Goal: Task Accomplishment & Management: Complete application form

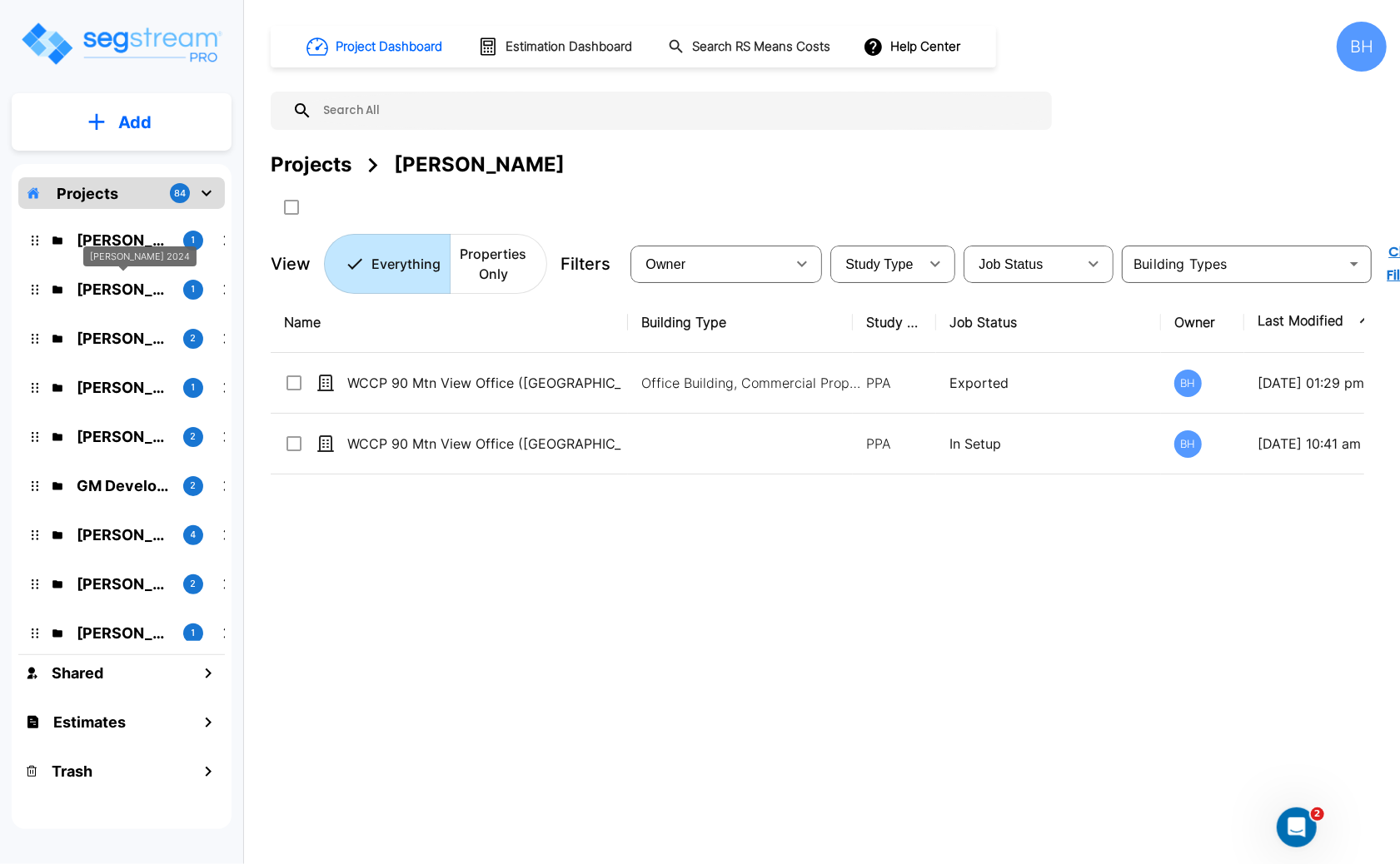
click at [124, 295] on p "[PERSON_NAME] 2024" at bounding box center [123, 289] width 93 height 23
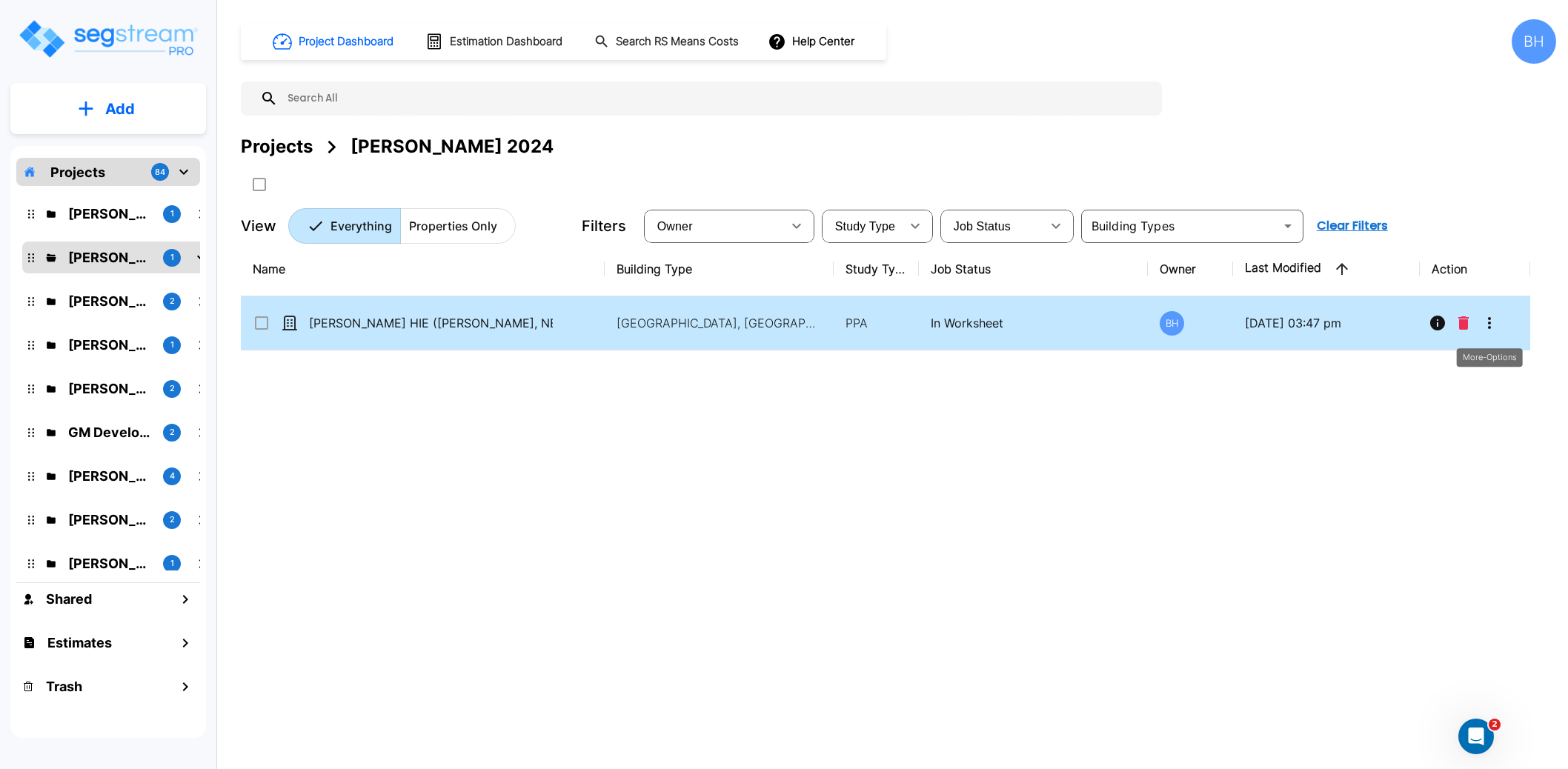
click at [1245, 322] on icon "More-Options" at bounding box center [1489, 323] width 18 height 18
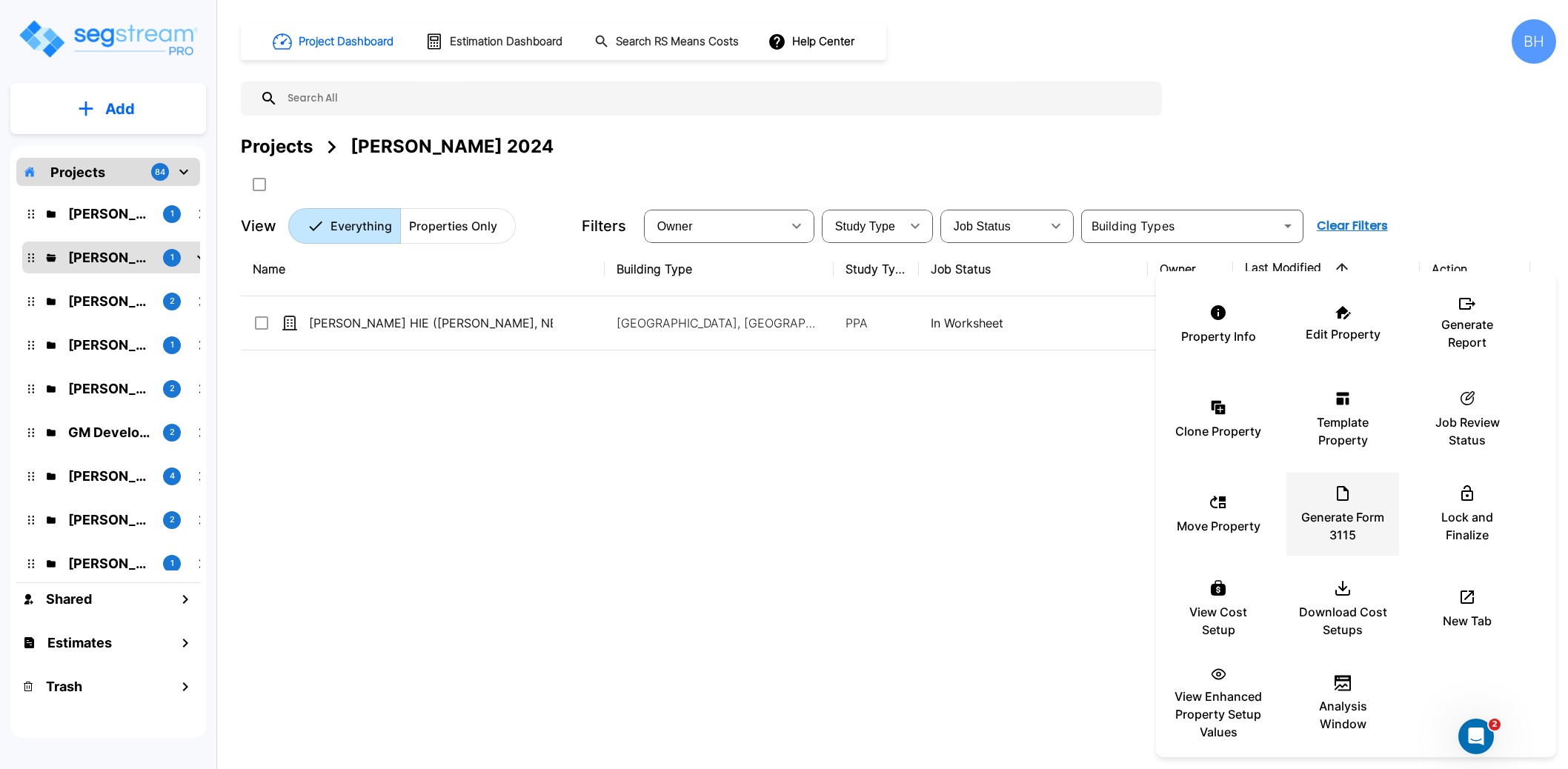
drag, startPoint x: 1341, startPoint y: 523, endPoint x: 1338, endPoint y: 512, distance: 11.4
click at [1245, 523] on p "Generate Form 3115" at bounding box center [1341, 526] width 89 height 36
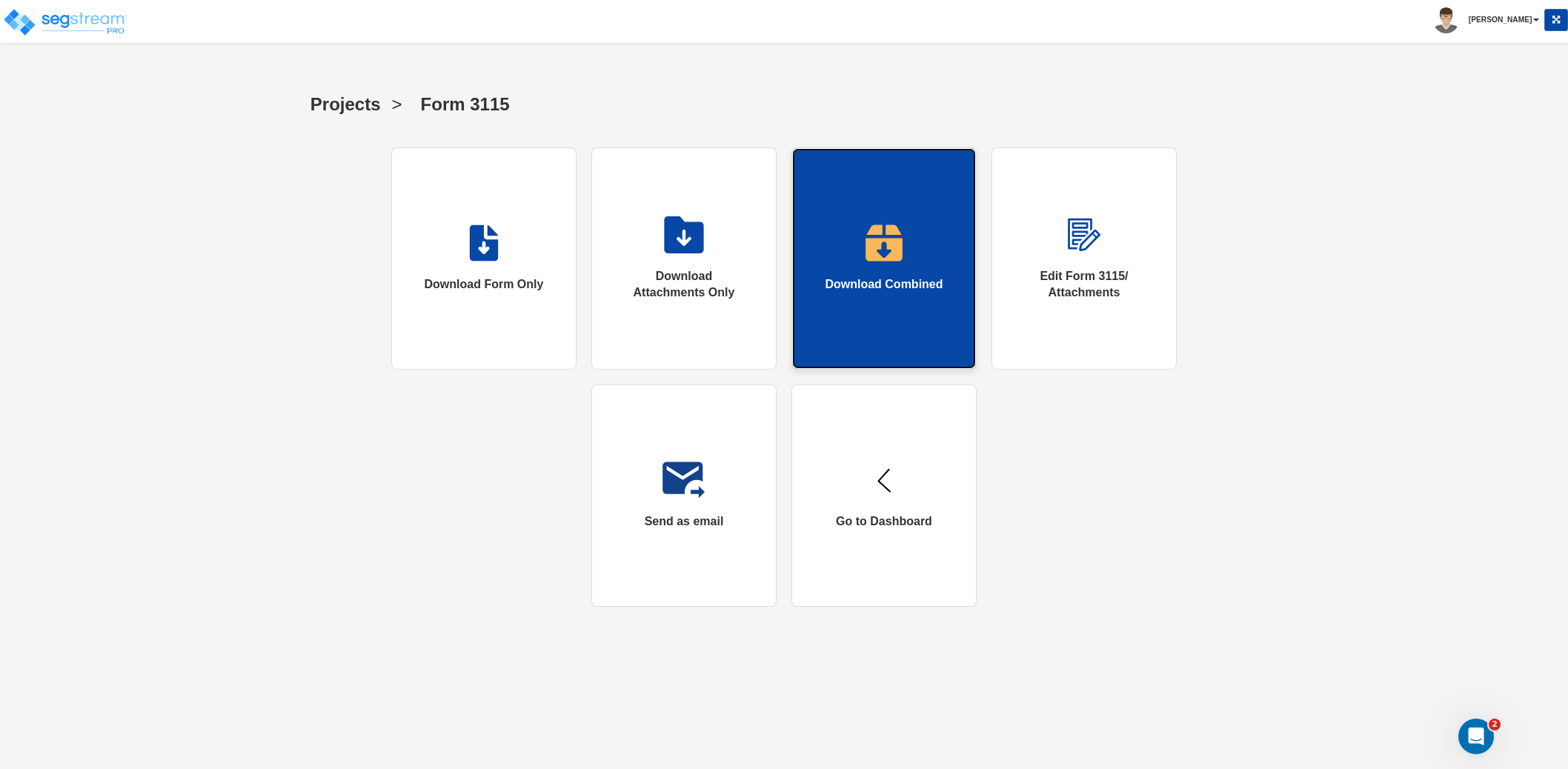
click at [870, 283] on div "Download Combined" at bounding box center [883, 284] width 118 height 17
click at [887, 317] on link "Download Combined" at bounding box center [883, 259] width 185 height 222
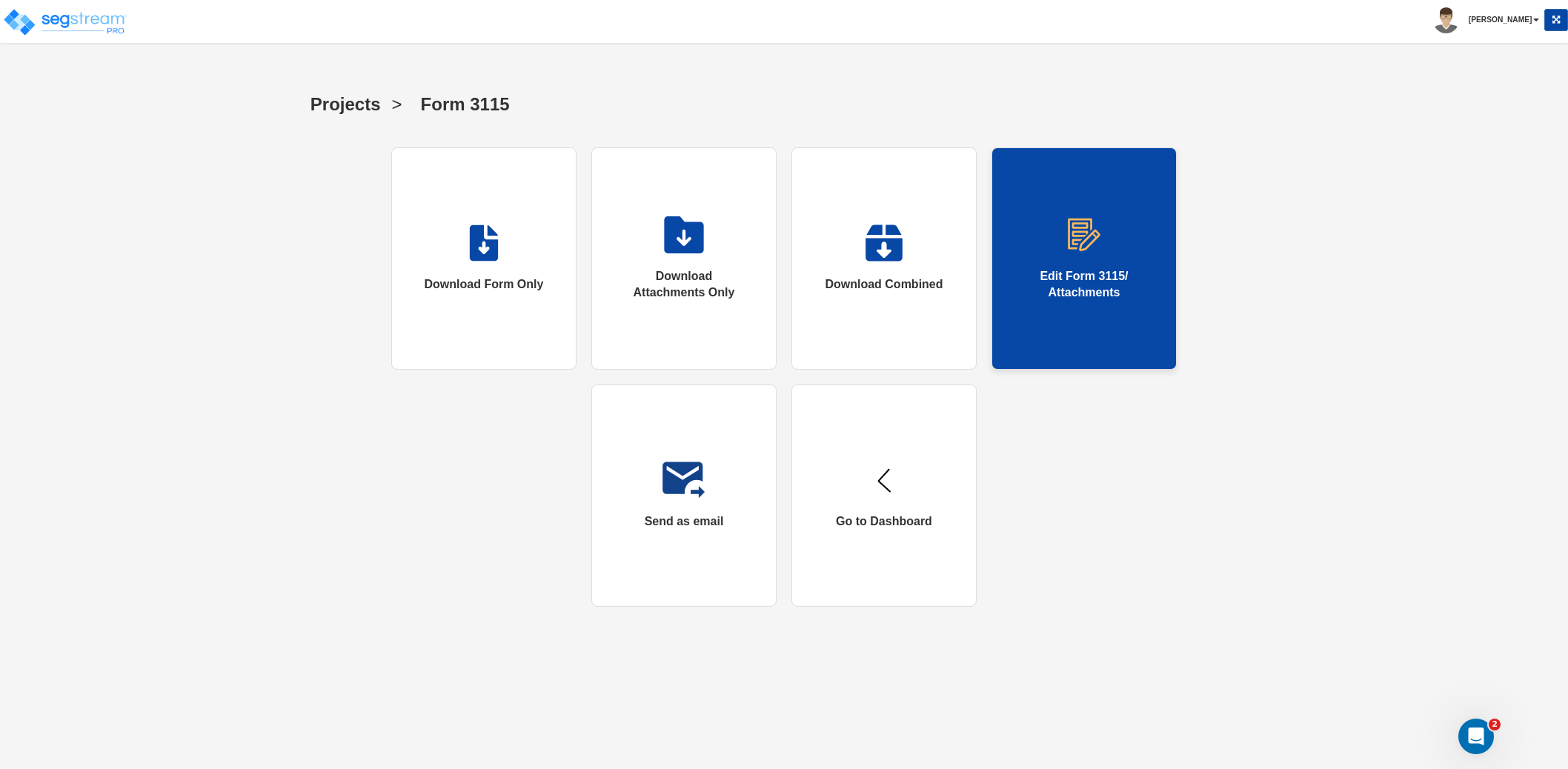
click at [1072, 268] on div "Edit Form 3115/ Attachments" at bounding box center [1083, 285] width 124 height 34
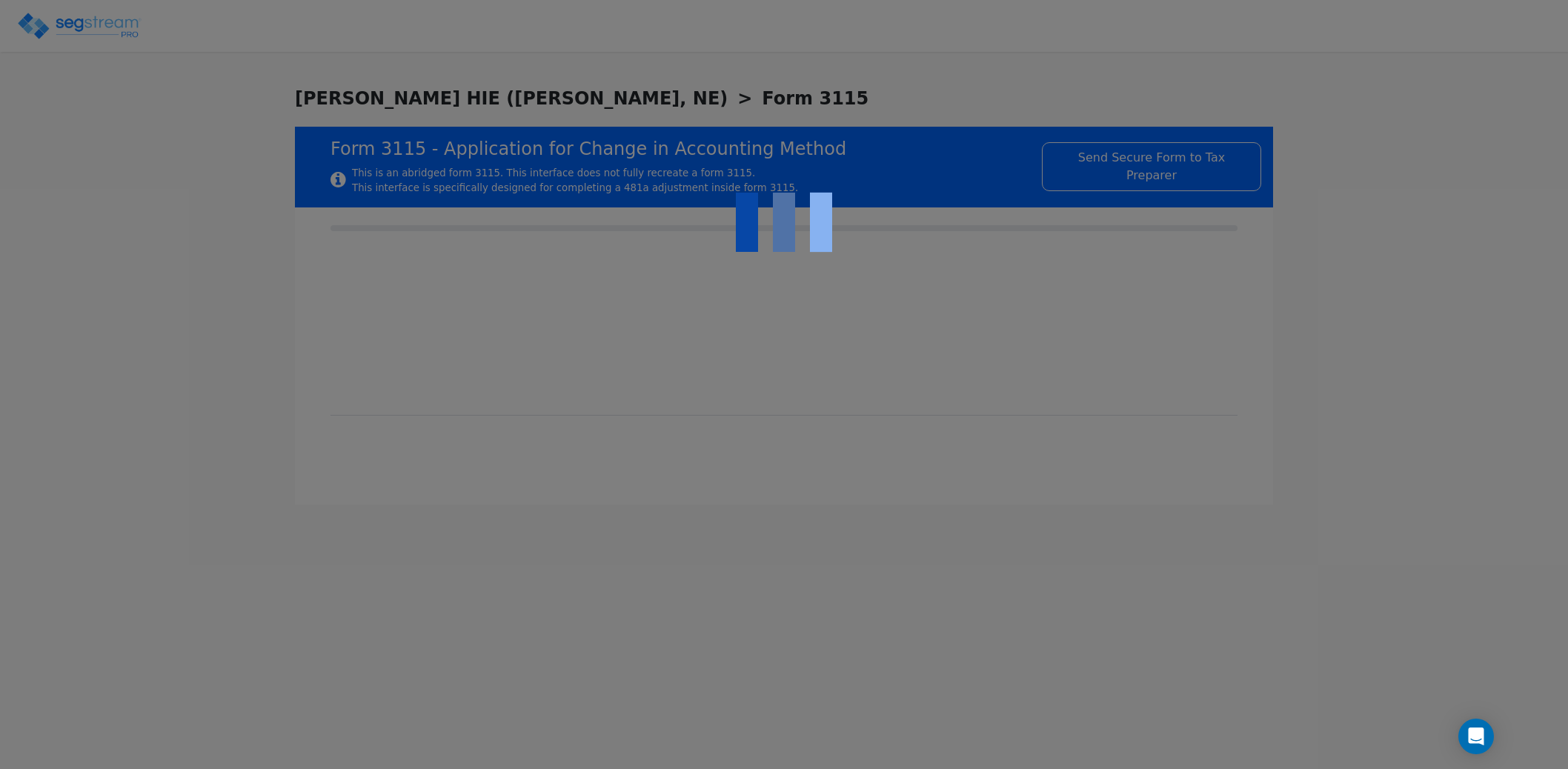
checkbox input "true"
type input "THE PROPERTY IS A HOTEL/MOTEL (NON CASINO)"
type input "NONRESIDENTIAL HOTEL/MOTEL (NON CASINO)"
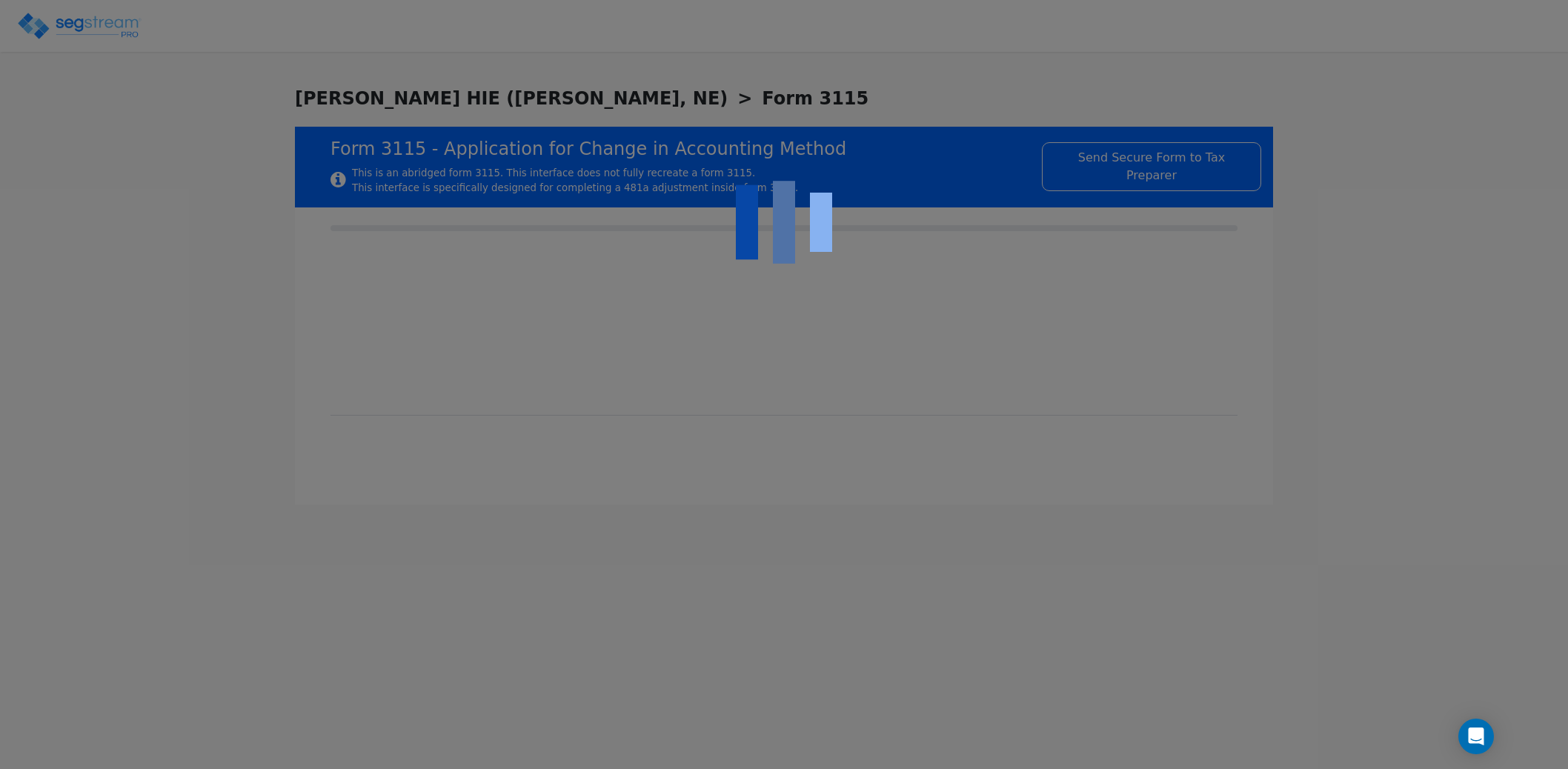
type input "2016"
type input "USE IS CONSISTENT WITH HOTEL/MOTEL SHORT-TERM LODGING."
type input "NONE"
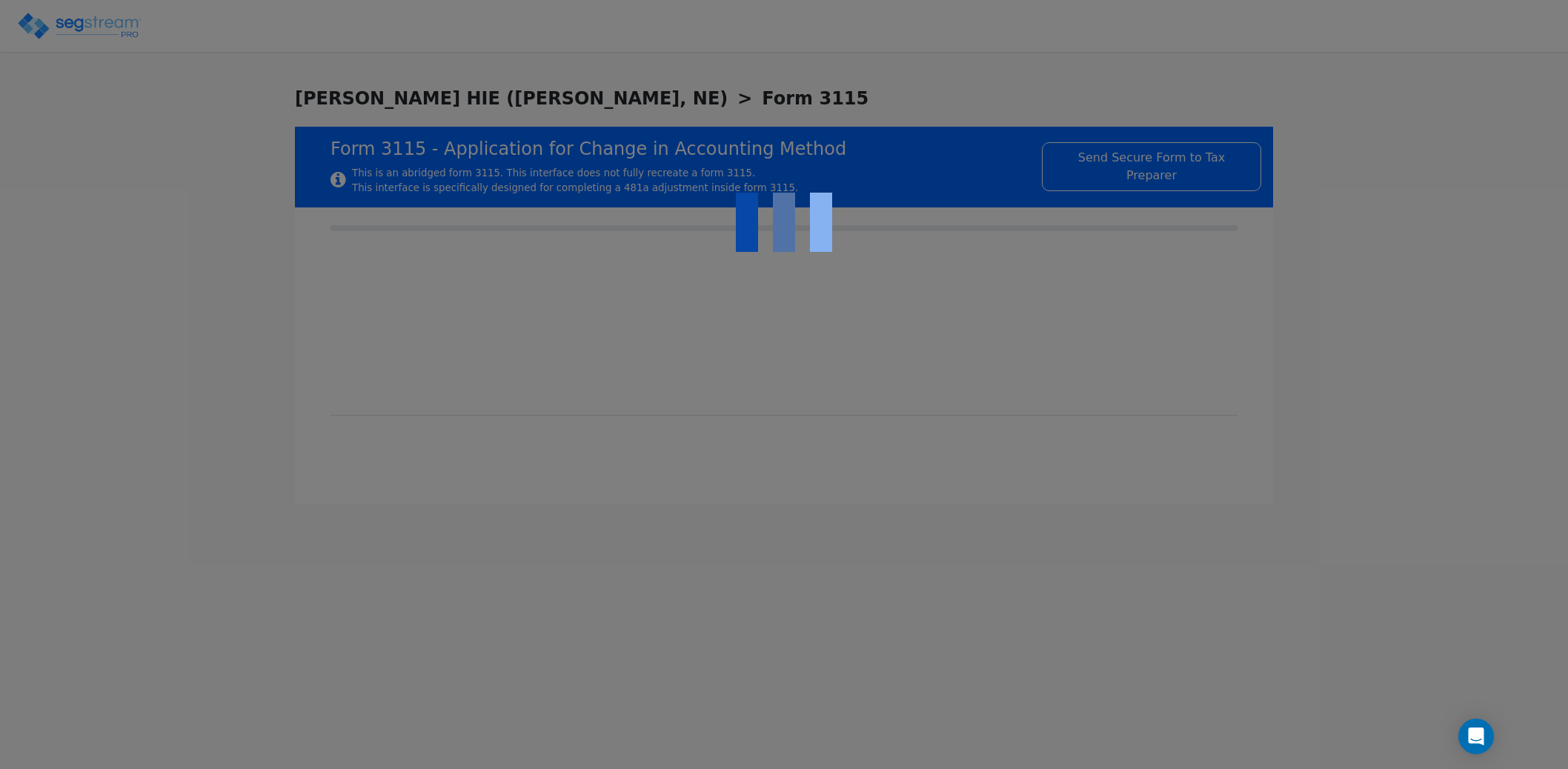
type textarea "The property is nonresidential real estate being depreciated using the straight…"
checkbox input "true"
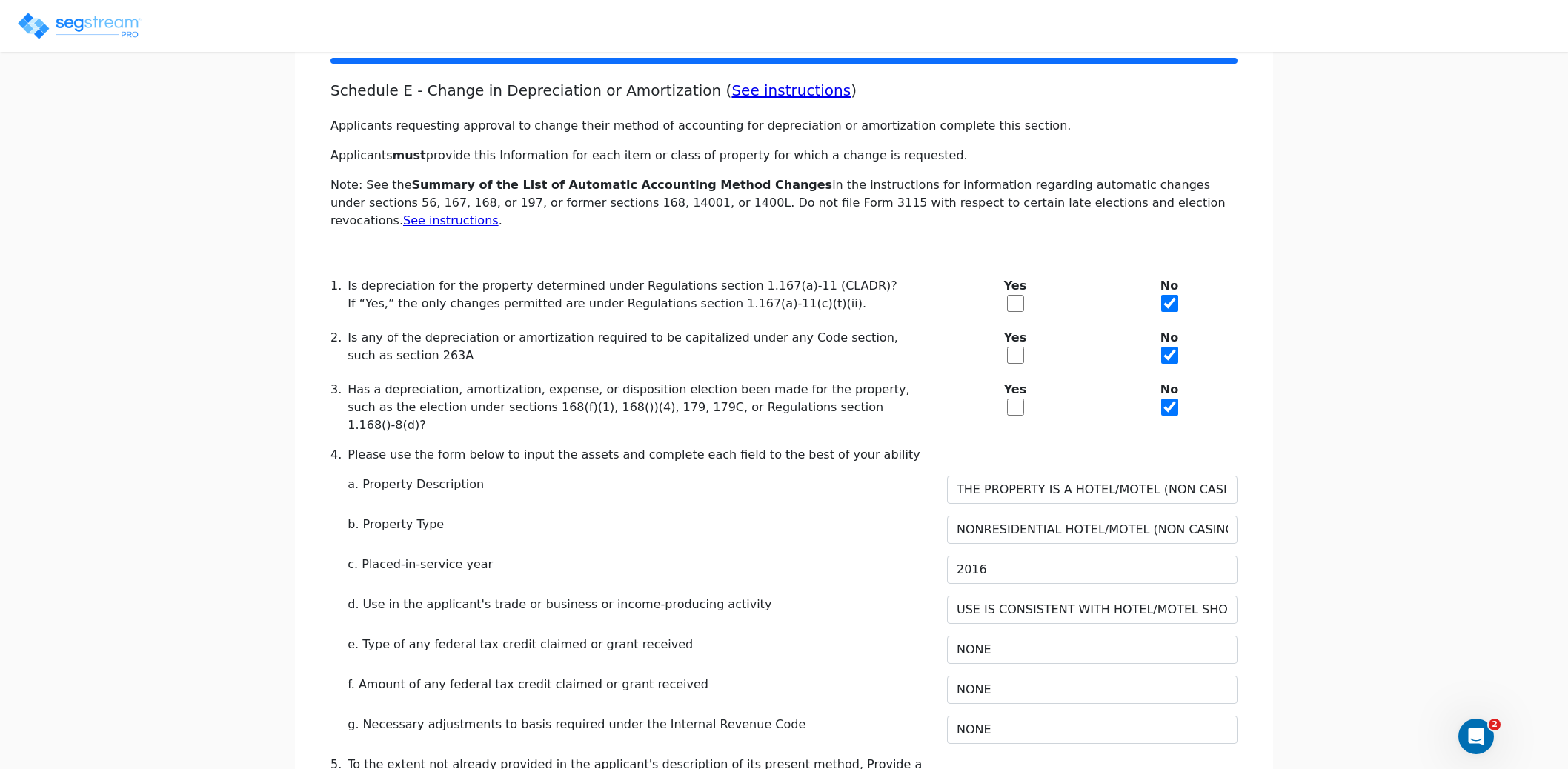
scroll to position [526, 0]
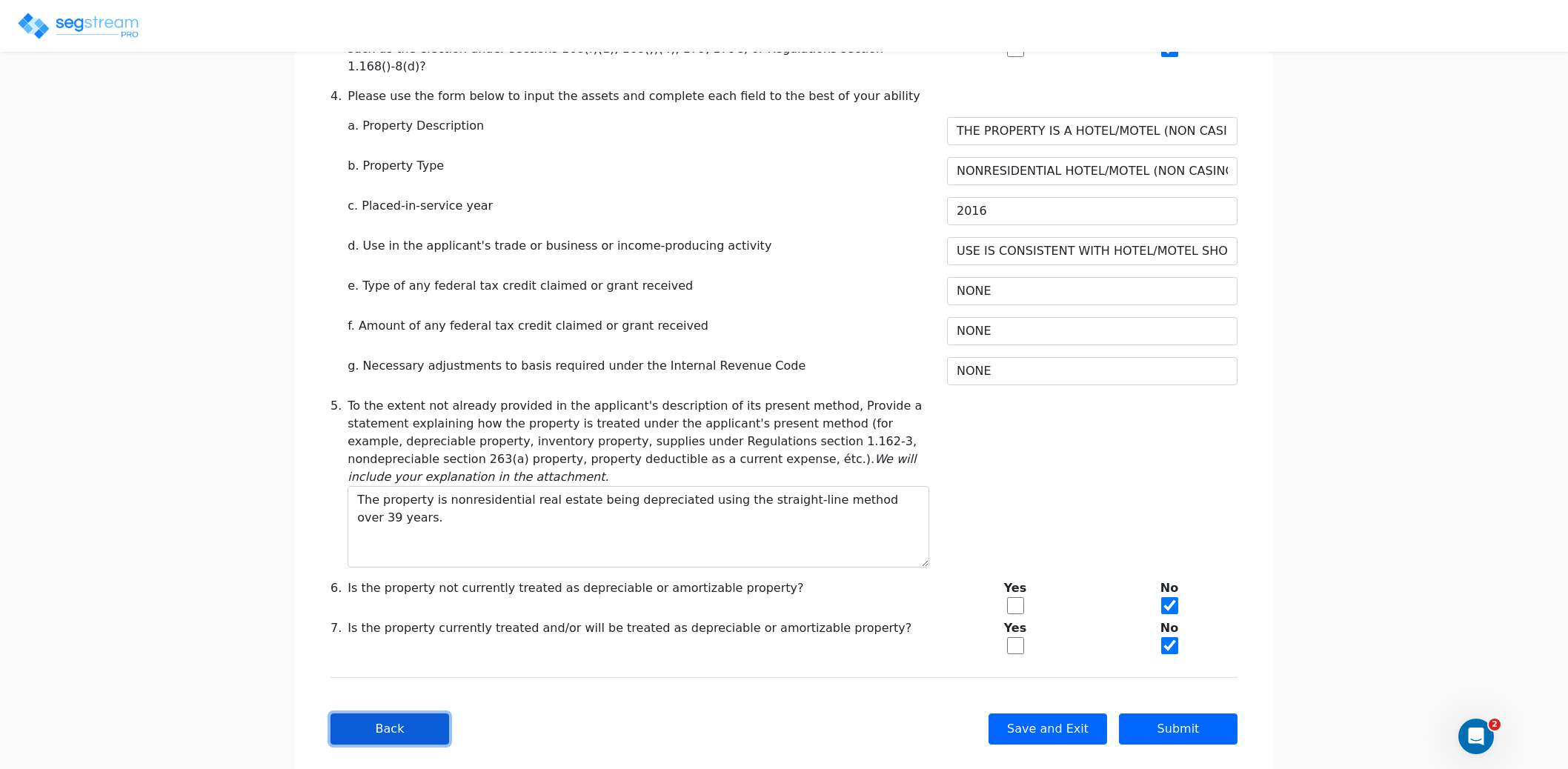
click at [395, 714] on button "Back" at bounding box center [390, 729] width 119 height 31
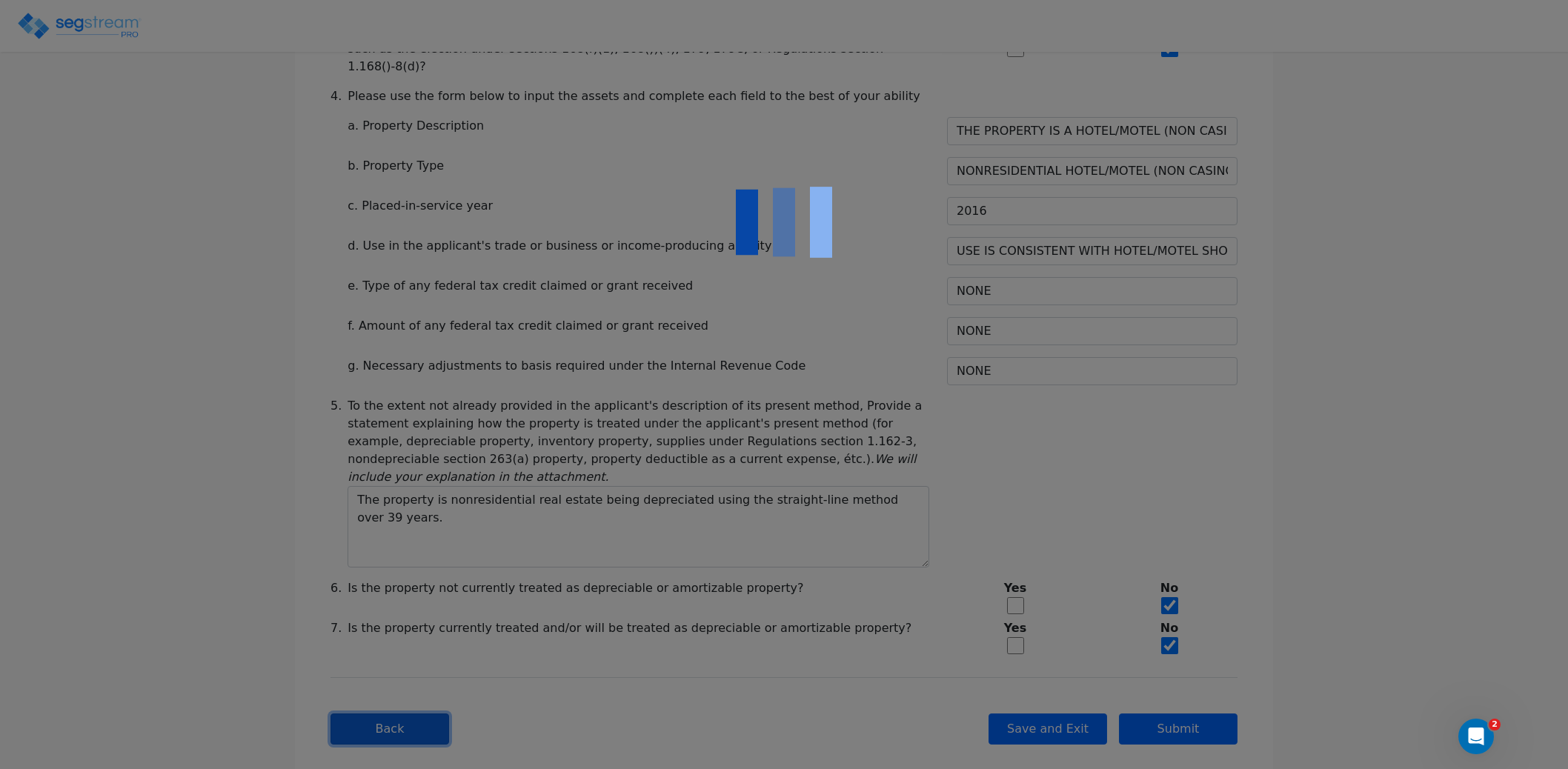
type input "-525,515.43"
checkbox input "true"
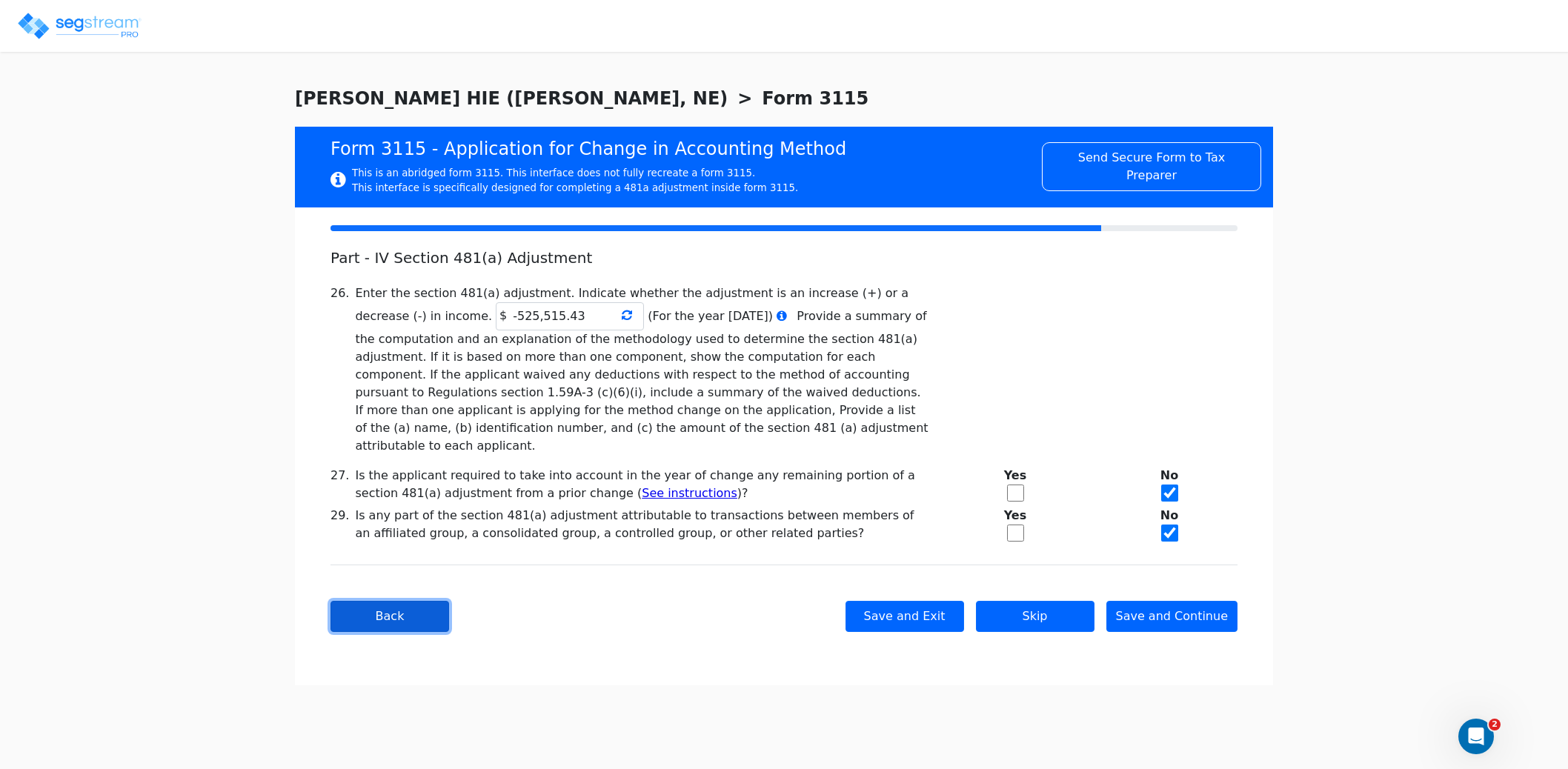
click at [389, 601] on button "Back" at bounding box center [390, 616] width 119 height 31
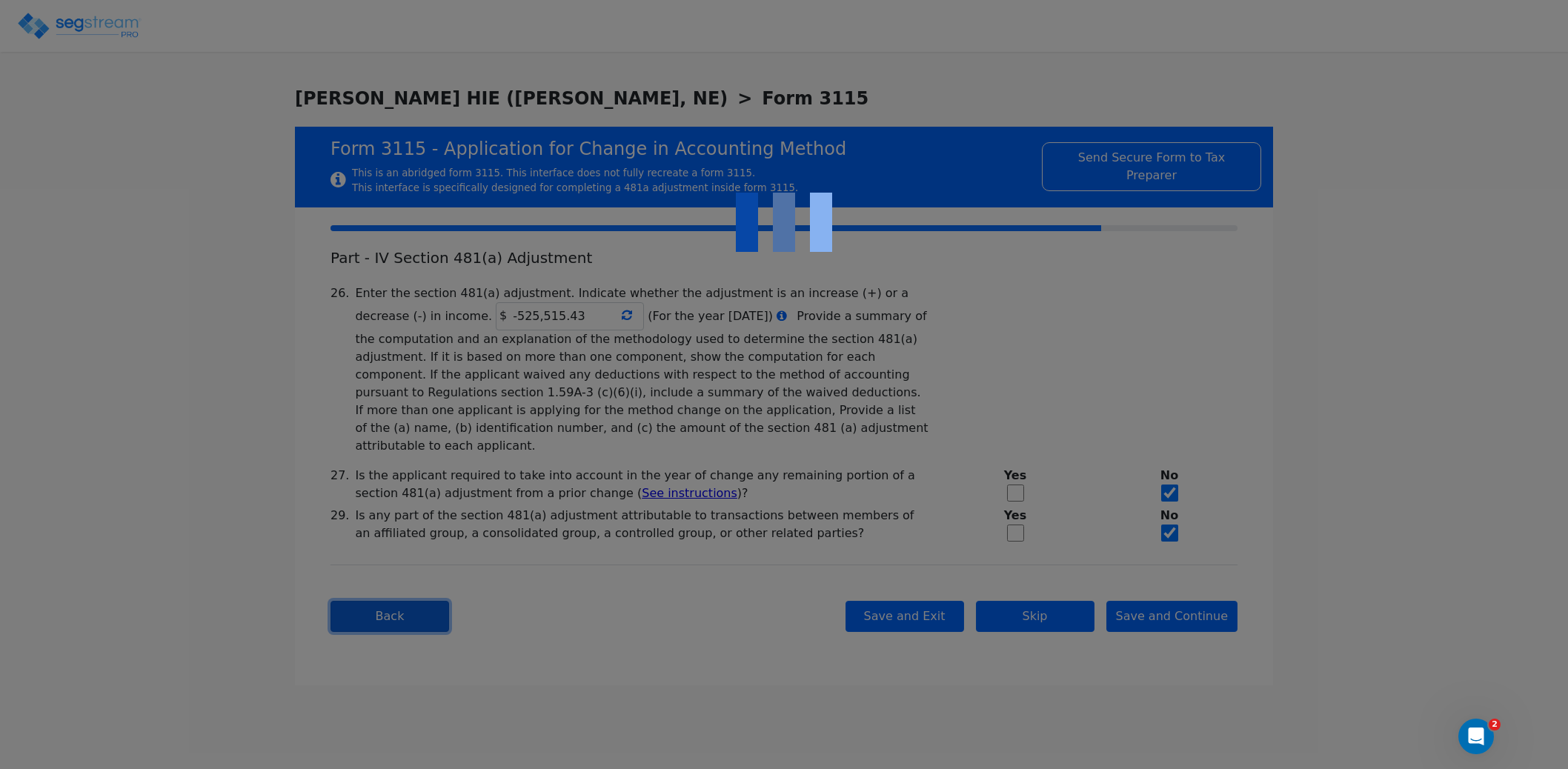
type textarea "The taxpayer is an owner/operator of a hotel/motel (non casino), short-term lod…"
checkbox input "true"
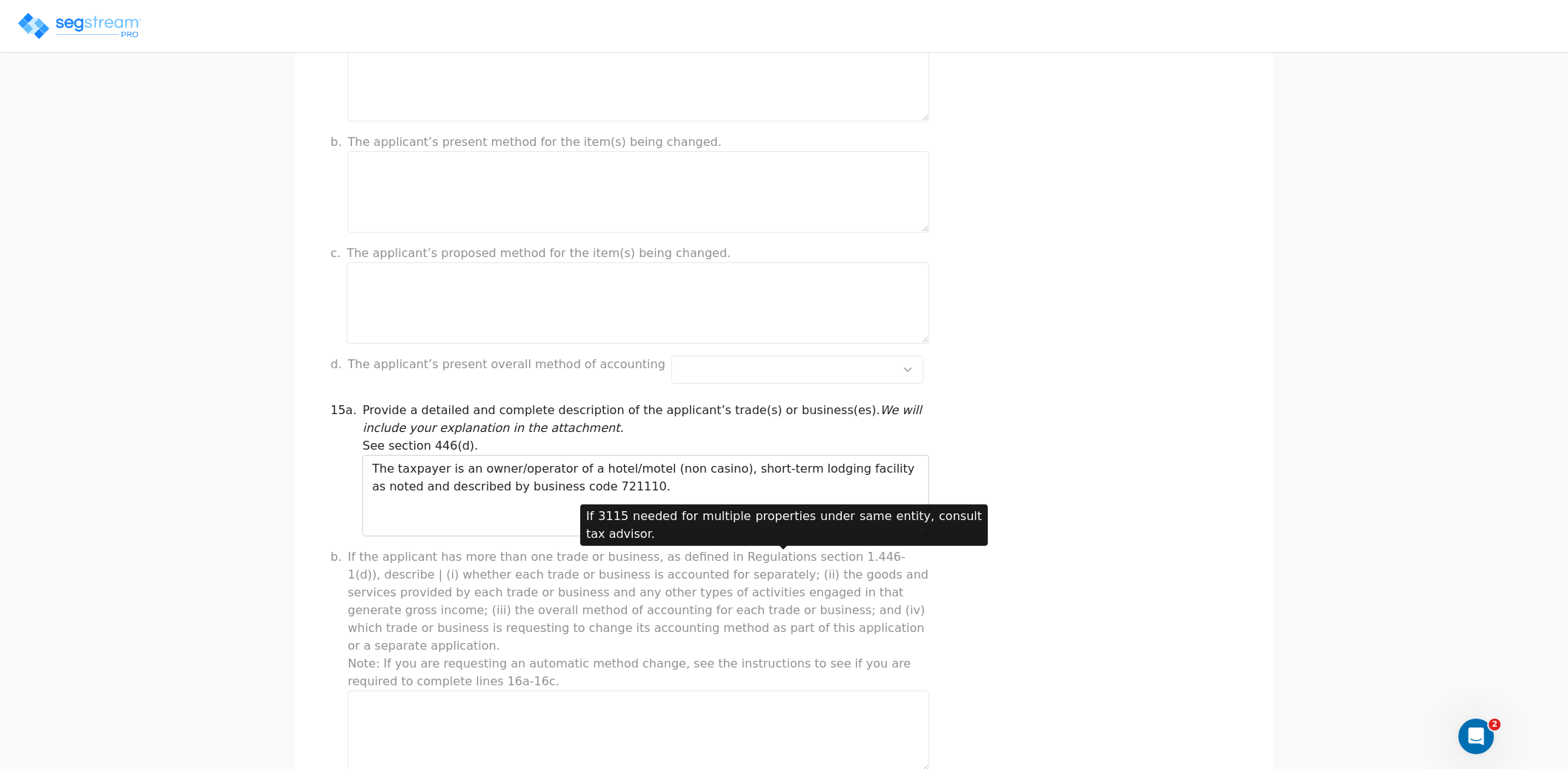
scroll to position [1000, 0]
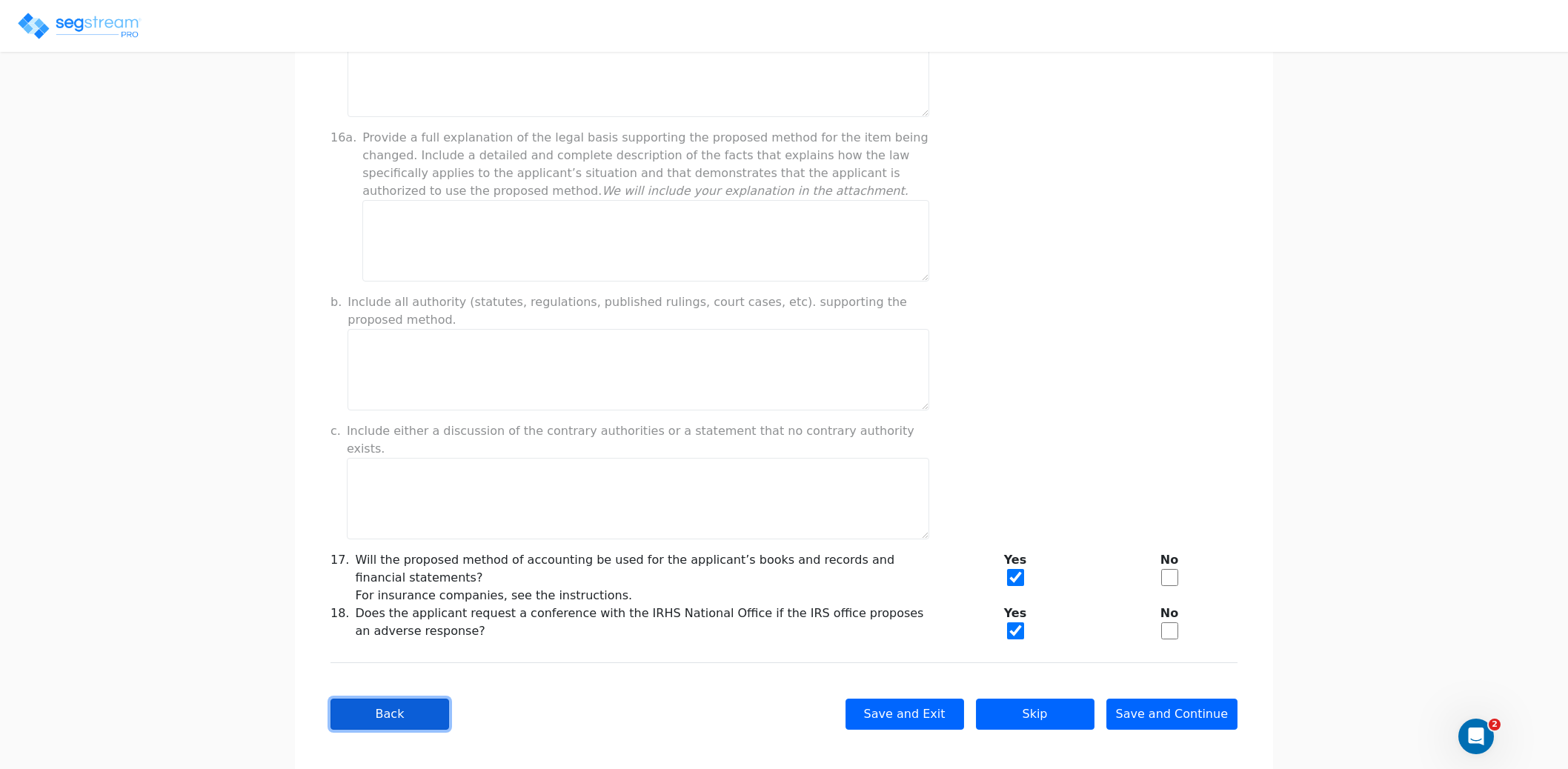
click at [381, 698] on button "Back" at bounding box center [390, 714] width 119 height 31
checkbox input "true"
select select "Not under exam"
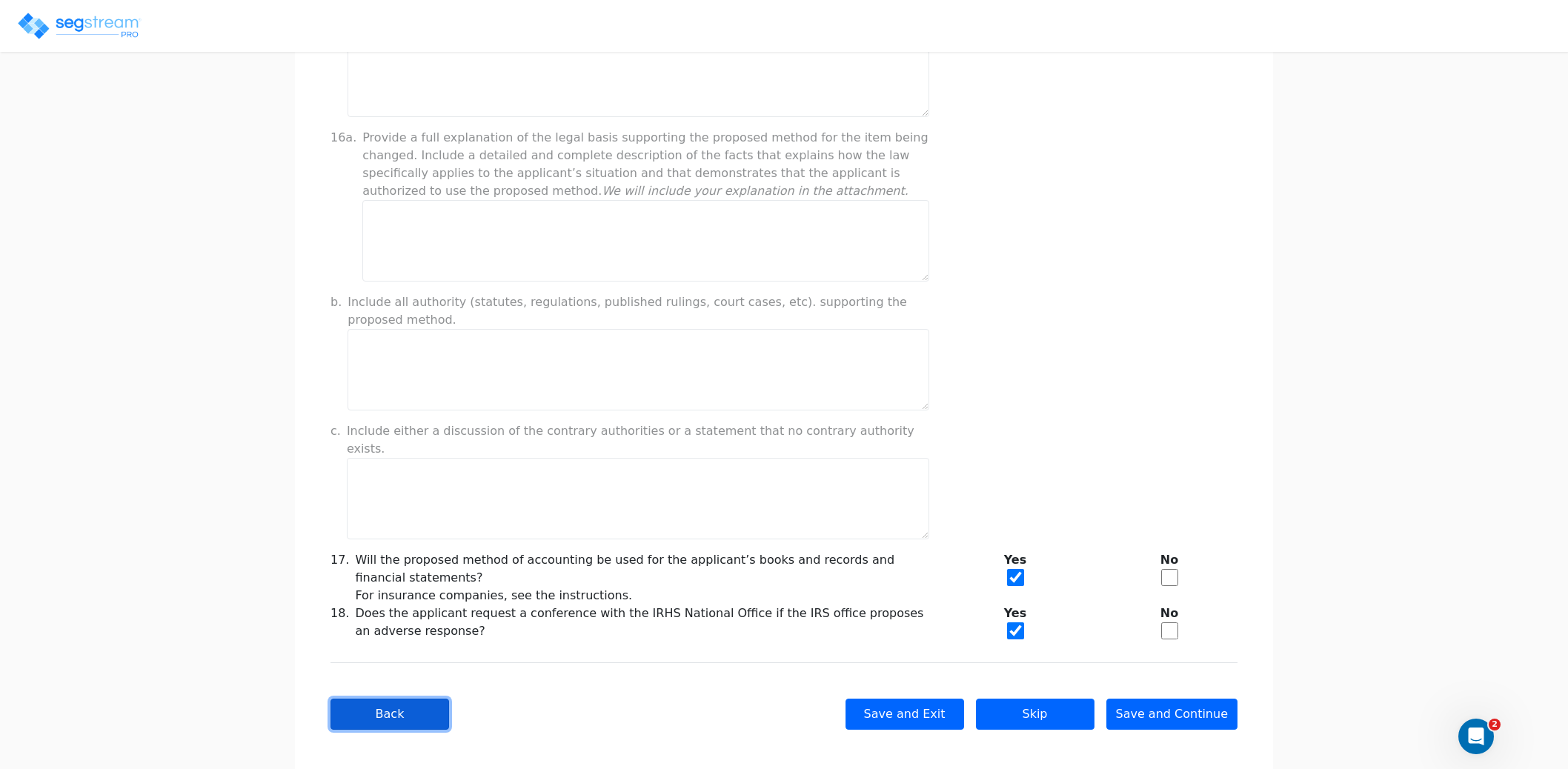
checkbox input "true"
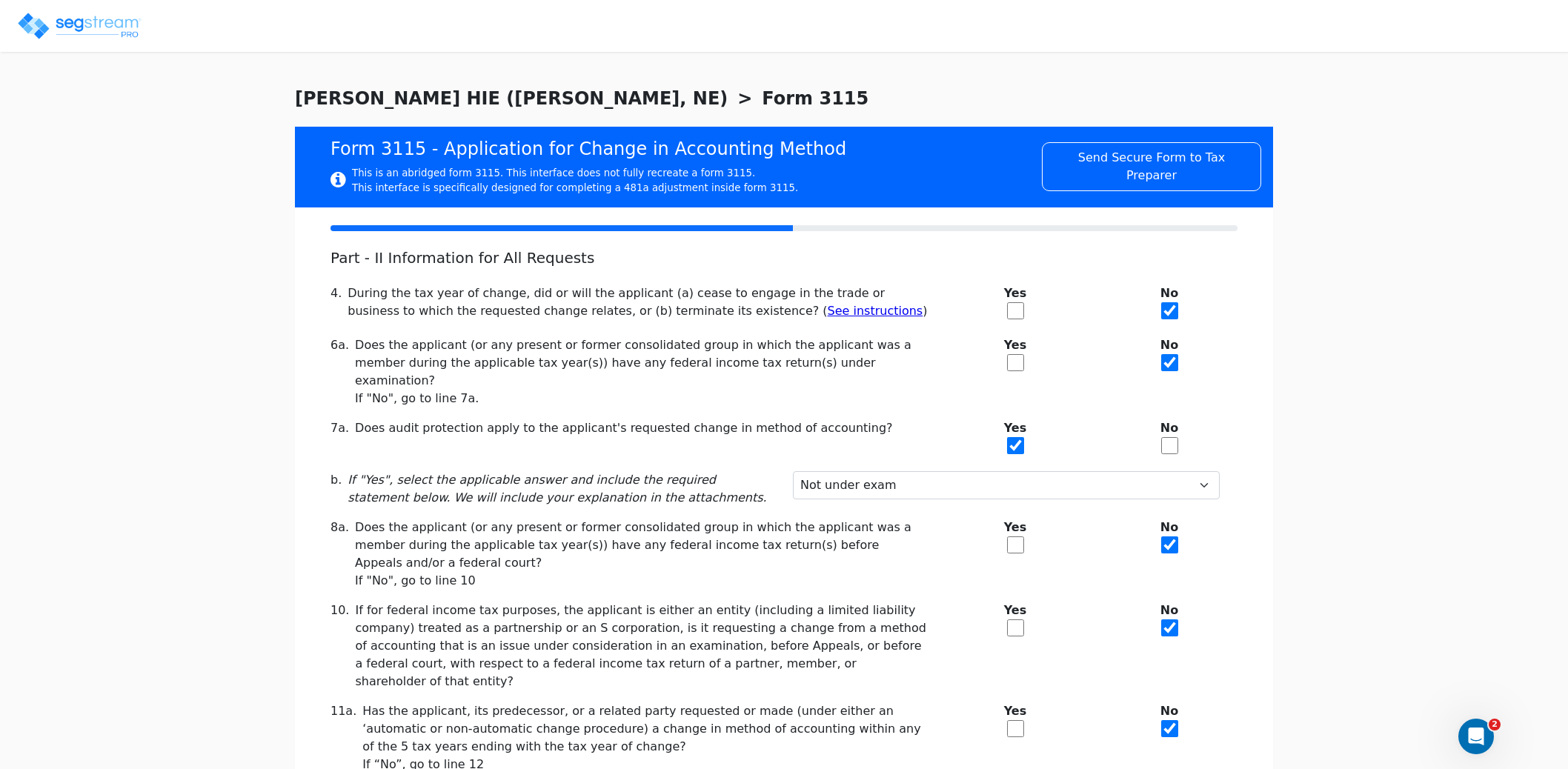
scroll to position [172, 0]
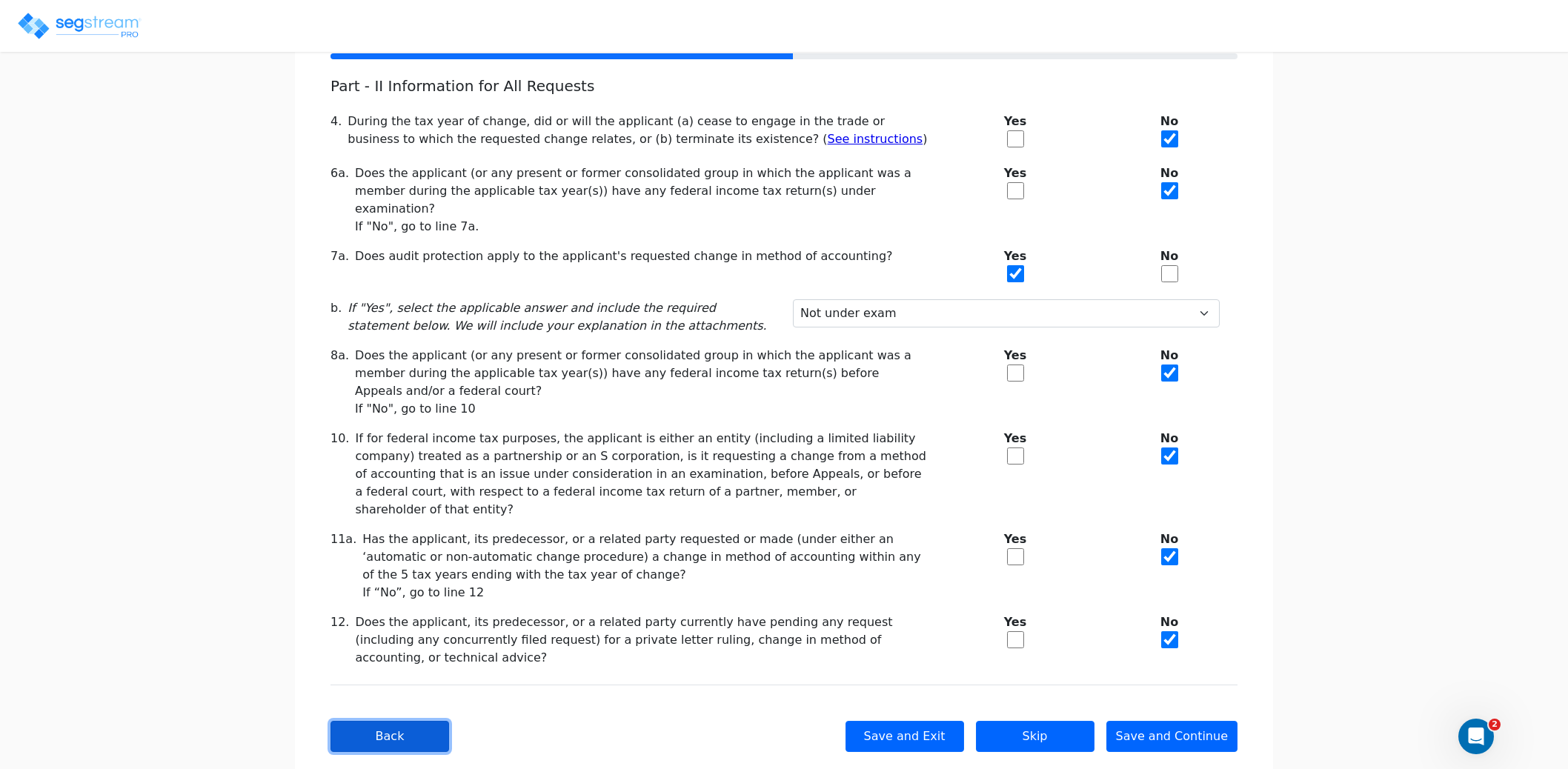
click at [388, 721] on button "Back" at bounding box center [390, 737] width 119 height 31
checkbox input "true"
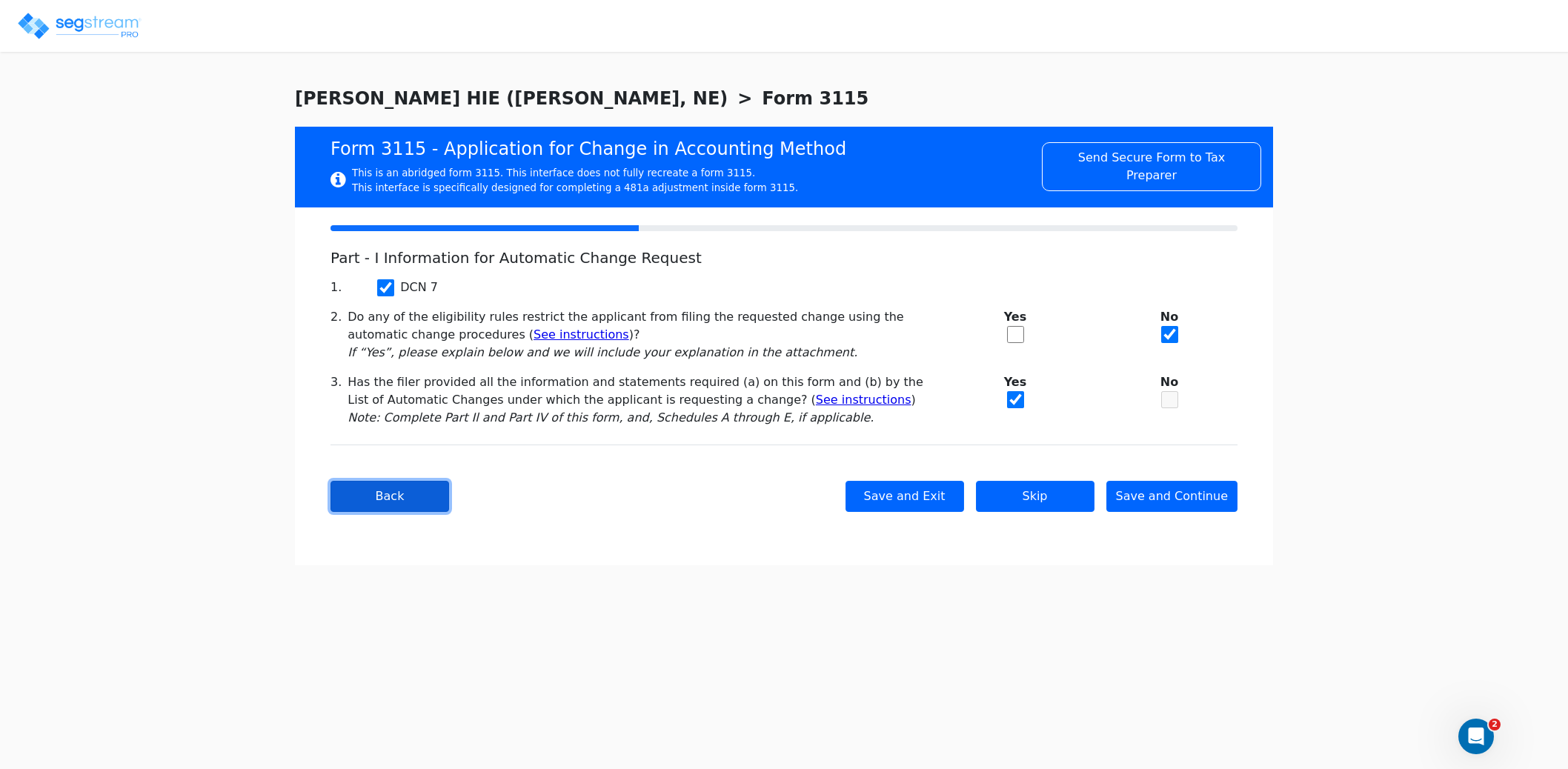
scroll to position [0, 0]
drag, startPoint x: 396, startPoint y: 508, endPoint x: 410, endPoint y: 515, distance: 15.7
click at [396, 508] on button "Back" at bounding box center [390, 496] width 119 height 31
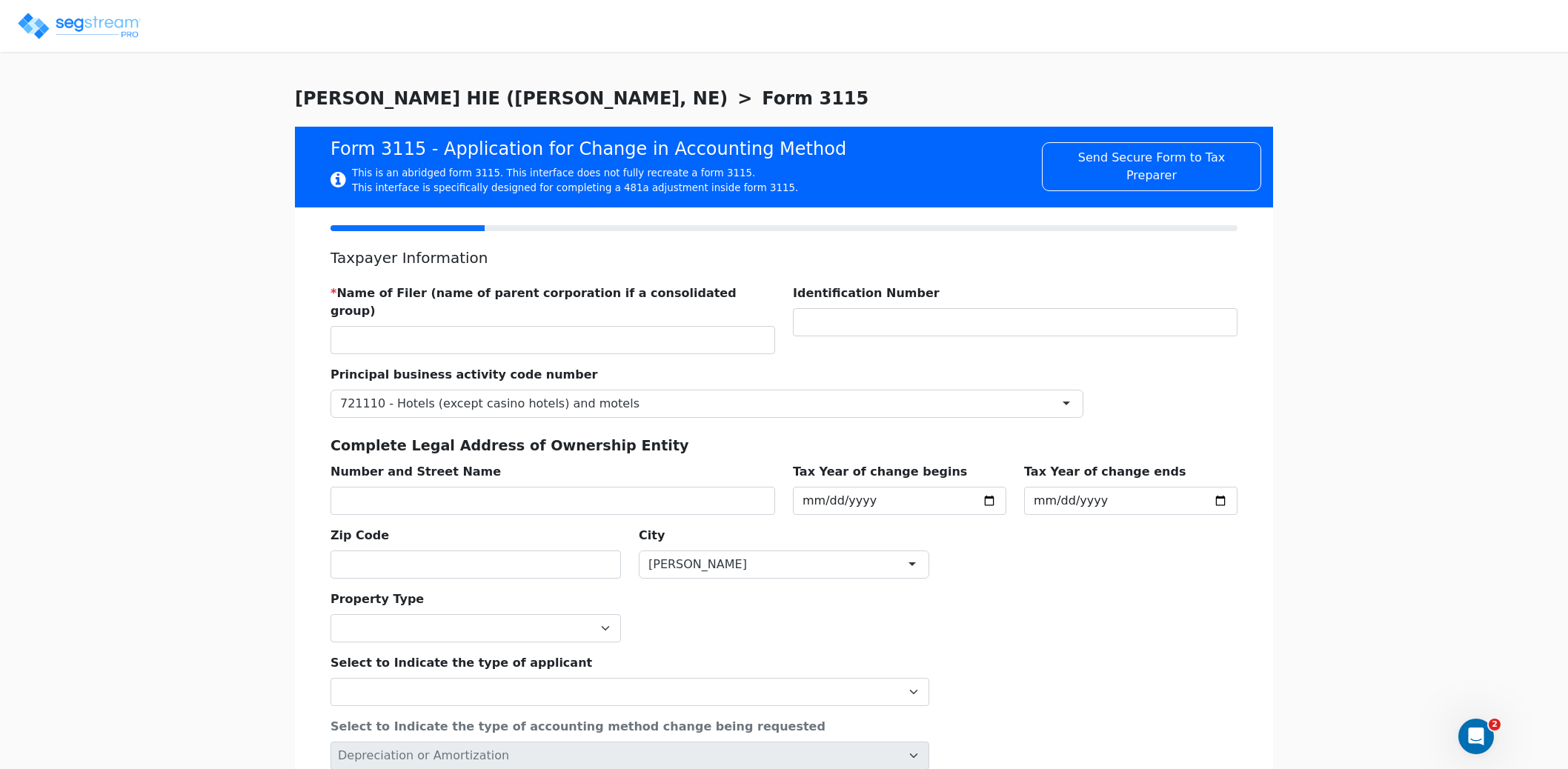
type input "O'NEILL LODGING, LLC"
type input "812626062"
type input "1020 E DOUGLAS ST"
type input "2024-01-01"
type input "2024-12-31"
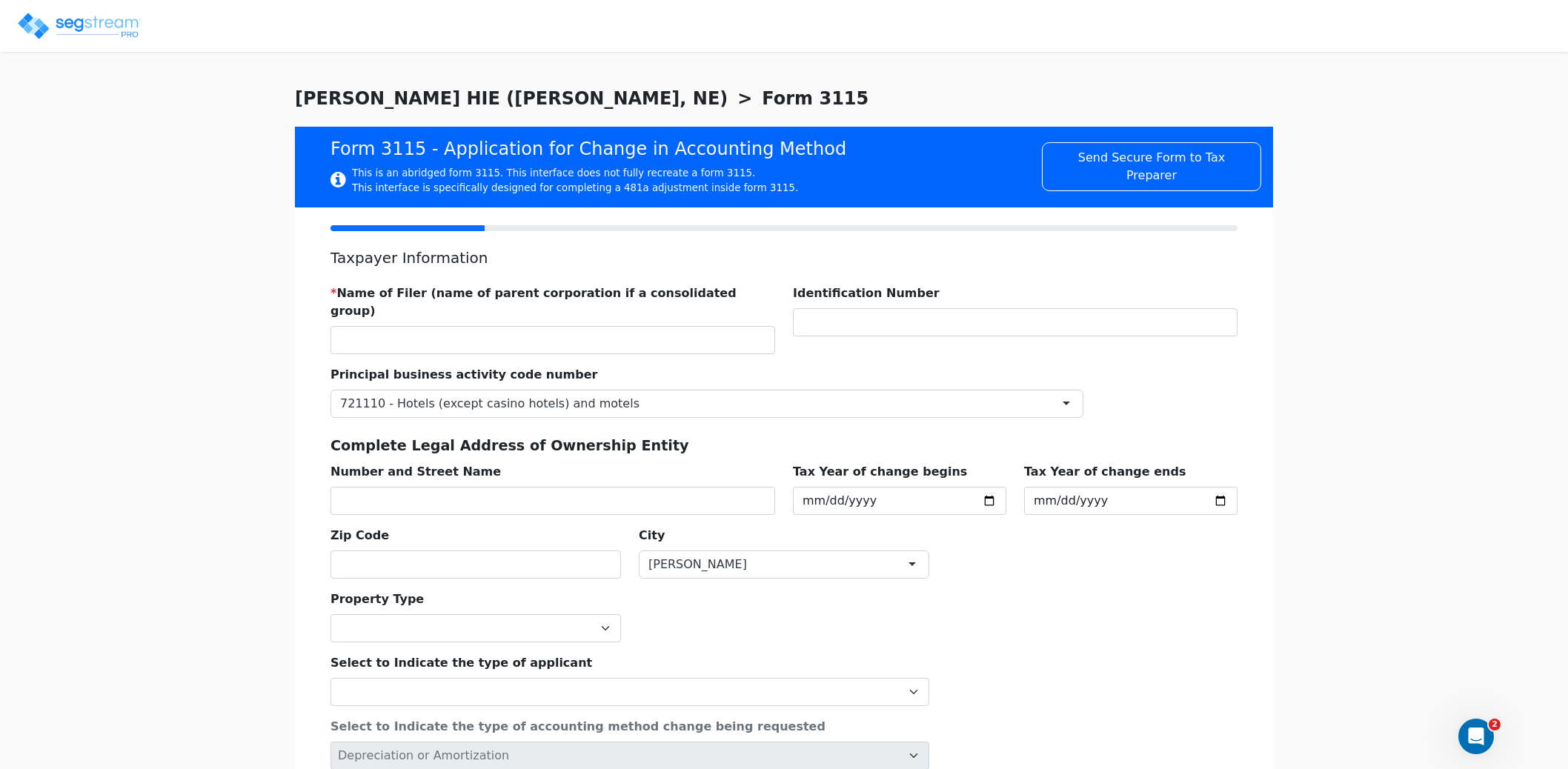
type input "68763"
select select "Commercial"
select select "Partnership"
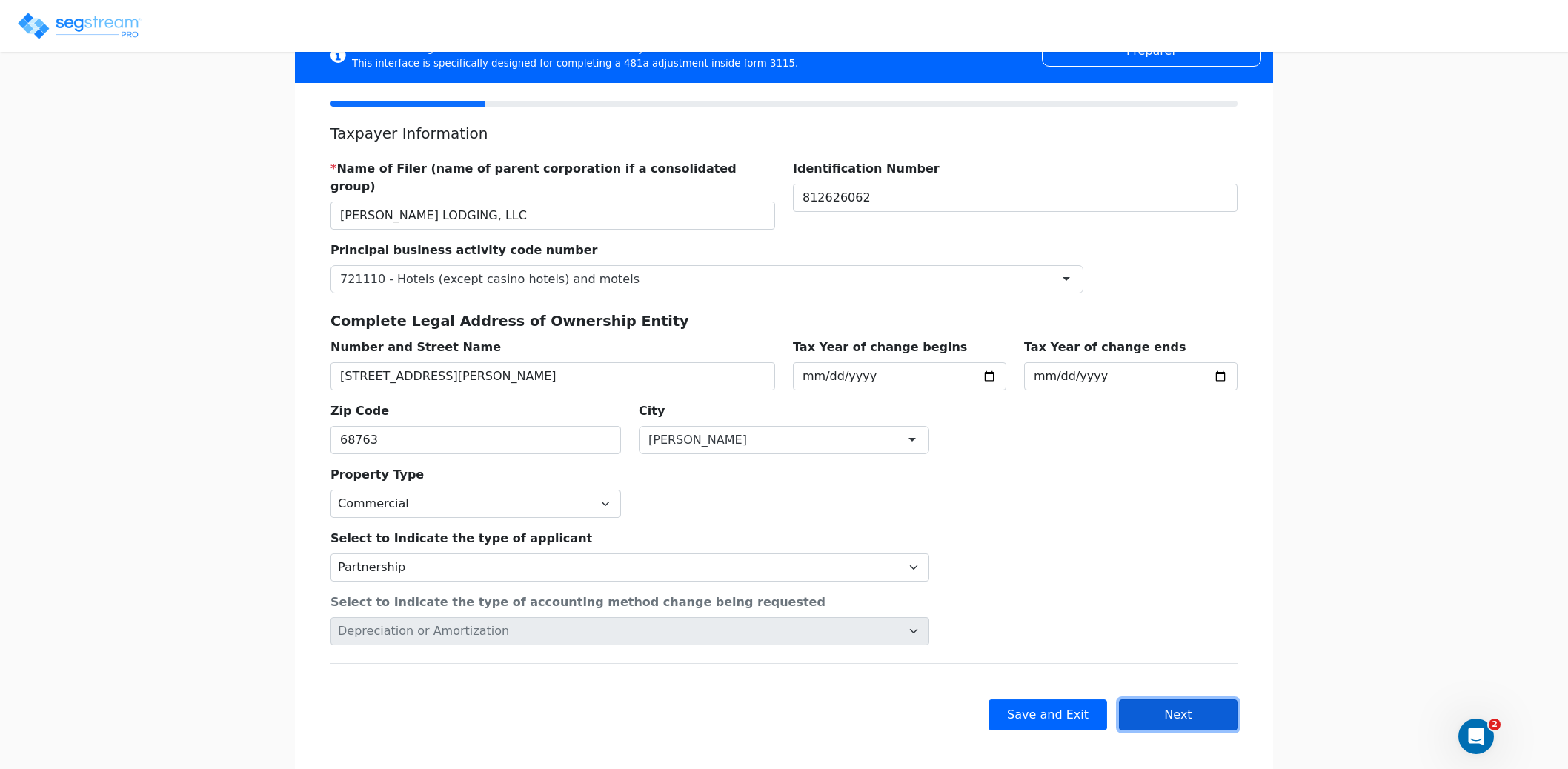
click at [1173, 699] on button "Next" at bounding box center [1178, 715] width 119 height 31
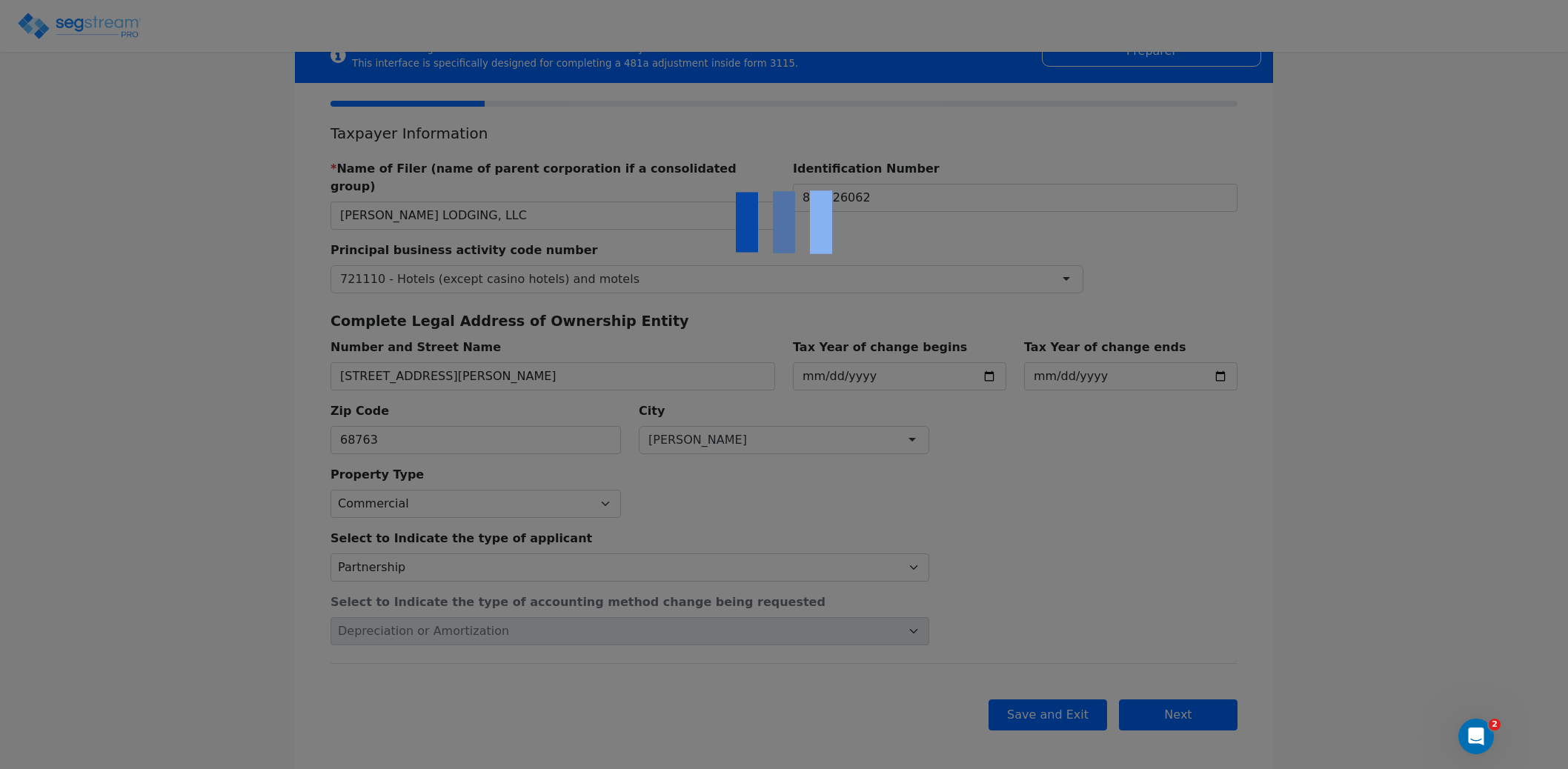
scroll to position [0, 0]
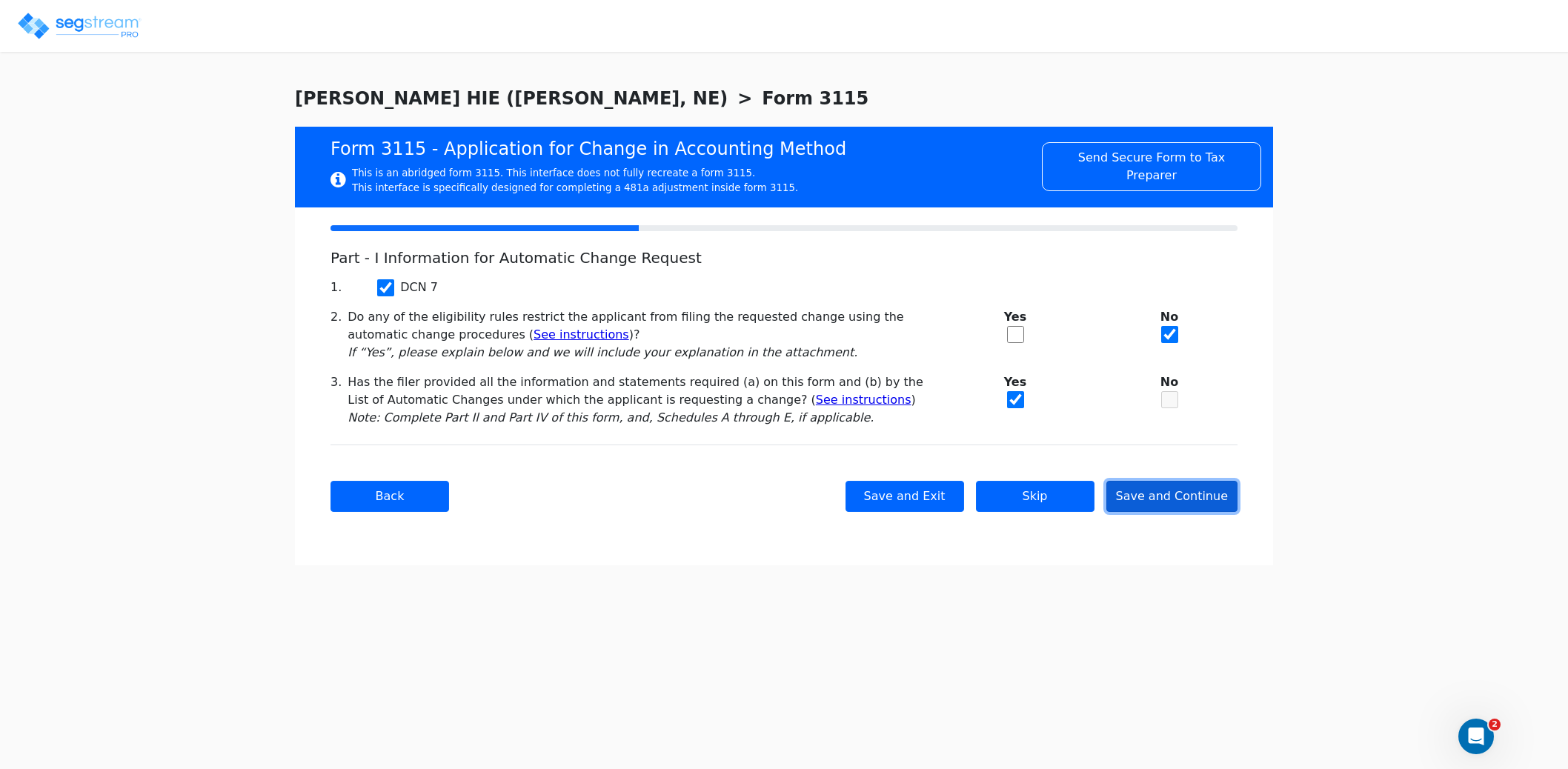
click at [1206, 501] on button "Save and Continue" at bounding box center [1172, 496] width 132 height 31
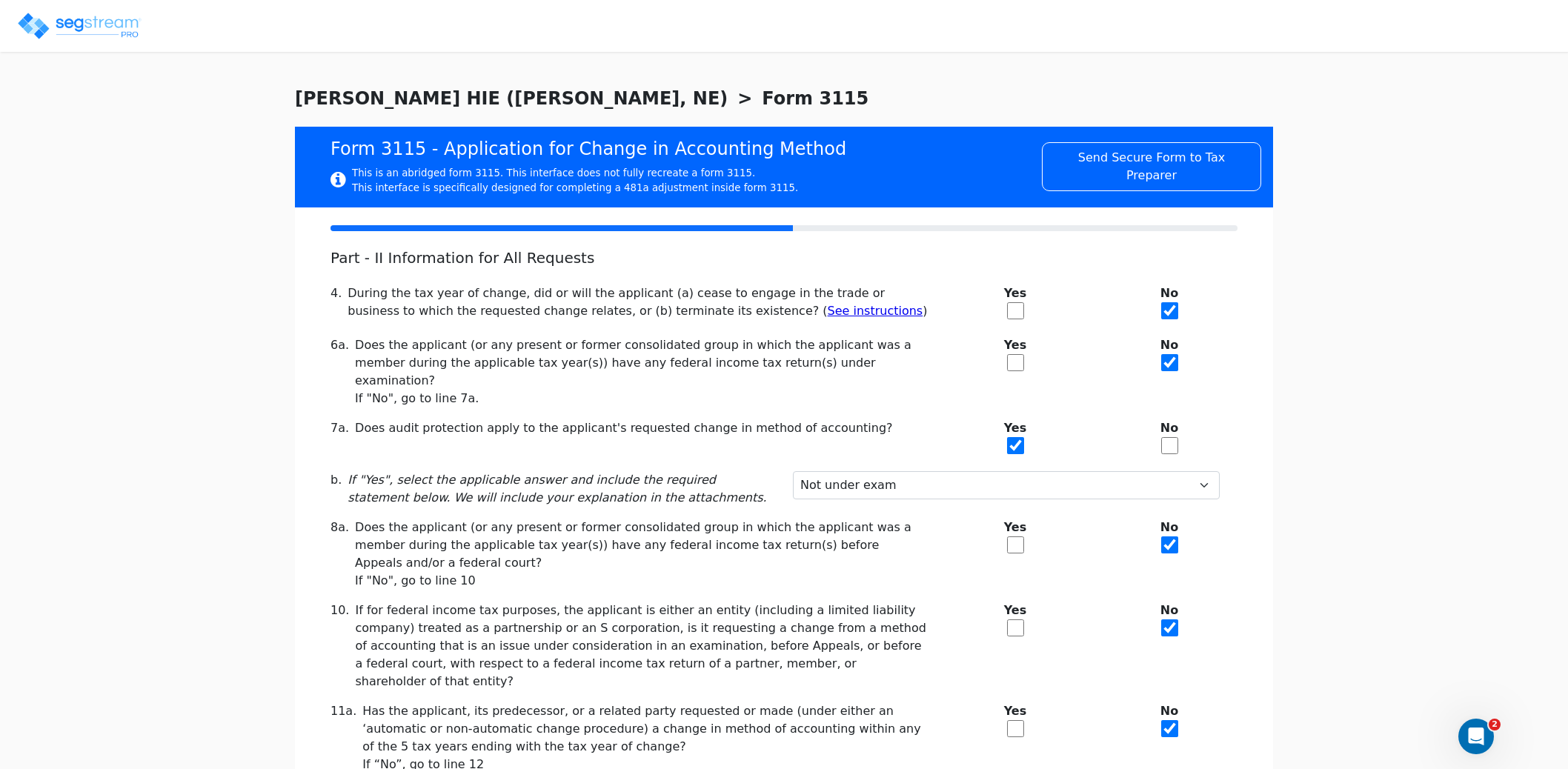
scroll to position [172, 0]
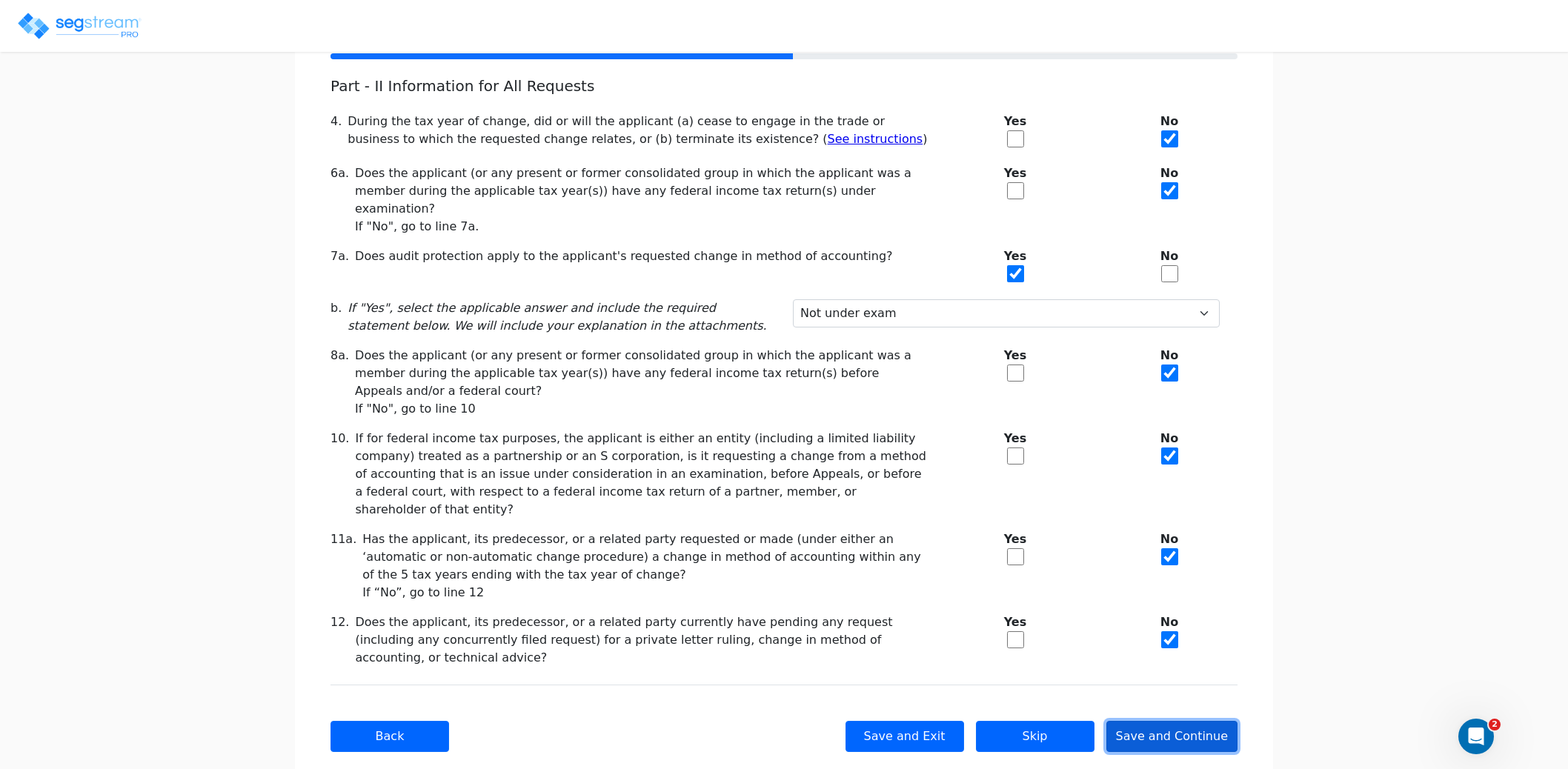
drag, startPoint x: 1207, startPoint y: 711, endPoint x: 1168, endPoint y: 696, distance: 41.8
click at [1207, 721] on button "Save and Continue" at bounding box center [1172, 737] width 132 height 31
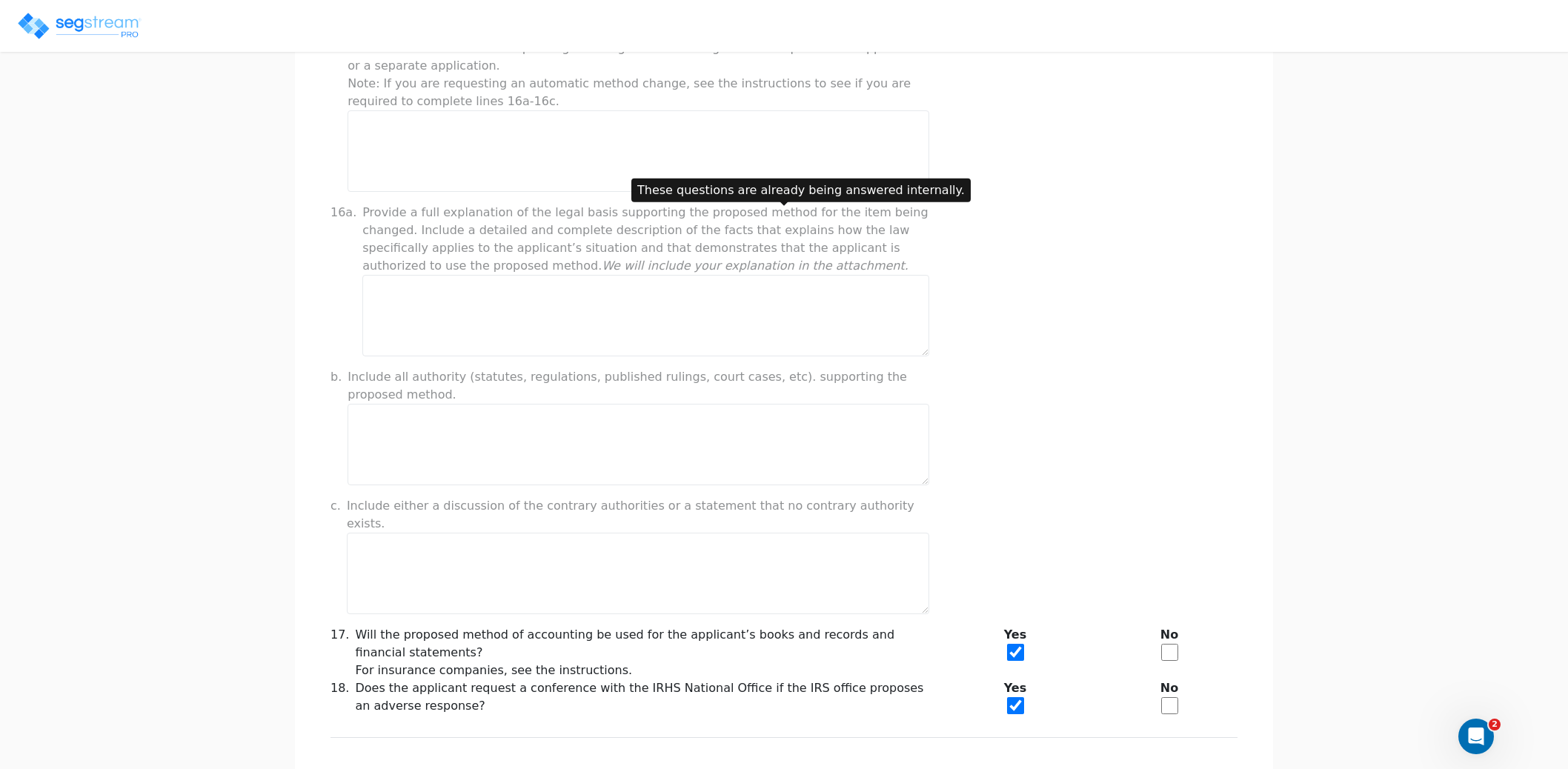
scroll to position [1000, 0]
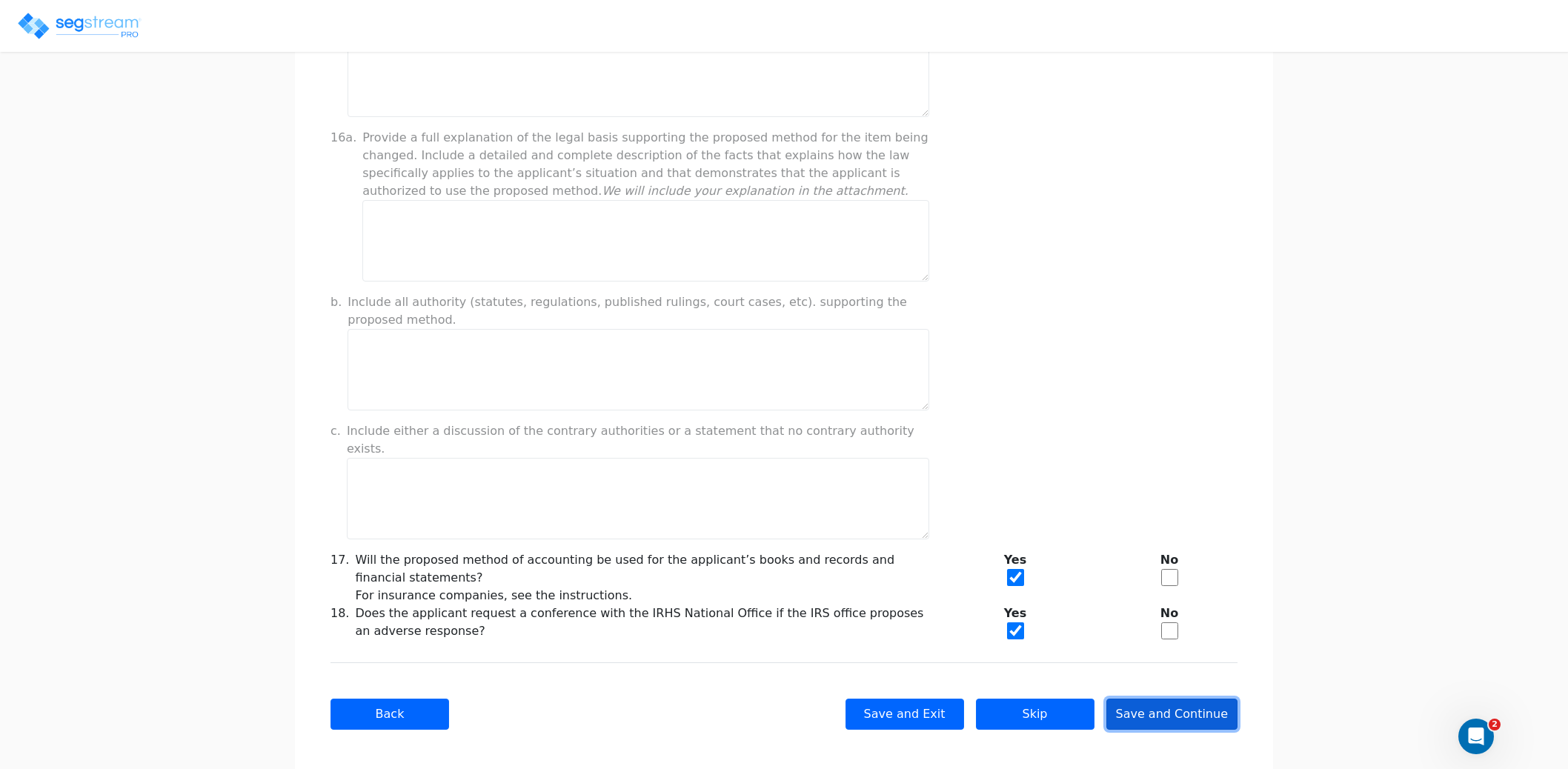
drag, startPoint x: 1159, startPoint y: 702, endPoint x: 1124, endPoint y: 680, distance: 41.3
click at [1158, 702] on button "Save and Continue" at bounding box center [1172, 714] width 132 height 31
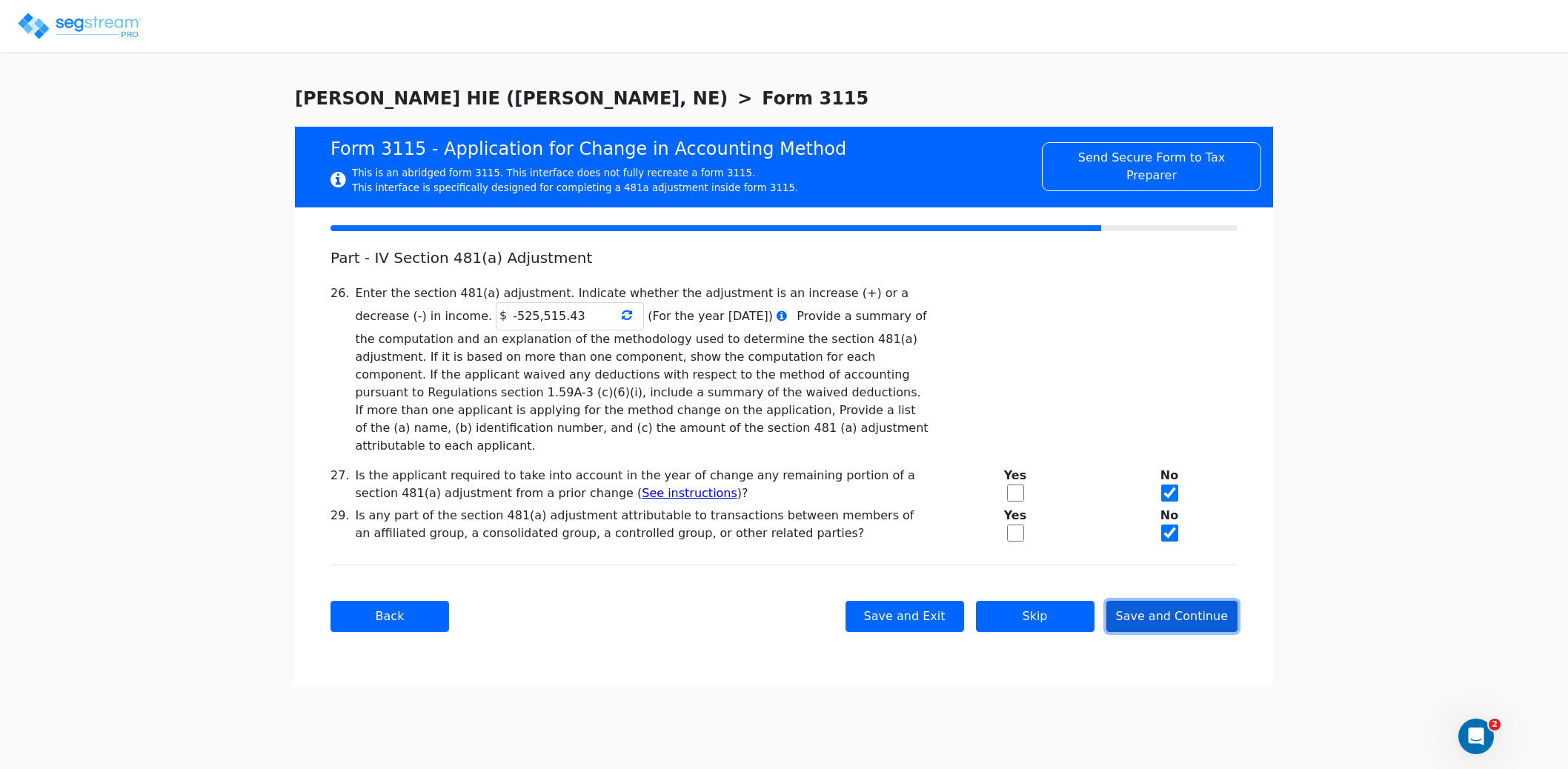
scroll to position [0, 0]
click at [495, 312] on input "-525,515.43" at bounding box center [569, 316] width 148 height 28
click at [507, 319] on input "-525,515.43" at bounding box center [569, 316] width 148 height 28
click at [495, 317] on input "-525,515.43" at bounding box center [569, 316] width 148 height 28
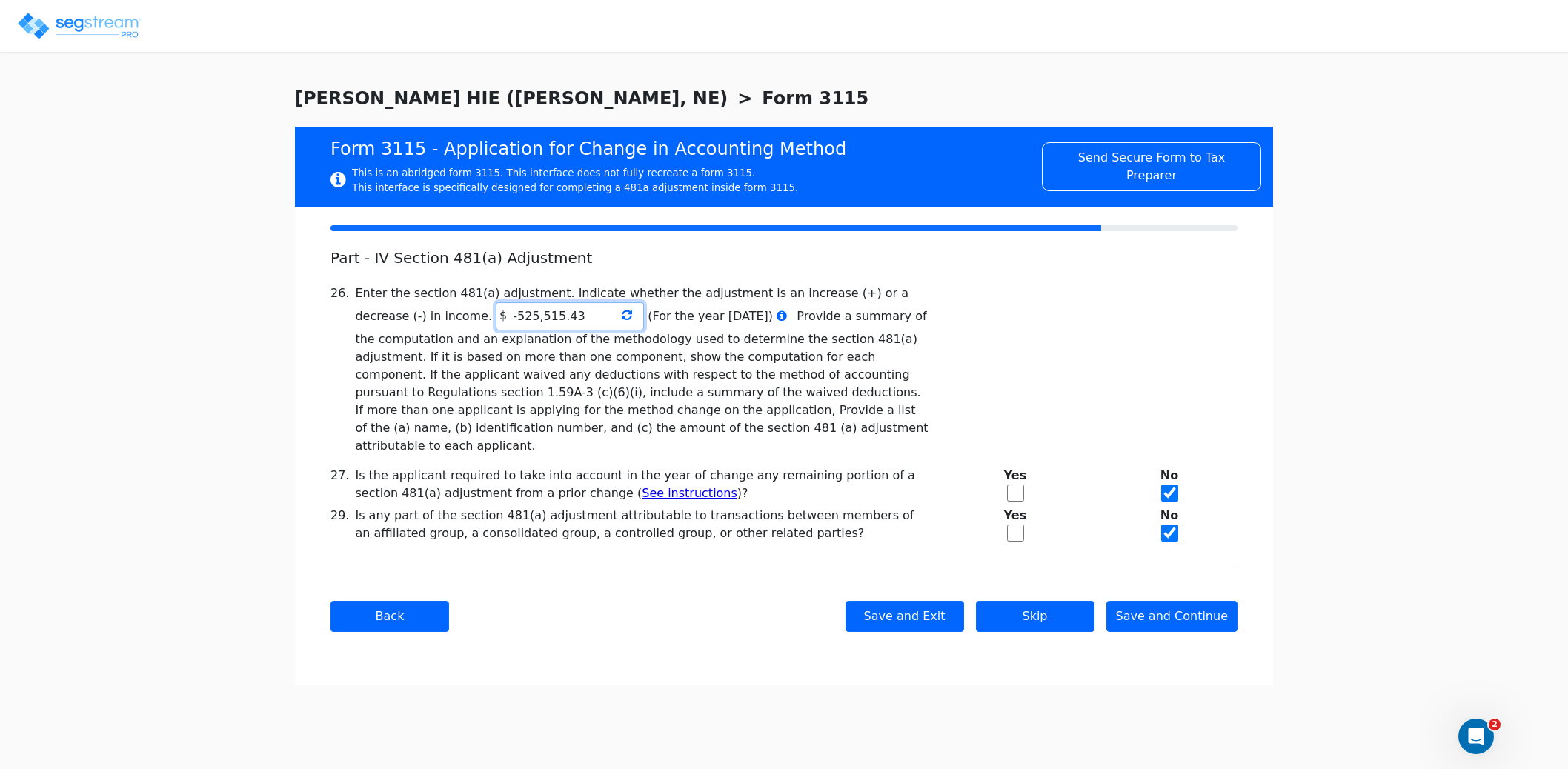
click at [495, 317] on input "-525,515.43" at bounding box center [569, 316] width 148 height 28
click at [91, 586] on div "We are Building your Property. So please grab a coffee and let us do the heavy …" at bounding box center [784, 385] width 1568 height 600
click at [72, 29] on img at bounding box center [79, 26] width 126 height 29
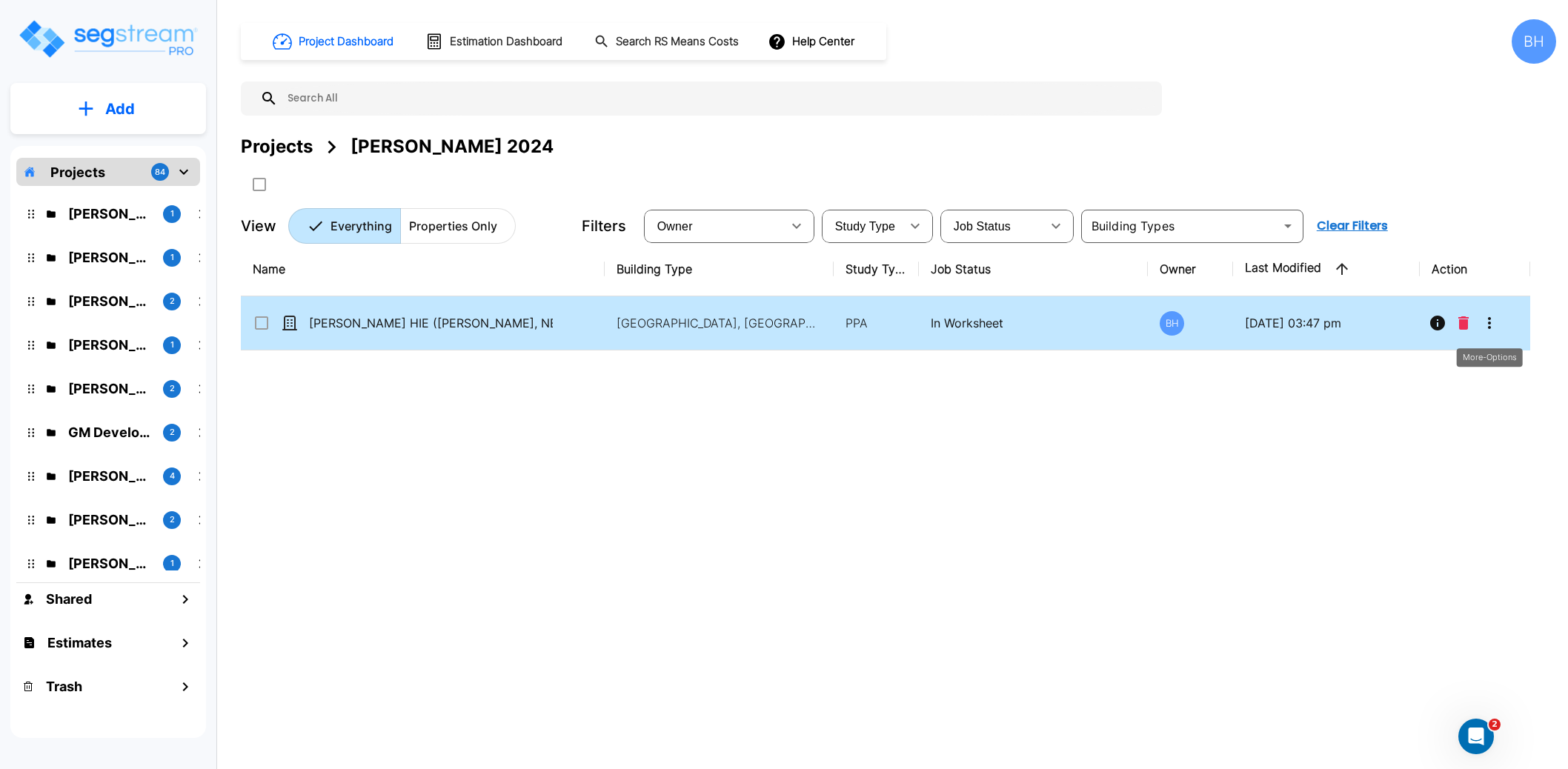
click at [1492, 323] on icon "More-Options" at bounding box center [1489, 323] width 18 height 18
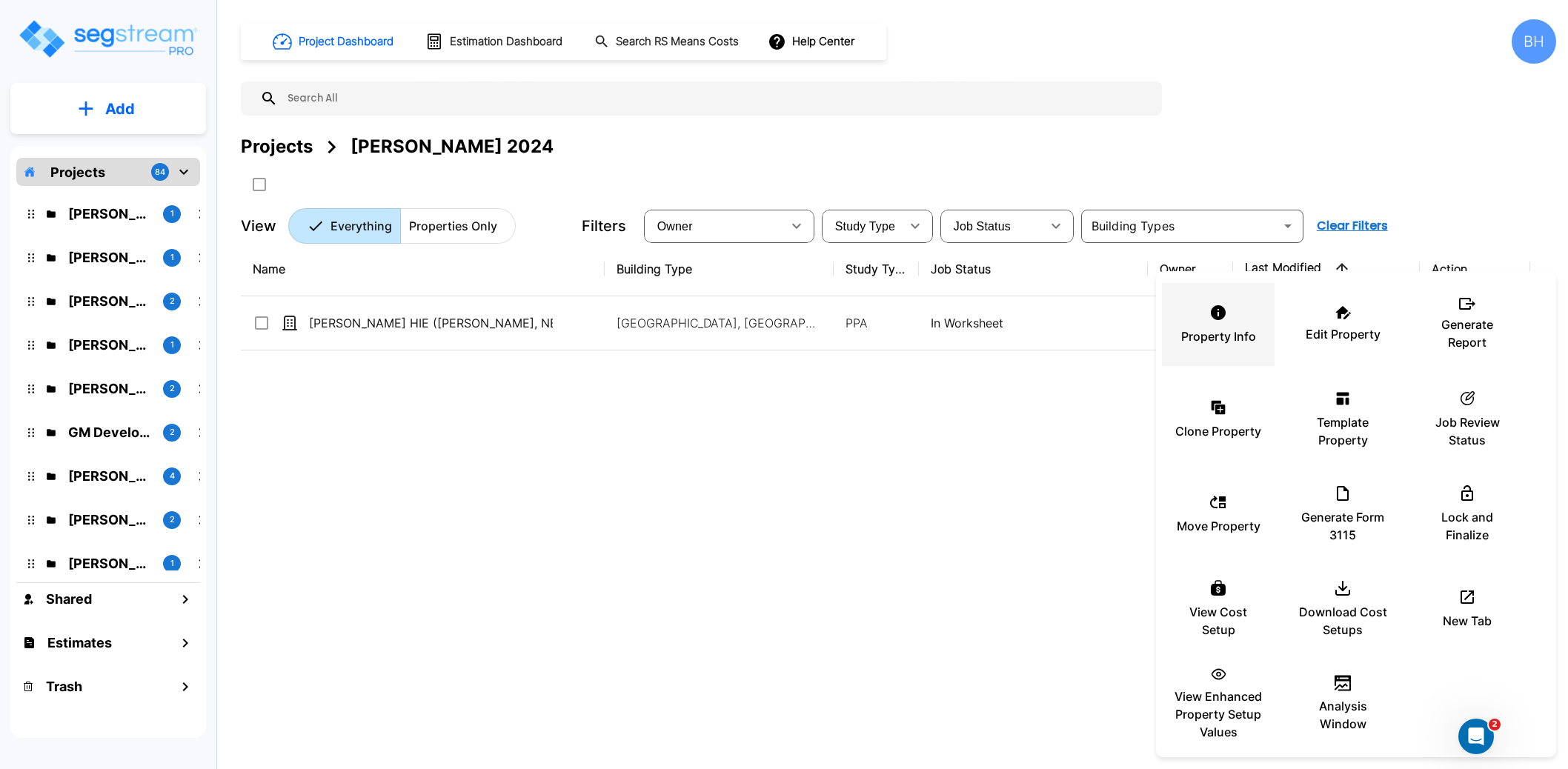
click at [1193, 325] on div "Property Info" at bounding box center [1217, 324] width 89 height 74
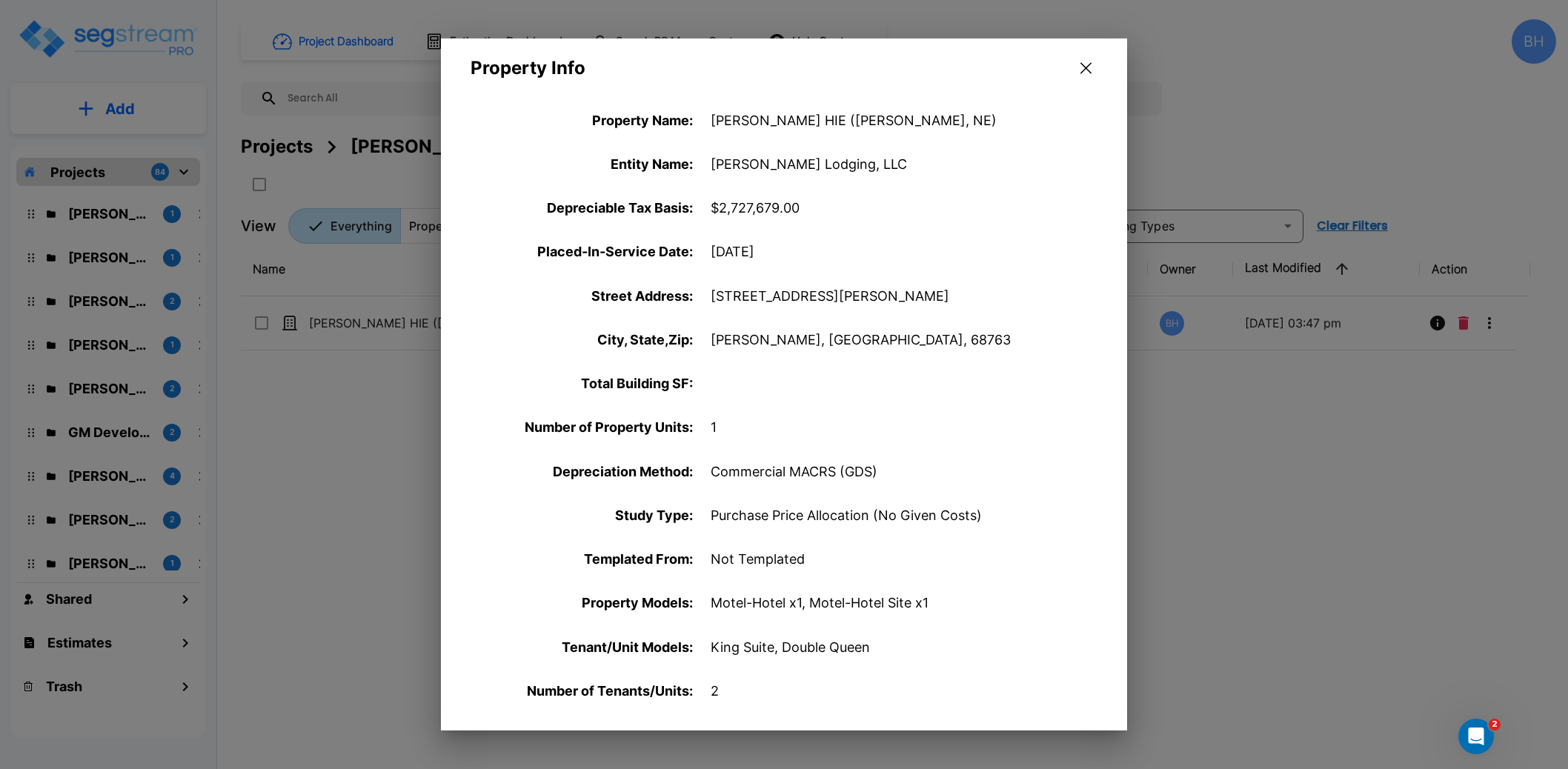
click at [1077, 68] on button "button" at bounding box center [1086, 67] width 23 height 24
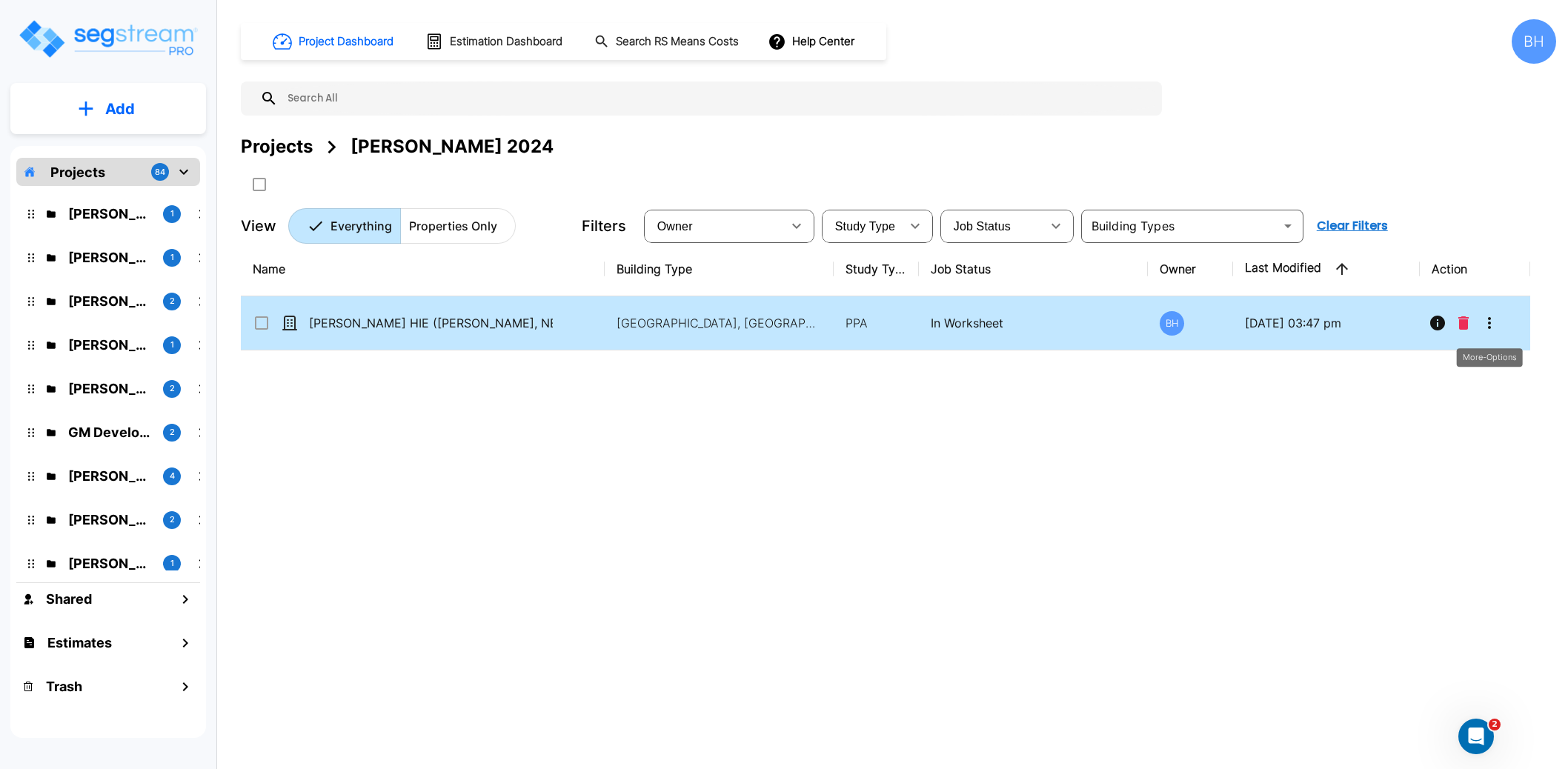
click at [1485, 326] on icon "More-Options" at bounding box center [1489, 323] width 18 height 18
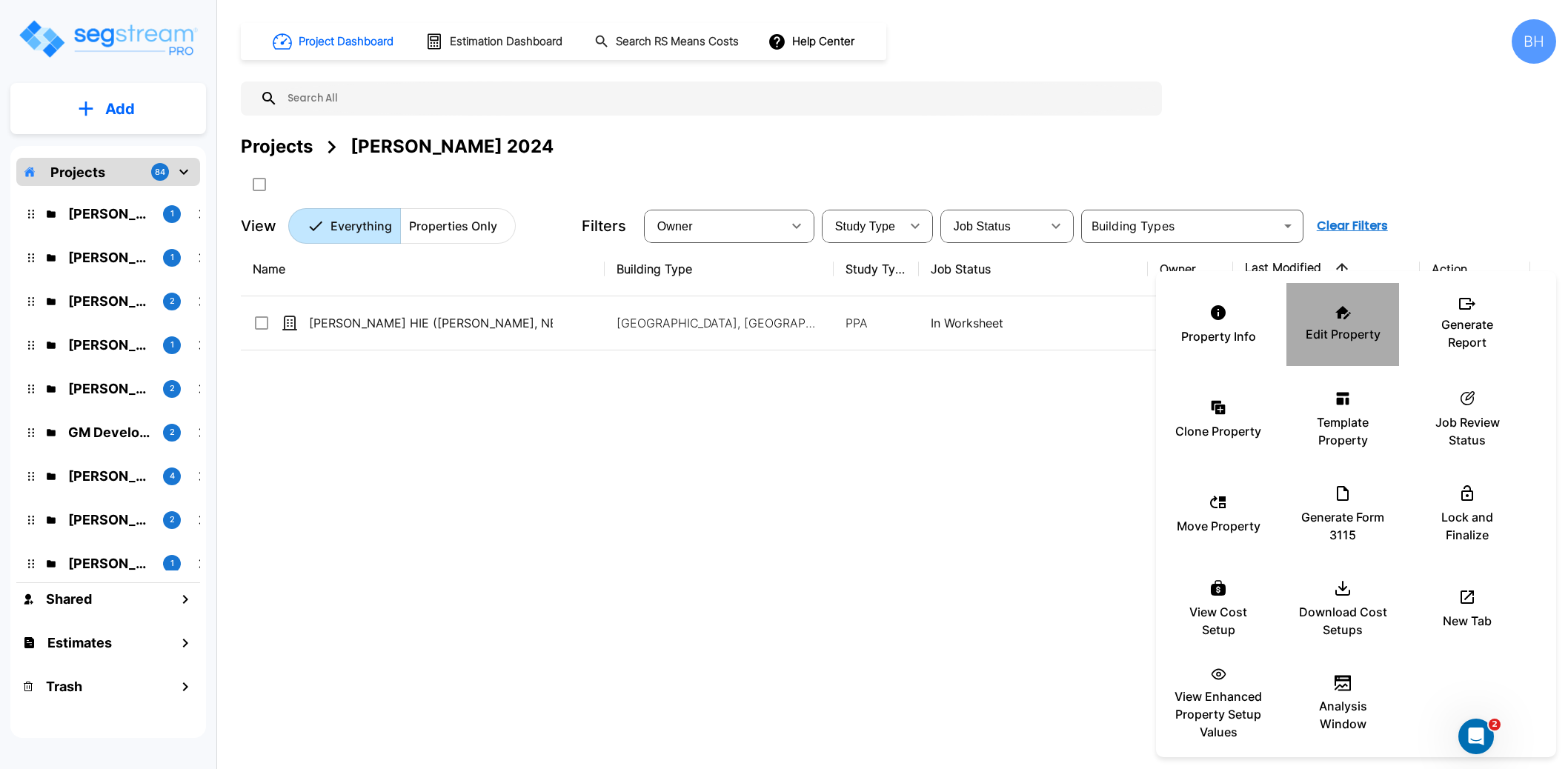
click at [1344, 313] on icon at bounding box center [1342, 313] width 15 height 13
click at [999, 463] on div at bounding box center [784, 384] width 1568 height 769
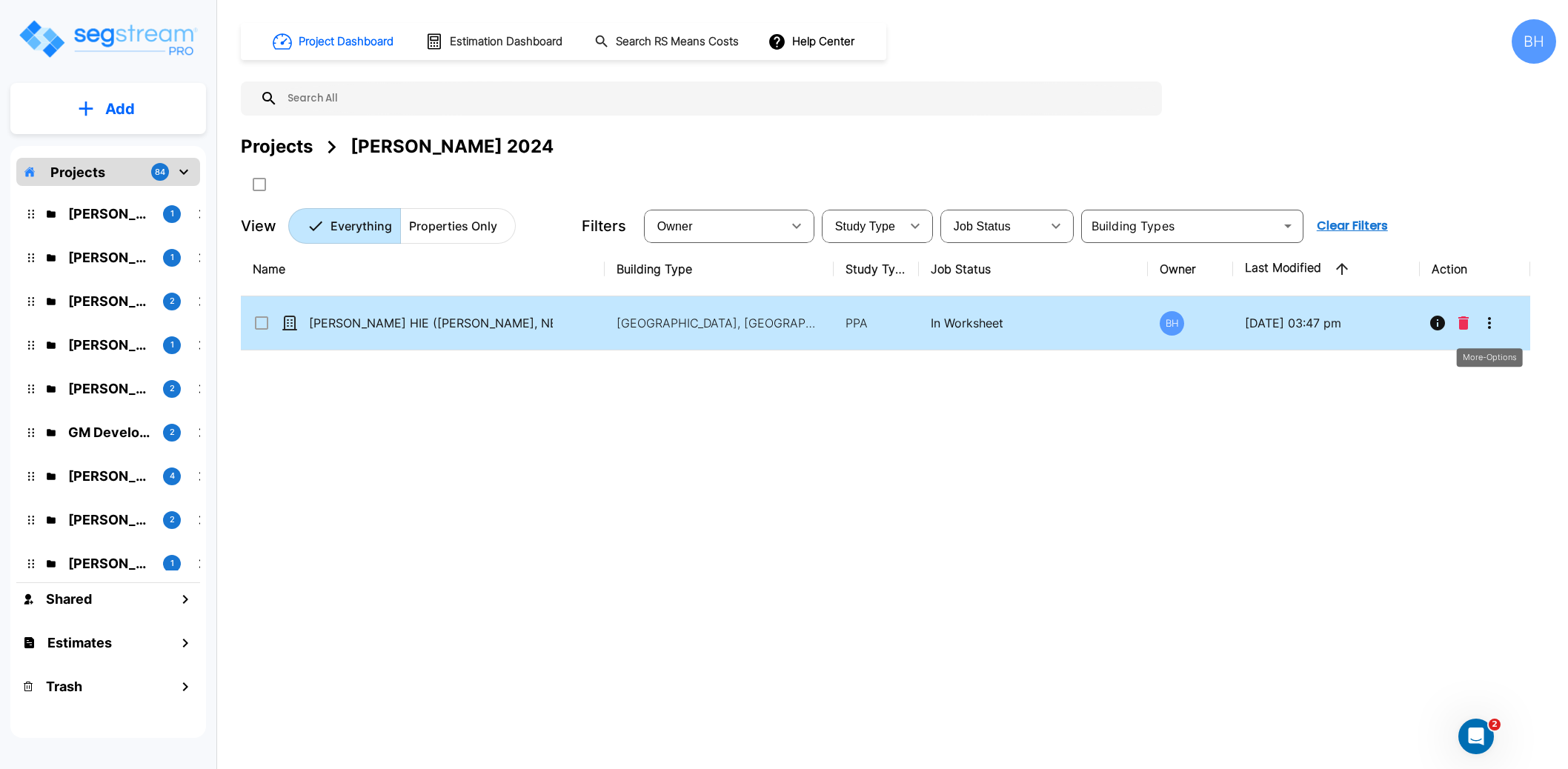
click at [1488, 324] on icon "More-Options" at bounding box center [1489, 322] width 3 height 12
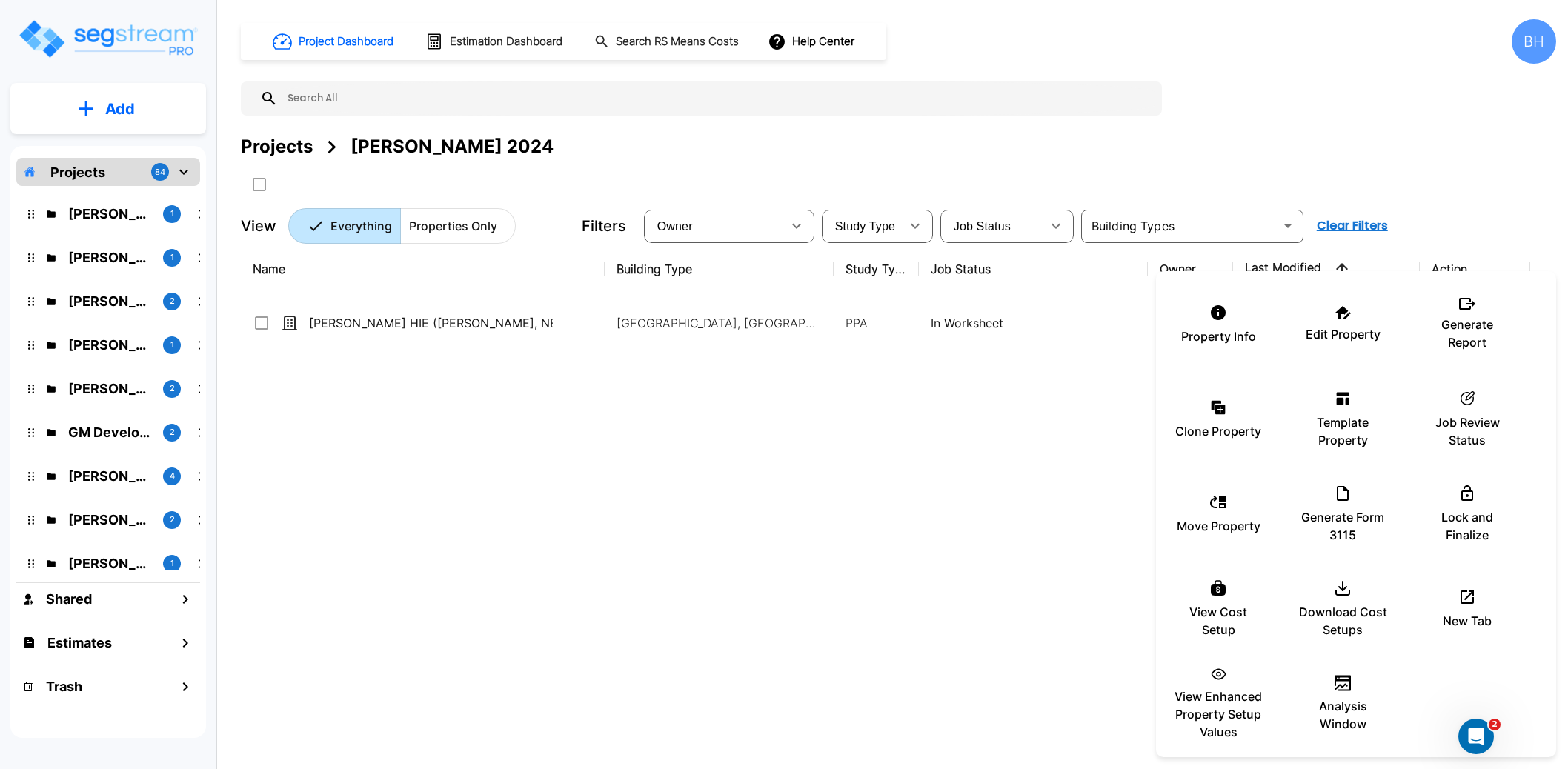
click at [819, 547] on div at bounding box center [784, 384] width 1568 height 769
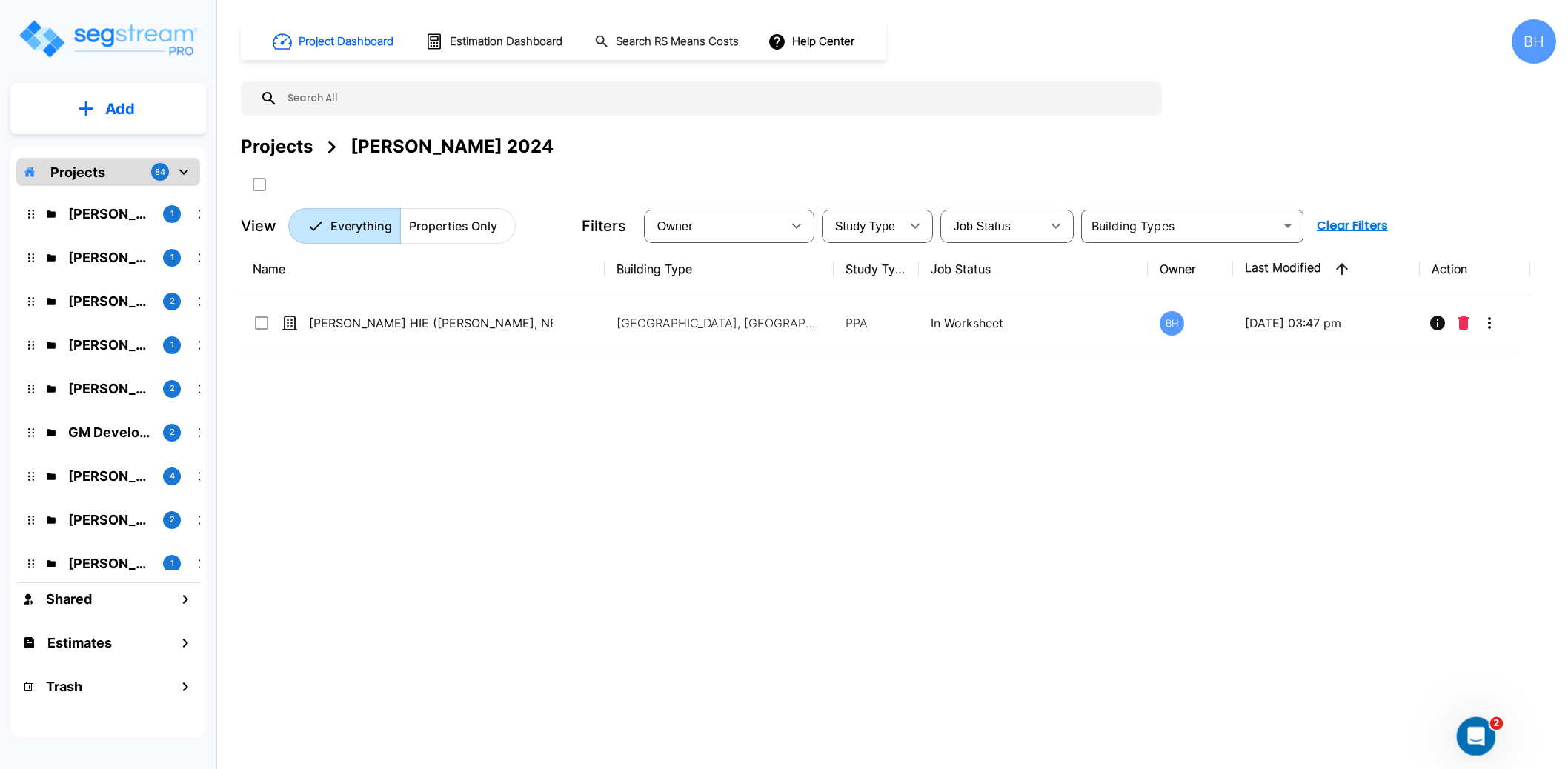
click at [1484, 734] on icon "Open Intercom Messenger" at bounding box center [1474, 735] width 24 height 24
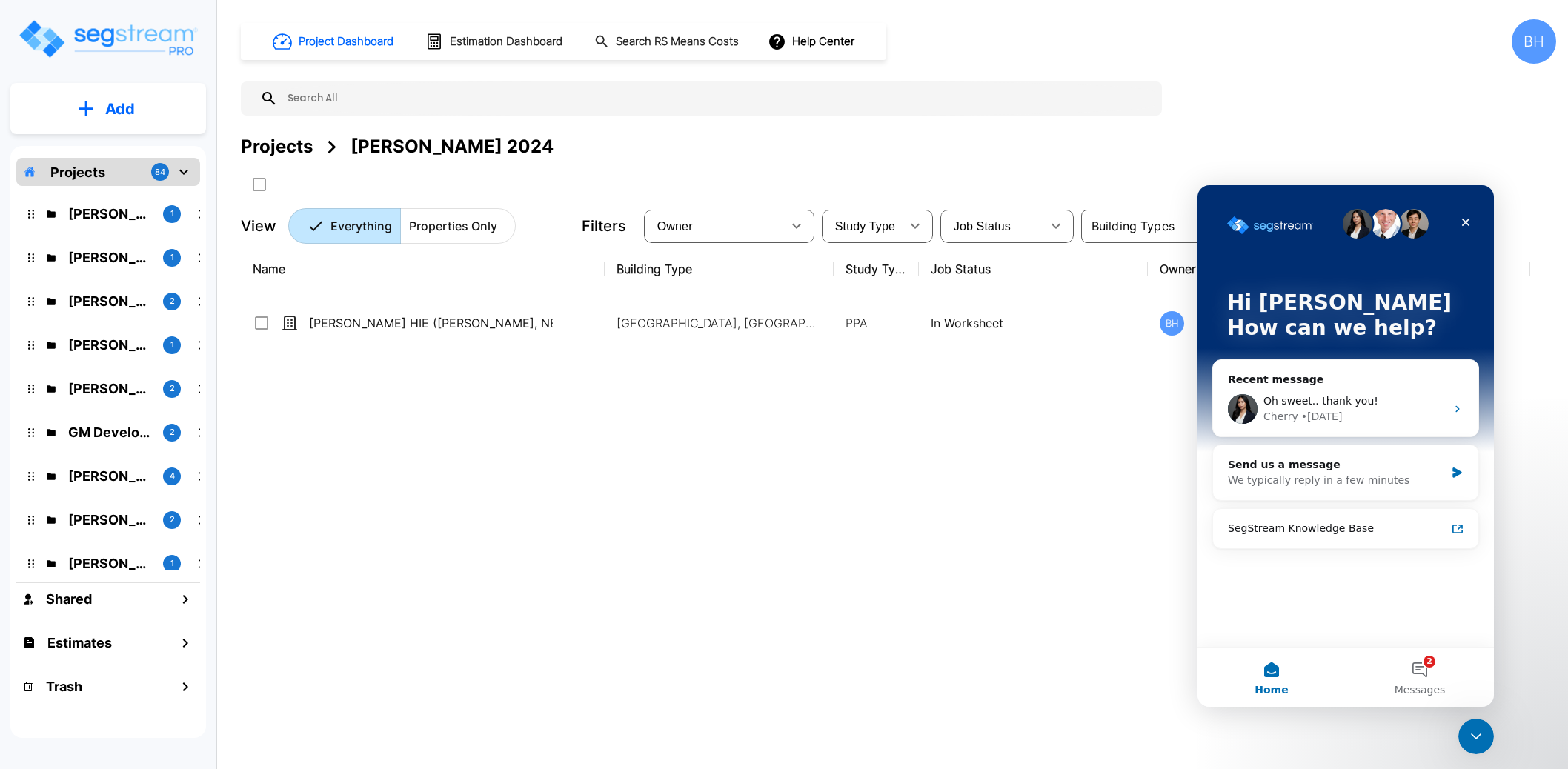
drag, startPoint x: 933, startPoint y: 418, endPoint x: 960, endPoint y: 417, distance: 27.0
click at [934, 418] on div "Name Building Type Study Type Job Status Owner Last Modified Action Patel HIE (…" at bounding box center [886, 481] width 1289 height 477
click at [1335, 473] on div "We typically reply in a few minutes" at bounding box center [1336, 480] width 217 height 15
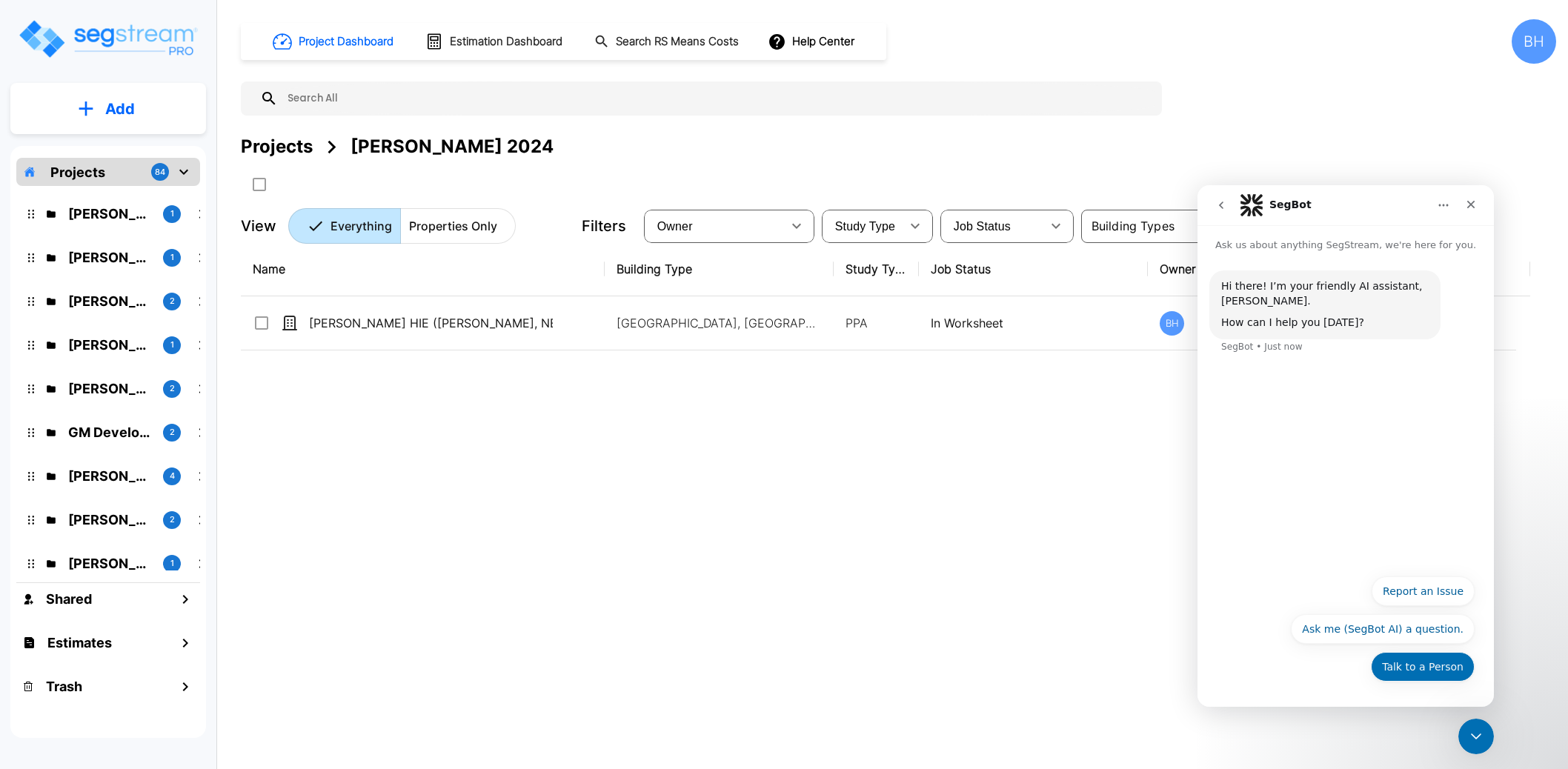
click at [1419, 661] on button "Talk to a Person" at bounding box center [1423, 667] width 104 height 29
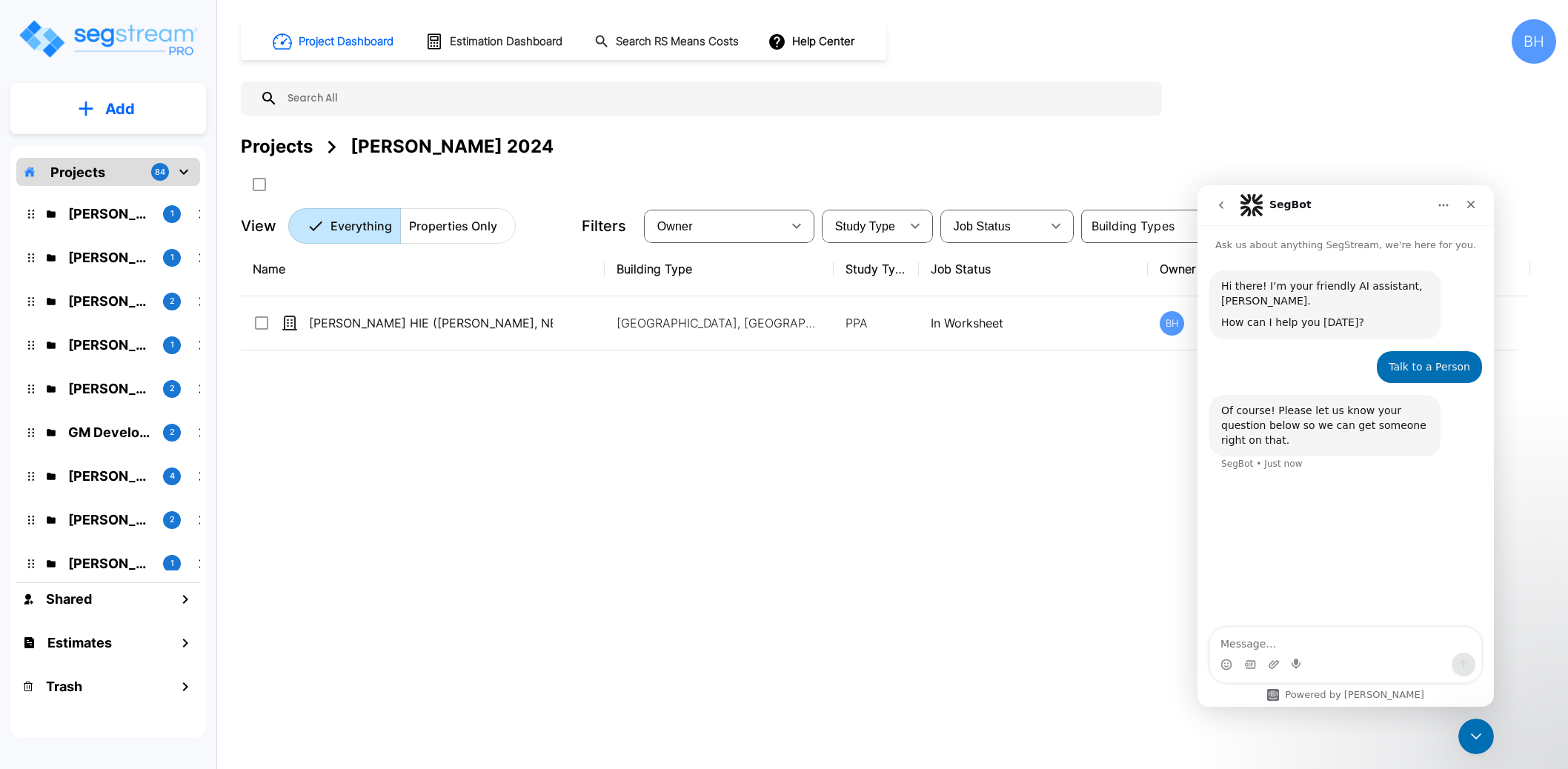
click at [1270, 644] on textarea "Message…" at bounding box center [1346, 640] width 271 height 25
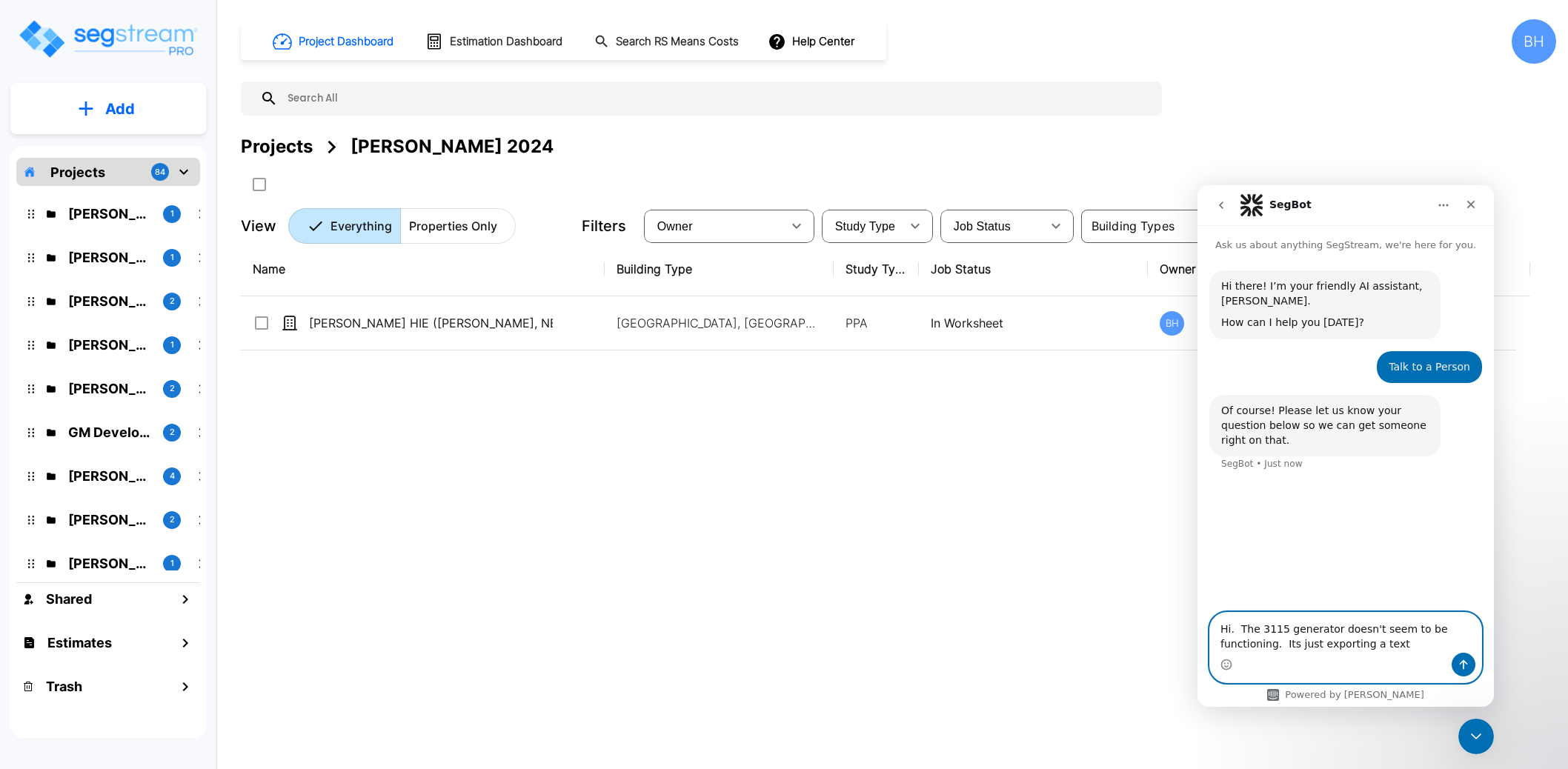
drag, startPoint x: 1387, startPoint y: 646, endPoint x: 1363, endPoint y: 655, distance: 25.6
click at [1288, 647] on textarea "Hi. The 3115 generator doesn't seem to be functioning. Its just exporting a text" at bounding box center [1346, 633] width 271 height 40
click at [1395, 638] on textarea "Hi. The 3115 generator doesn't seem to be functioning. Its just exporting a text" at bounding box center [1346, 633] width 271 height 40
type textarea "Hi. The 3115 generator doesn't seem to be functioning. Its just exporting a tex…"
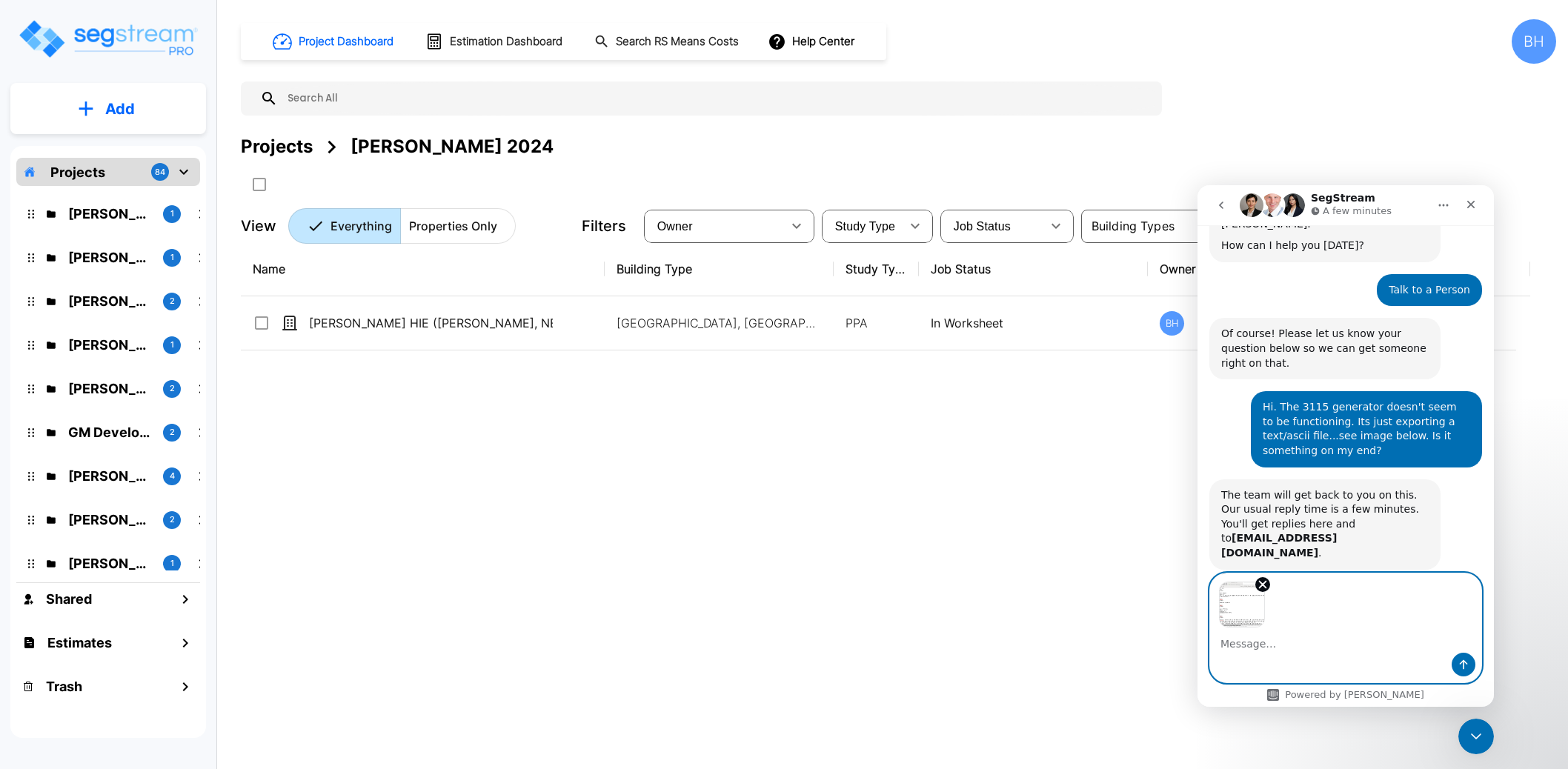
scroll to position [131, 0]
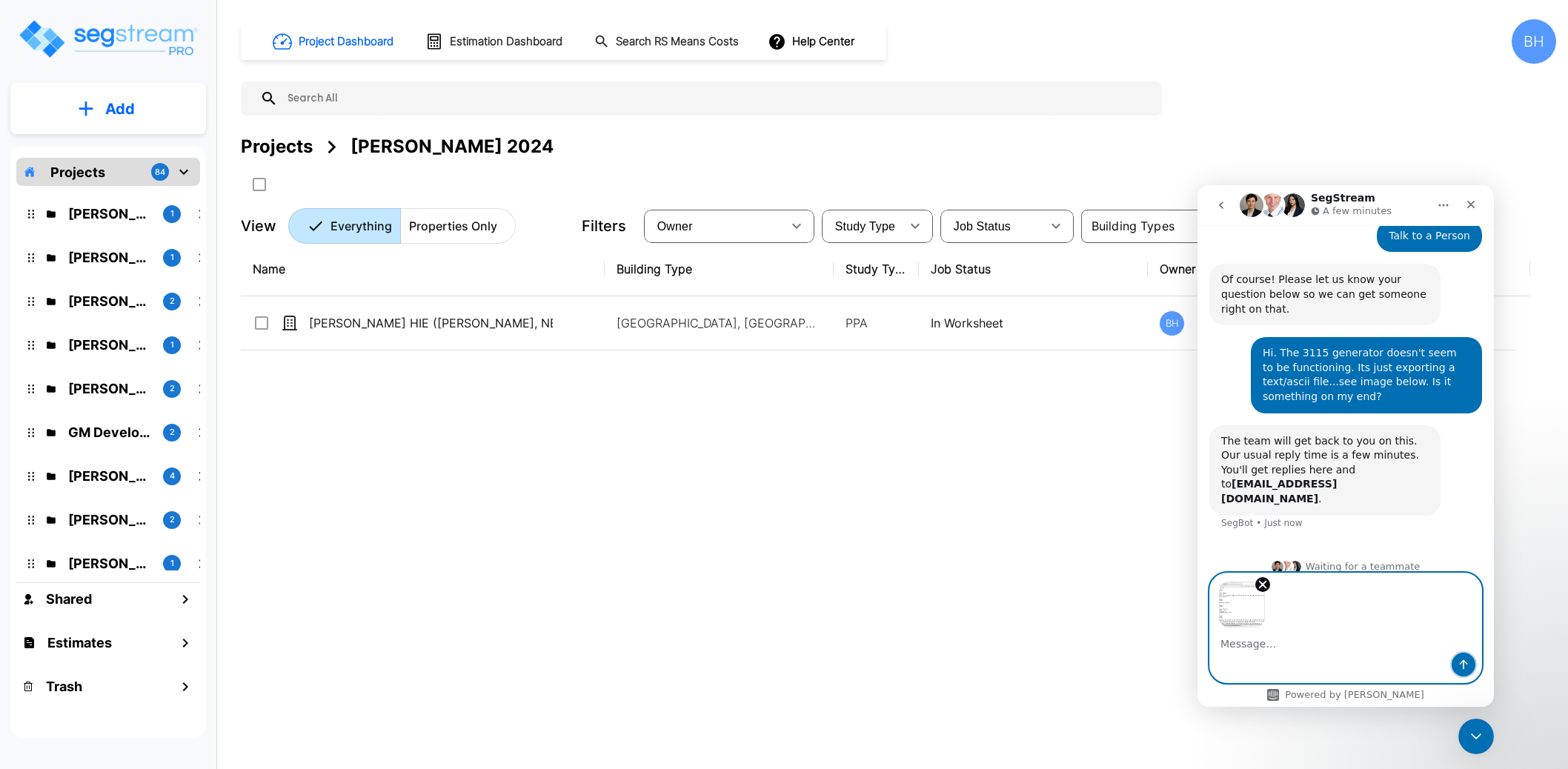
drag, startPoint x: 1460, startPoint y: 661, endPoint x: 1393, endPoint y: 664, distance: 67.1
click at [1460, 661] on icon "Send a message…" at bounding box center [1463, 664] width 12 height 12
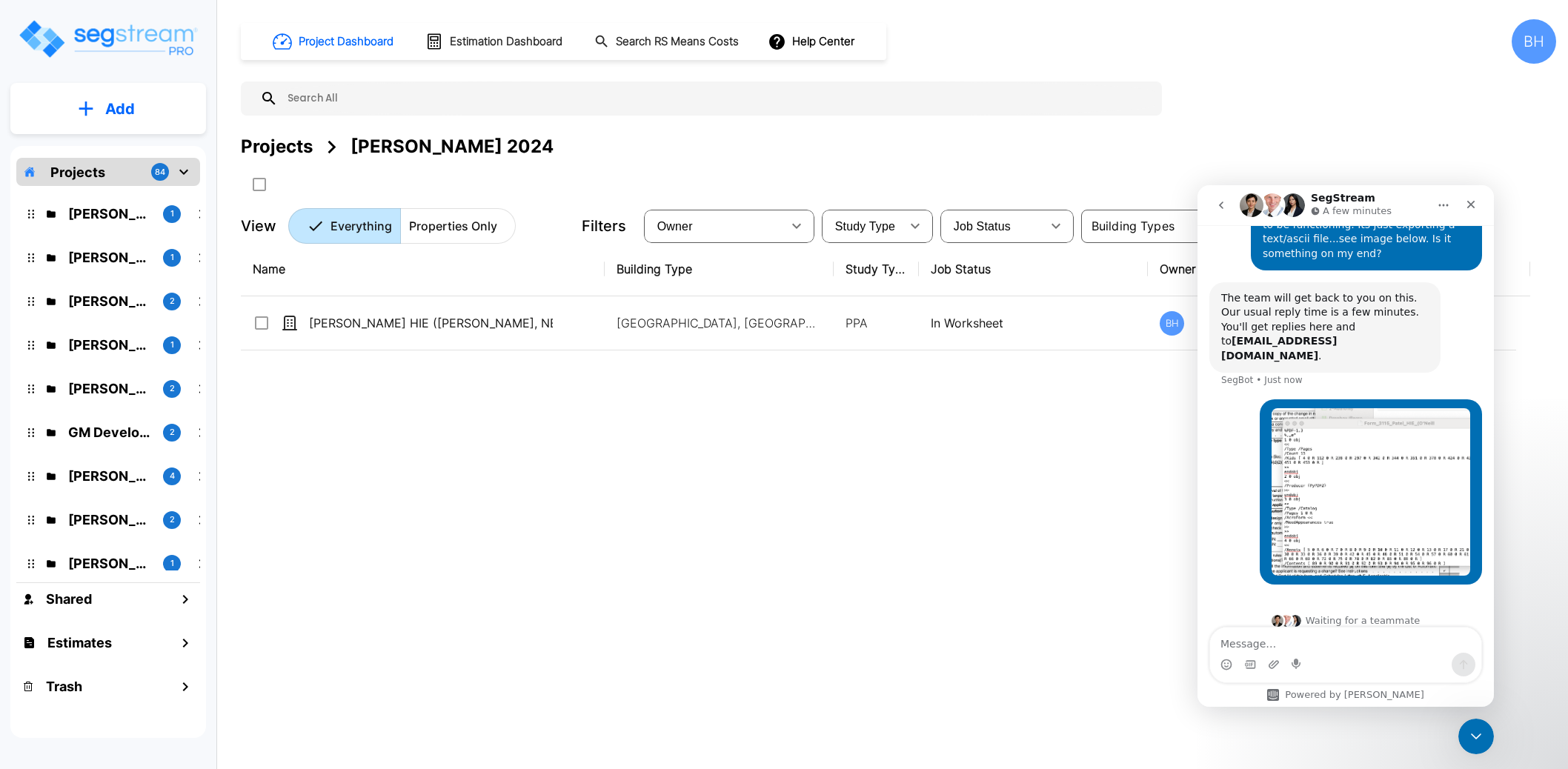
click at [1281, 615] on img "Intercom messenger" at bounding box center [1277, 620] width 12 height 12
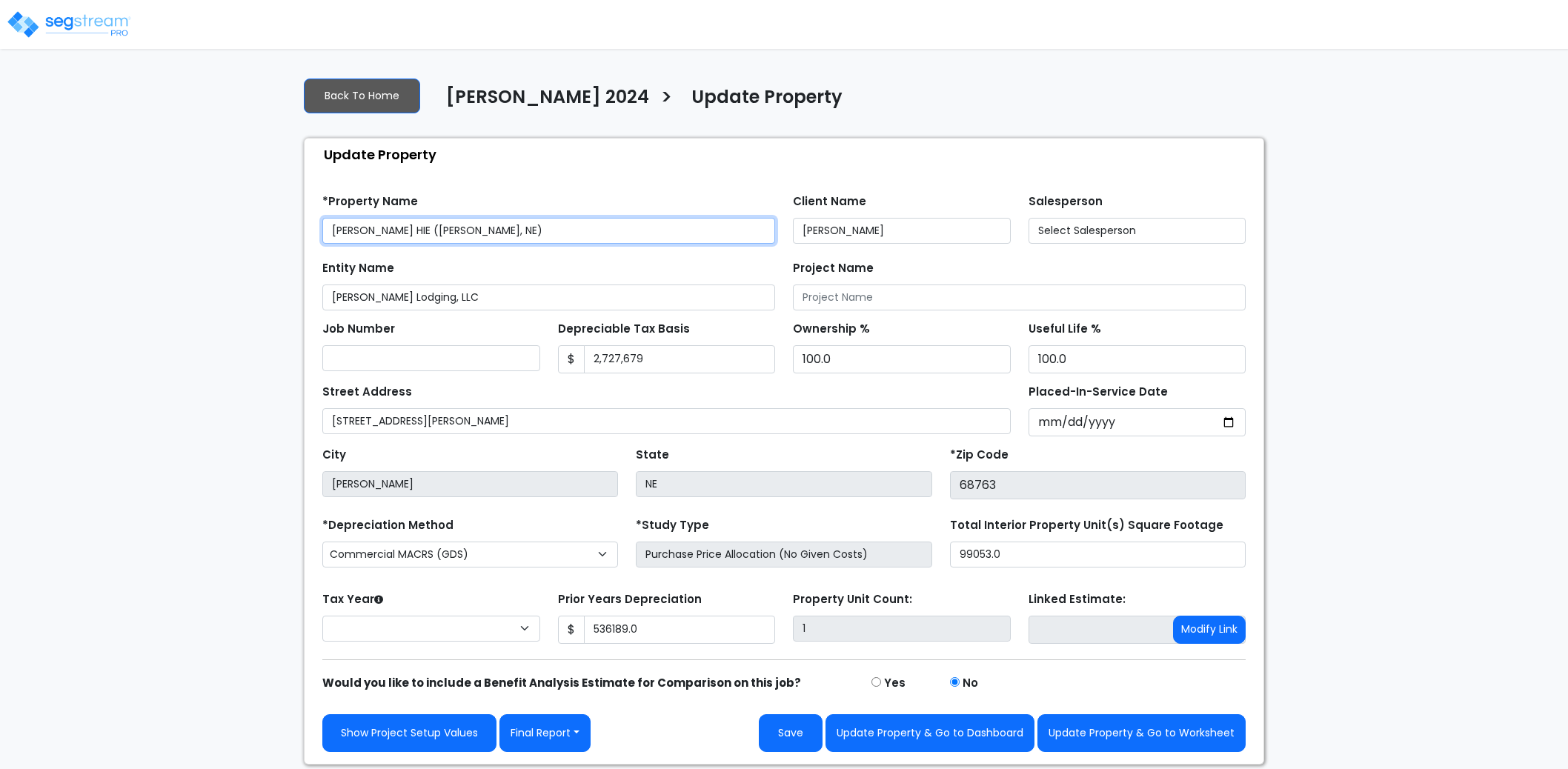
type input "536,189.0"
select select "2024"
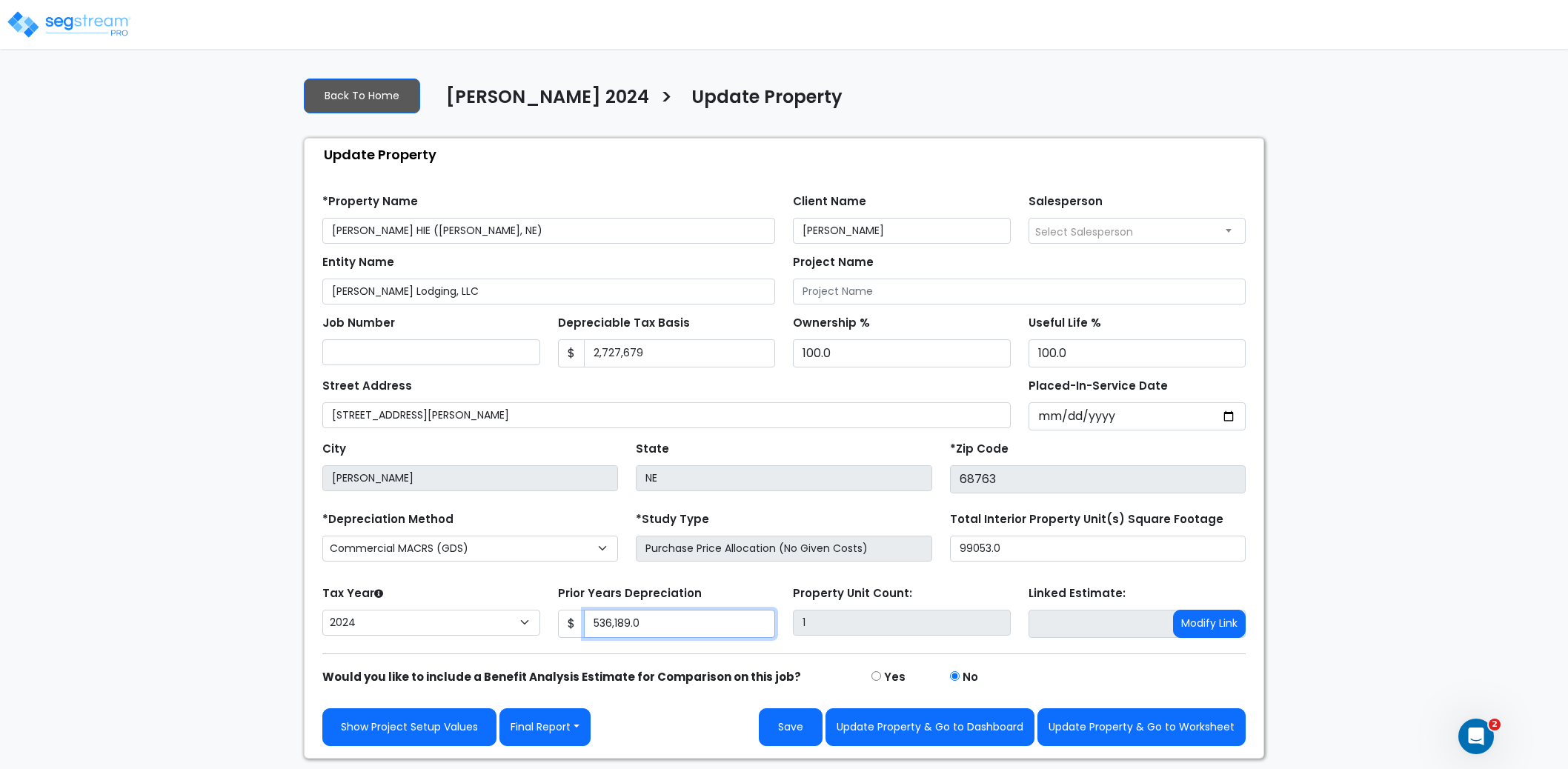
click at [687, 633] on input "536,189.0" at bounding box center [680, 624] width 192 height 28
click at [902, 729] on button "Update Property & Go to Dashboard" at bounding box center [929, 727] width 209 height 38
type input "536189"
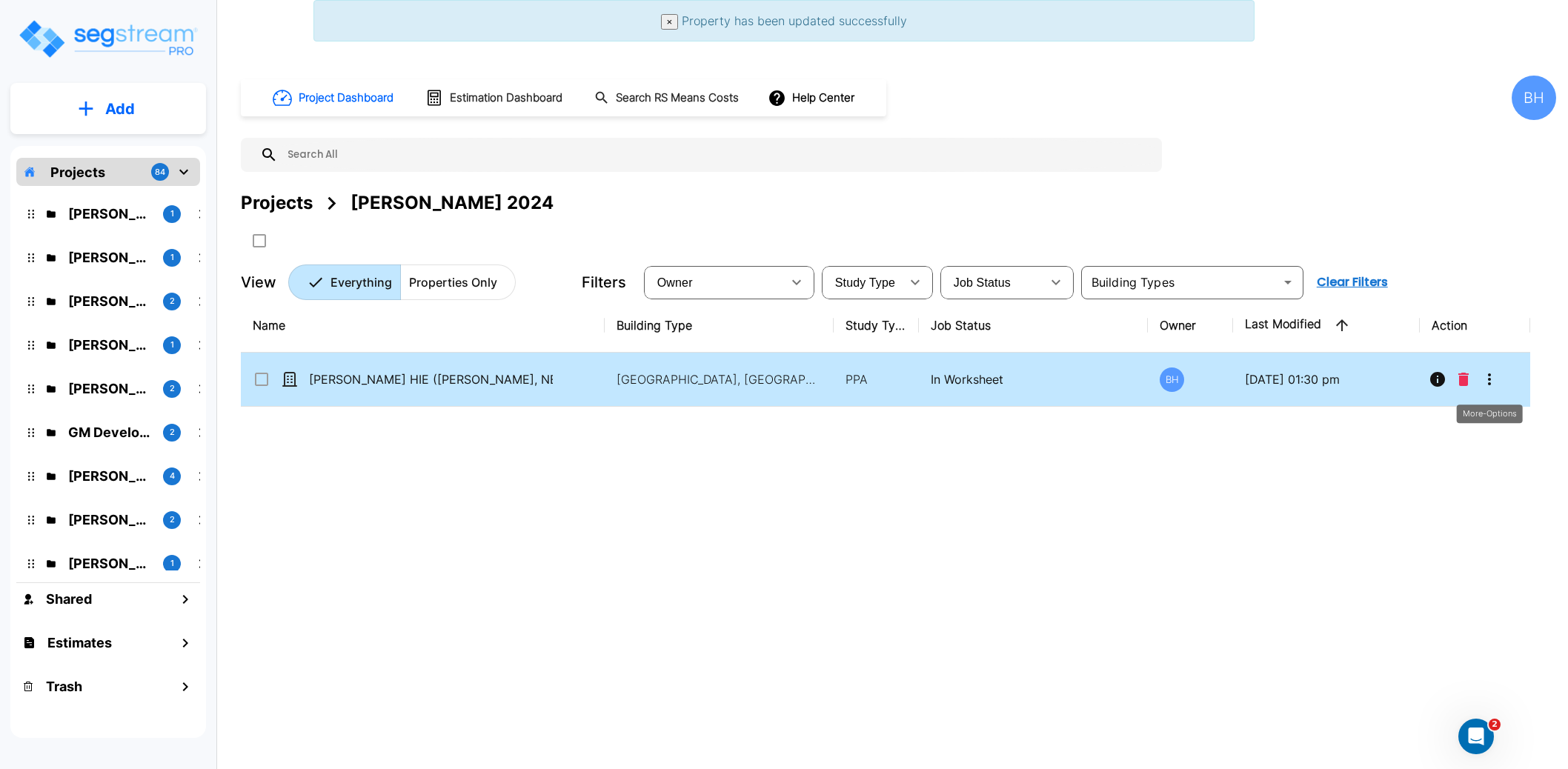
click at [1495, 387] on icon "More-Options" at bounding box center [1489, 379] width 18 height 18
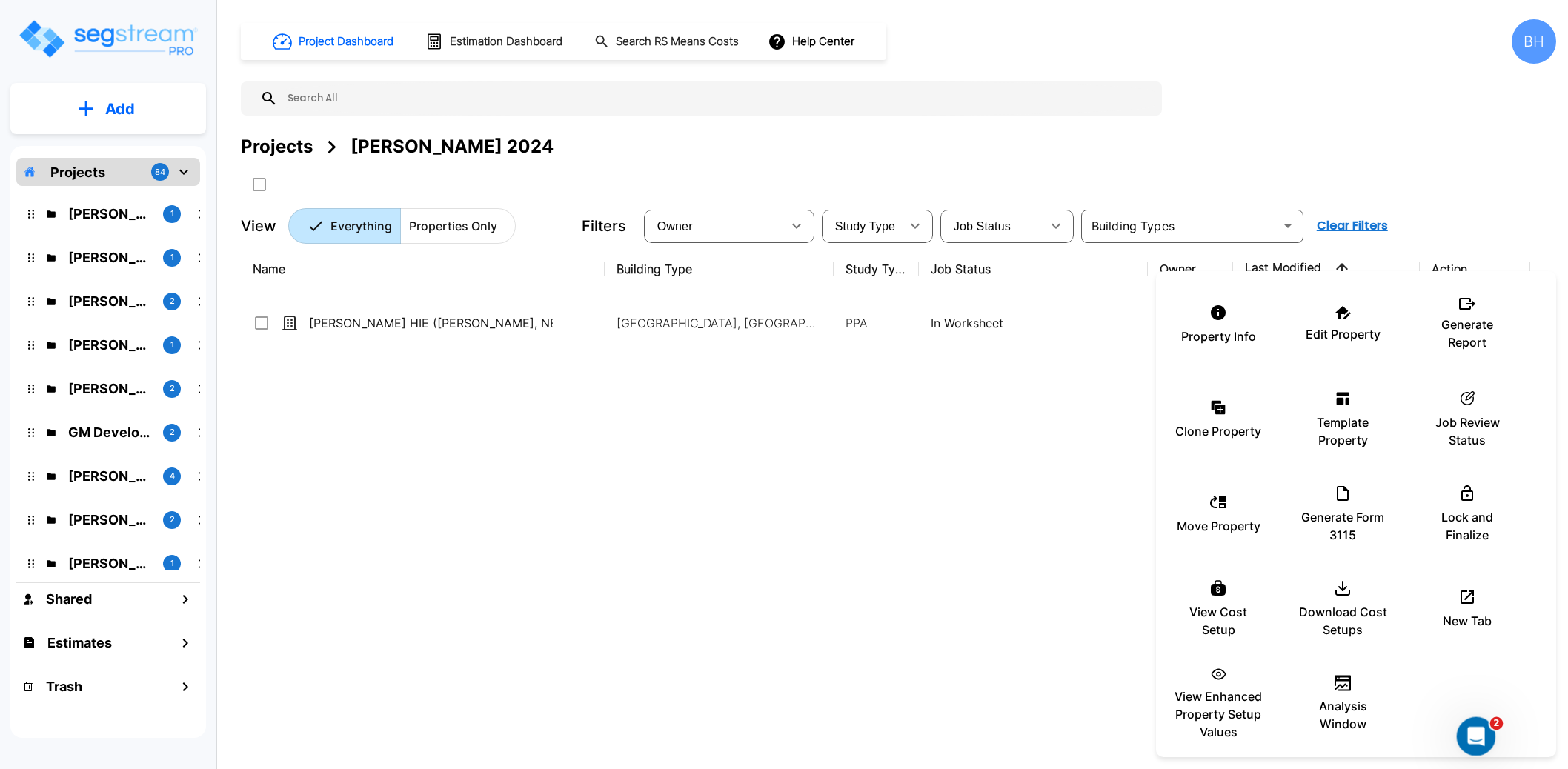
click at [1467, 732] on icon "Open Intercom Messenger" at bounding box center [1474, 735] width 24 height 24
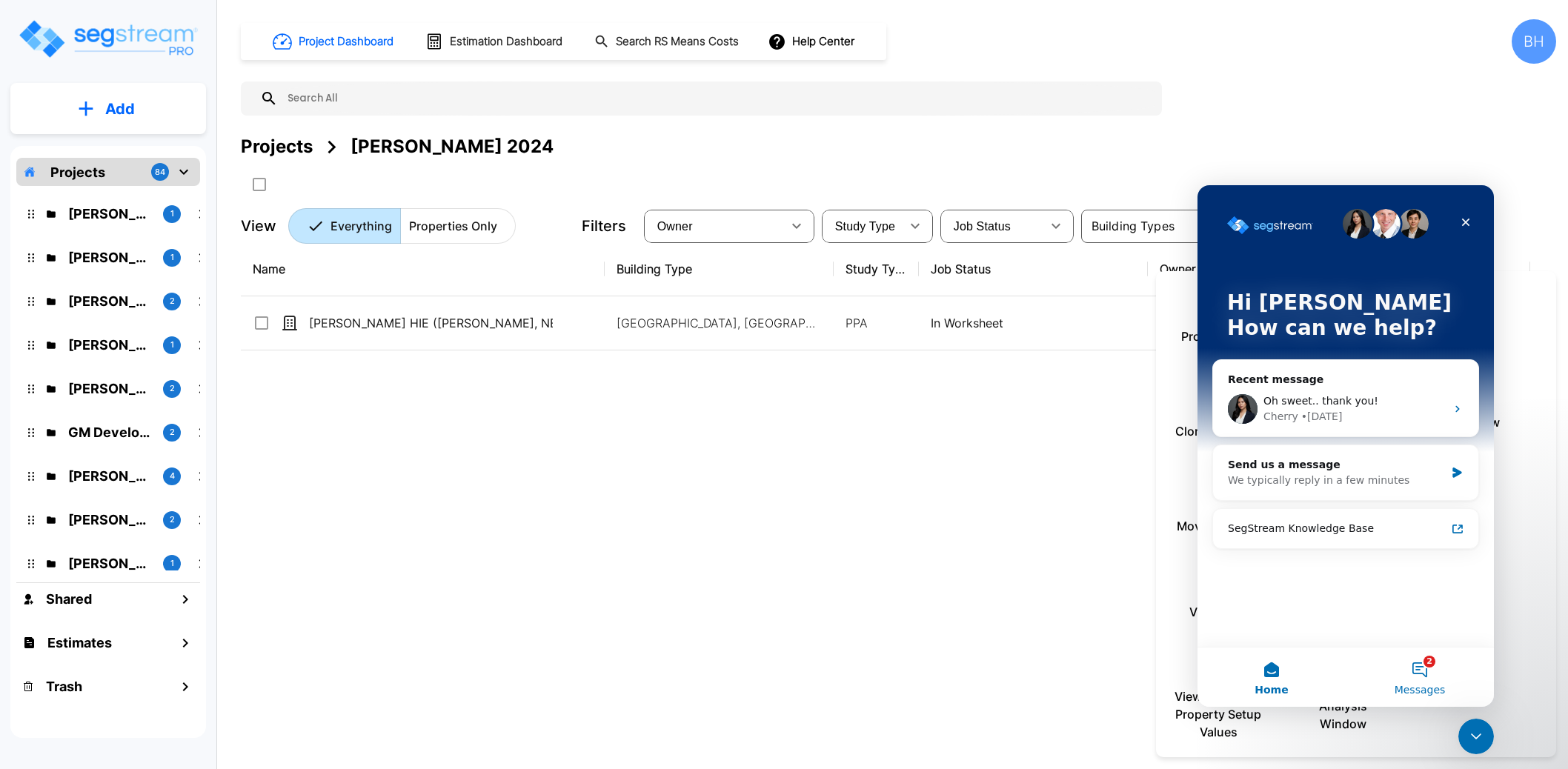
click at [1409, 670] on button "2 Messages" at bounding box center [1419, 676] width 148 height 59
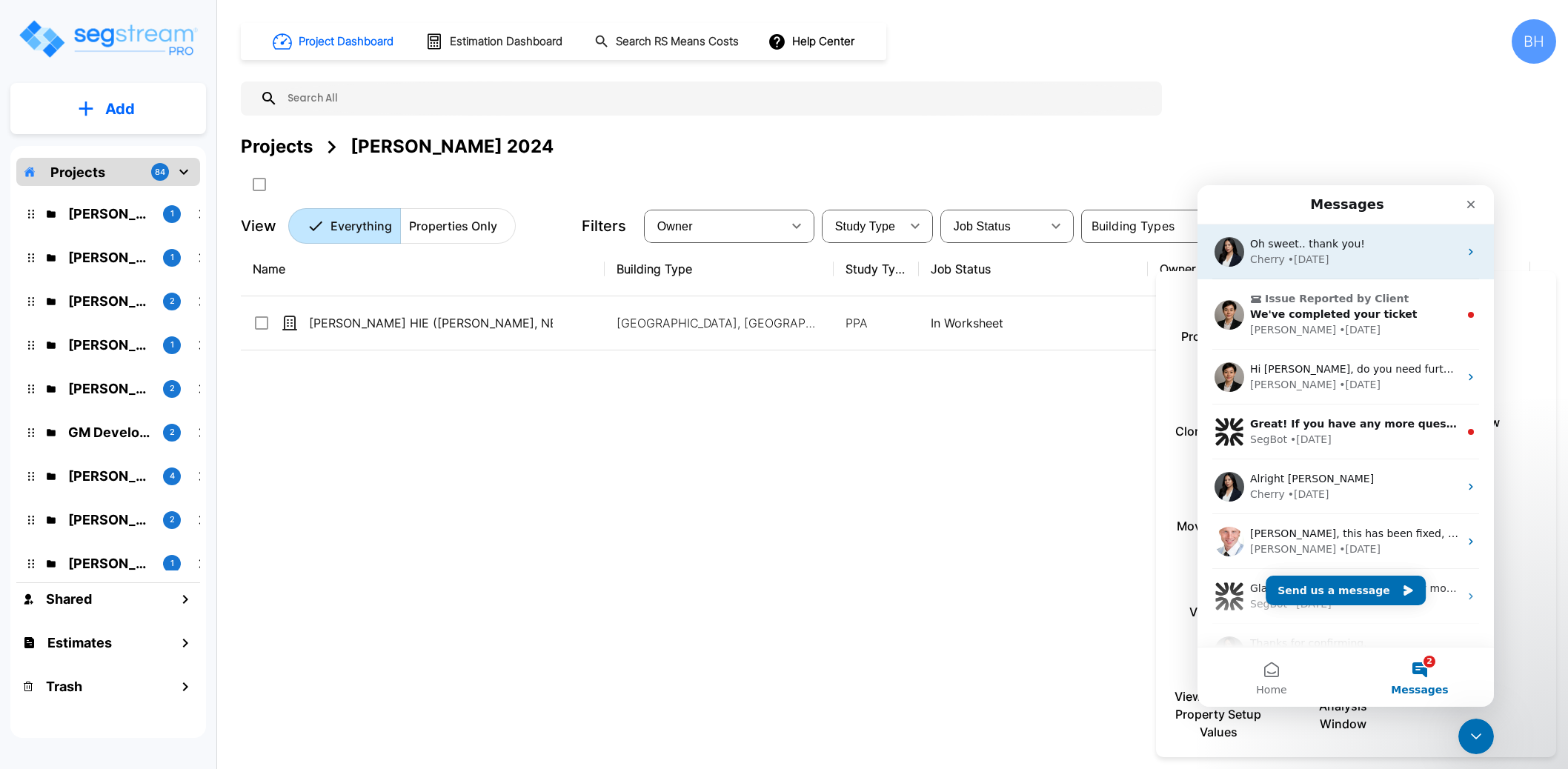
click at [1319, 253] on div "• [DATE]" at bounding box center [1308, 259] width 41 height 15
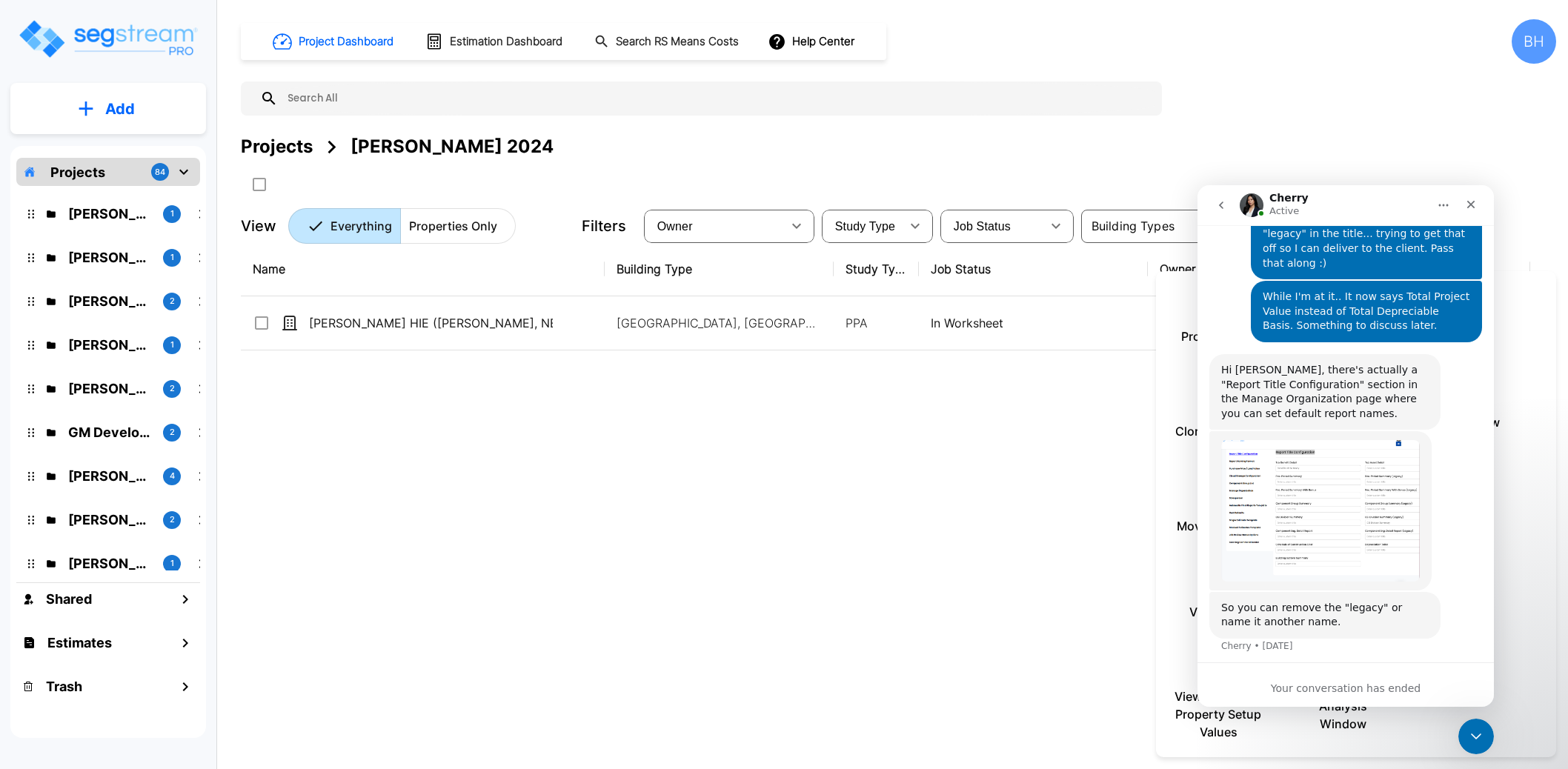
scroll to position [1717, 0]
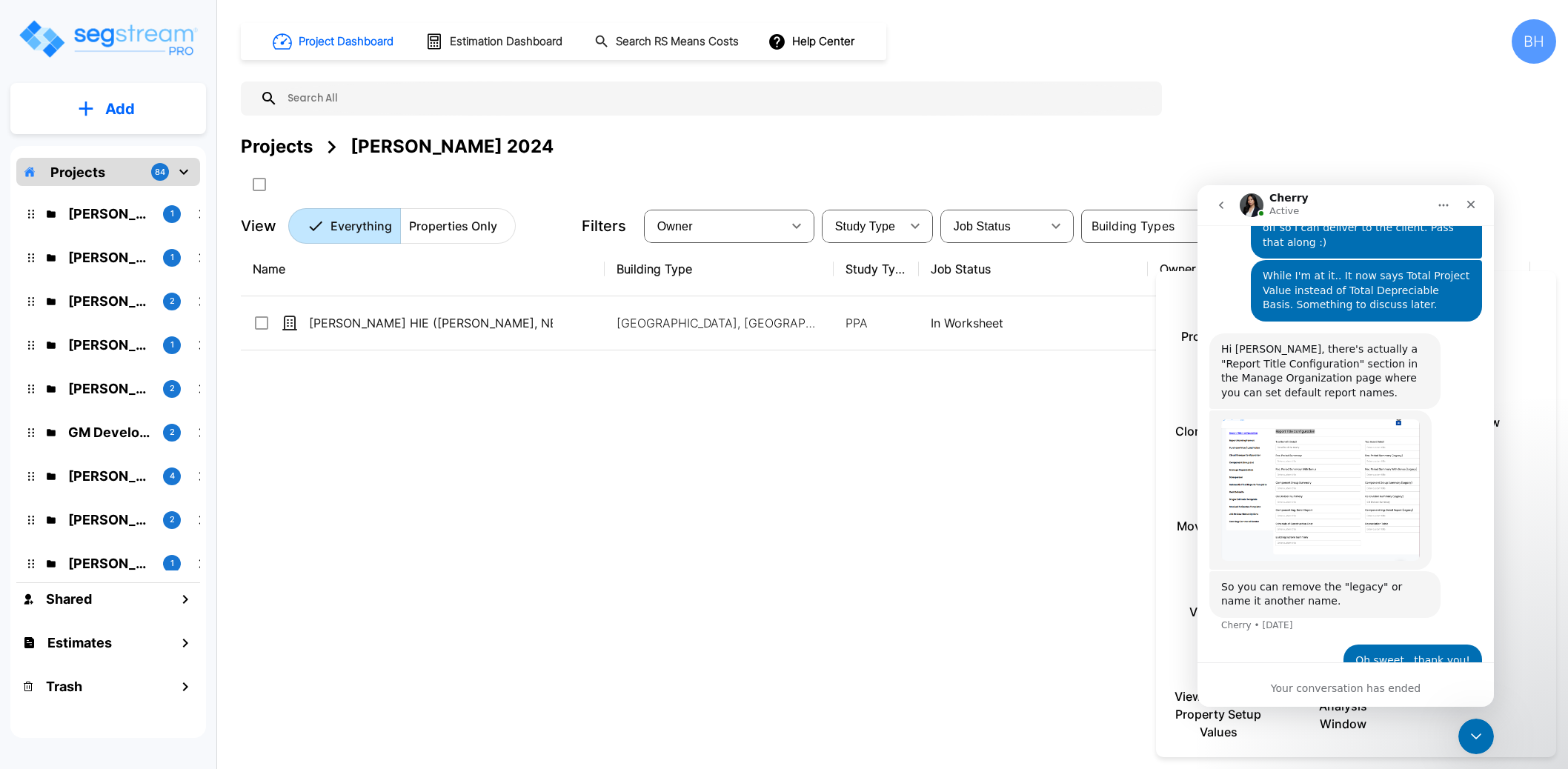
click at [1251, 203] on img "Intercom messenger" at bounding box center [1251, 205] width 24 height 24
drag, startPoint x: 1290, startPoint y: 201, endPoint x: 1441, endPoint y: 217, distance: 151.8
click at [1291, 201] on h1 "Cherry" at bounding box center [1289, 198] width 39 height 11
click at [1448, 207] on icon "Home" at bounding box center [1443, 205] width 12 height 12
click at [1396, 203] on div "Cherry Active" at bounding box center [1333, 205] width 188 height 26
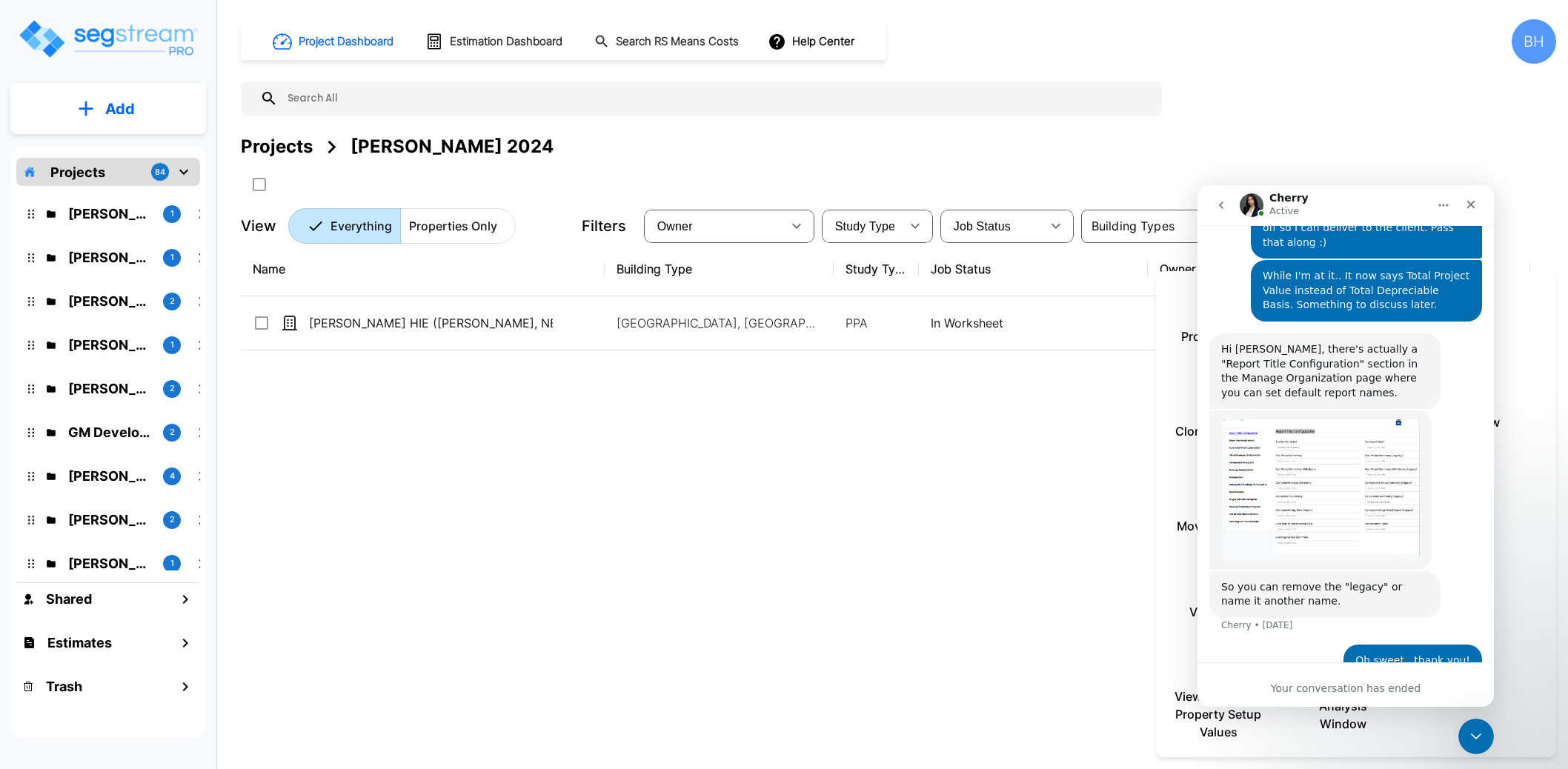
click at [1224, 203] on icon "go back" at bounding box center [1220, 205] width 12 height 12
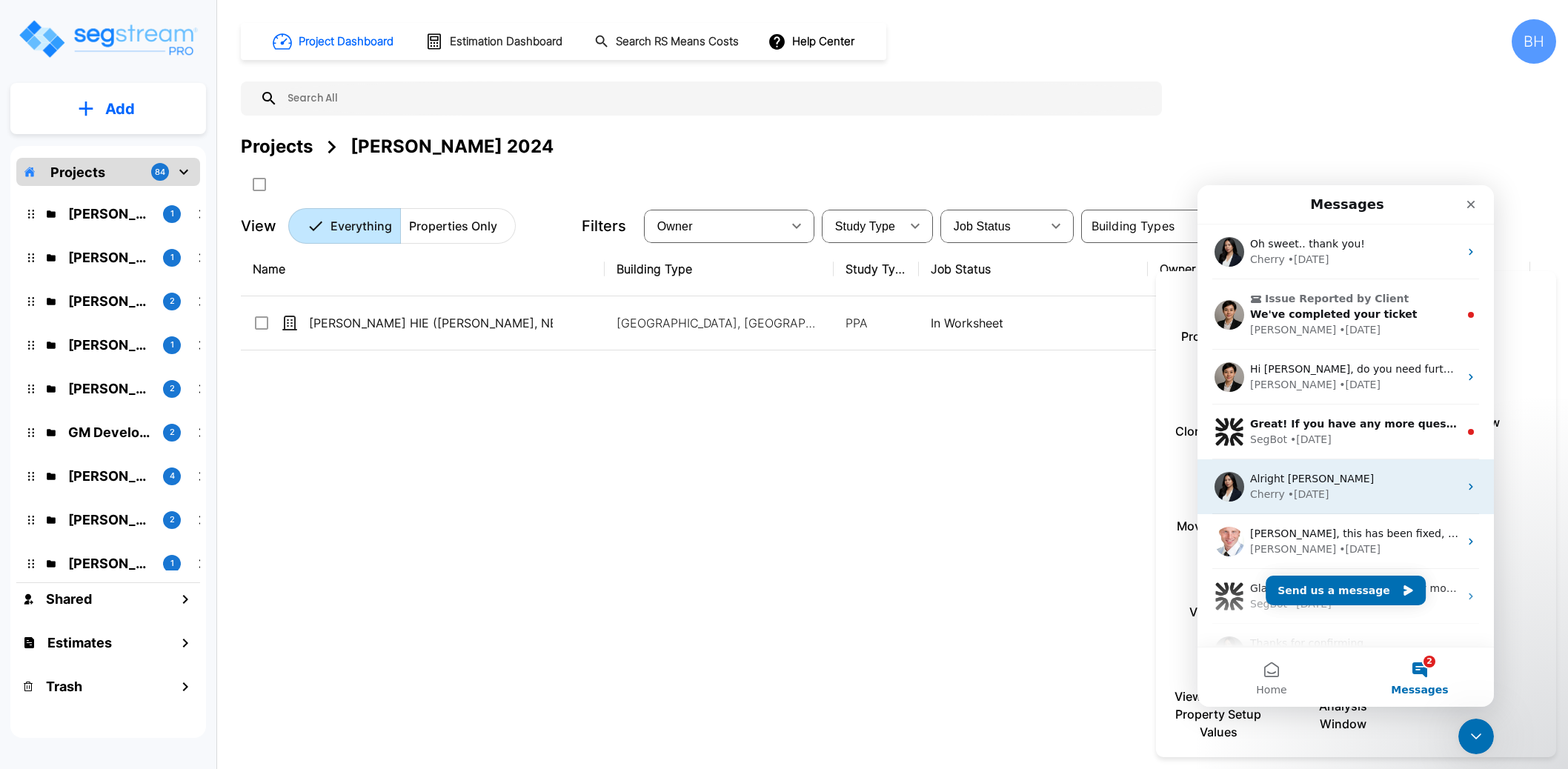
click at [1233, 480] on img "Intercom messenger" at bounding box center [1229, 486] width 29 height 29
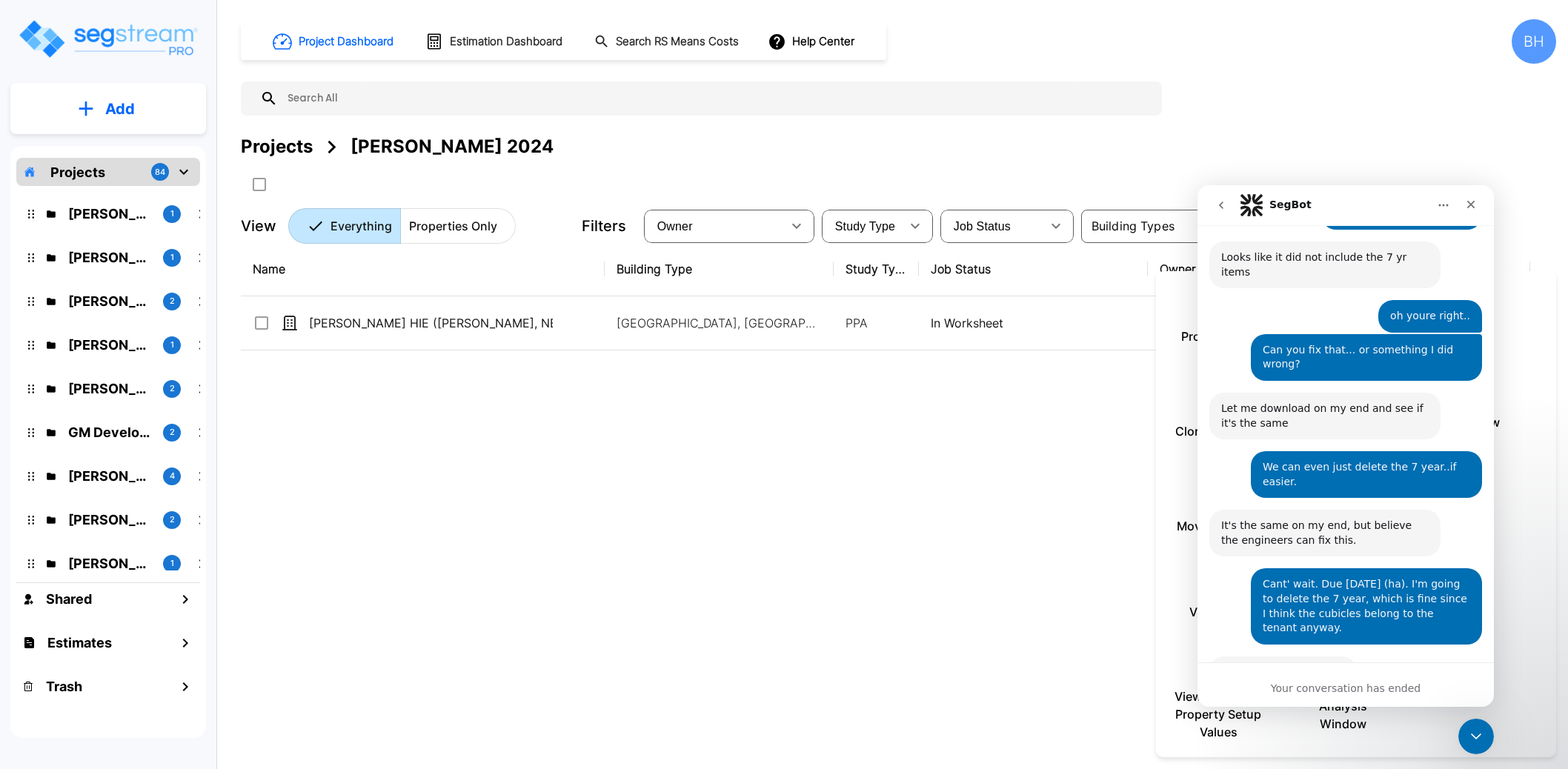
scroll to position [3000, 0]
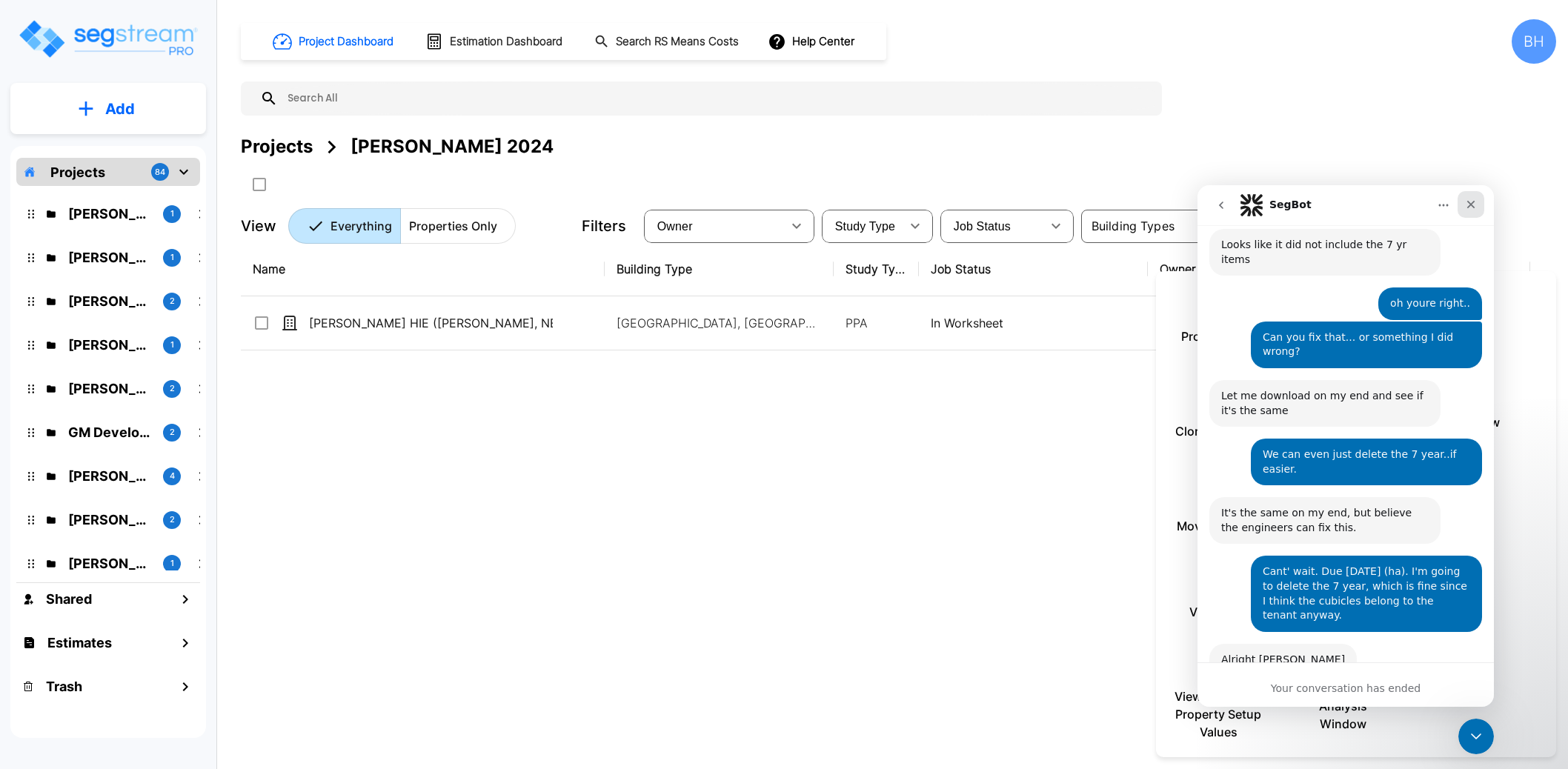
click at [1474, 201] on icon "Close" at bounding box center [1471, 205] width 8 height 8
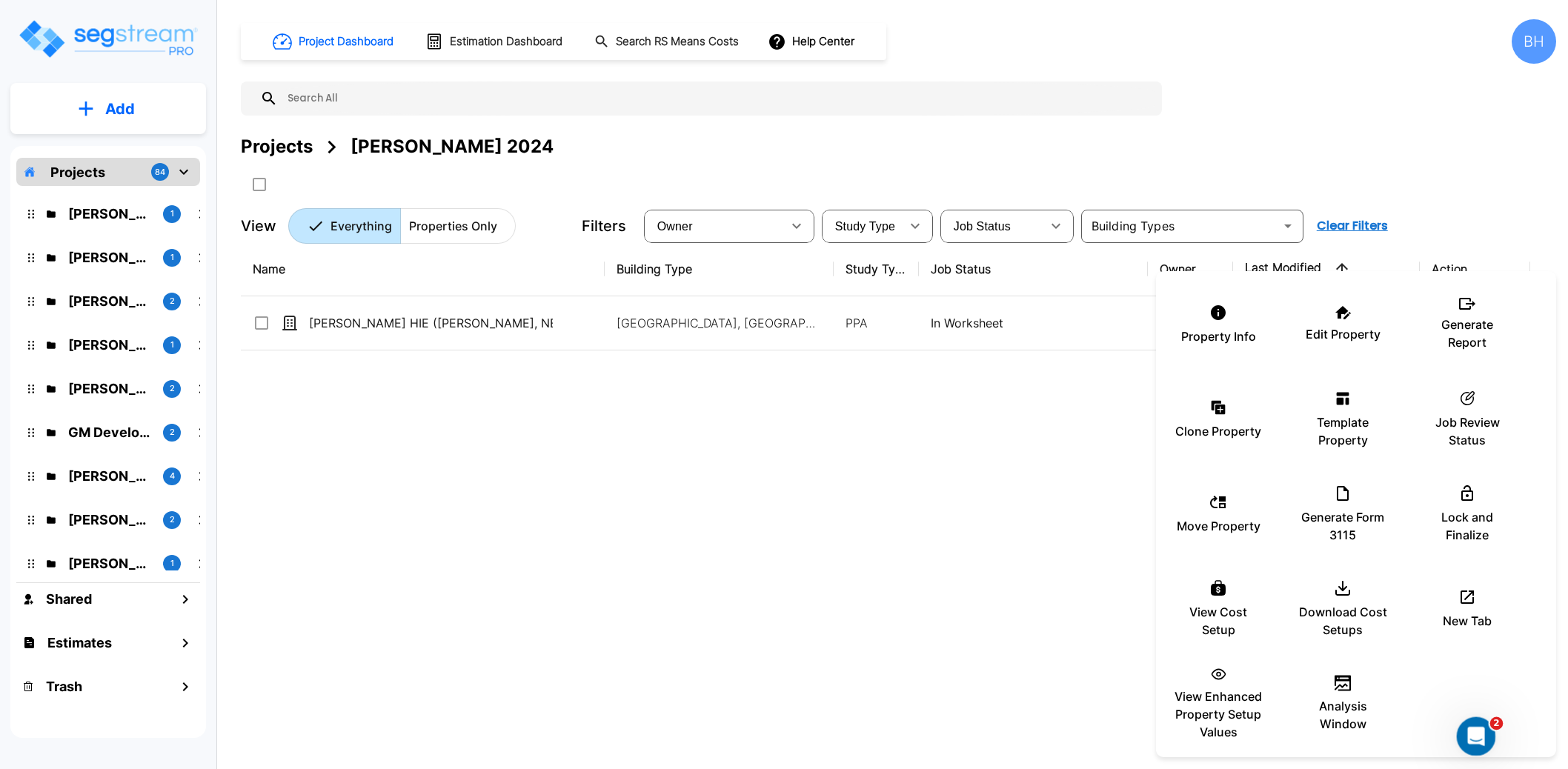
click at [1474, 734] on icon "Open Intercom Messenger" at bounding box center [1474, 735] width 24 height 24
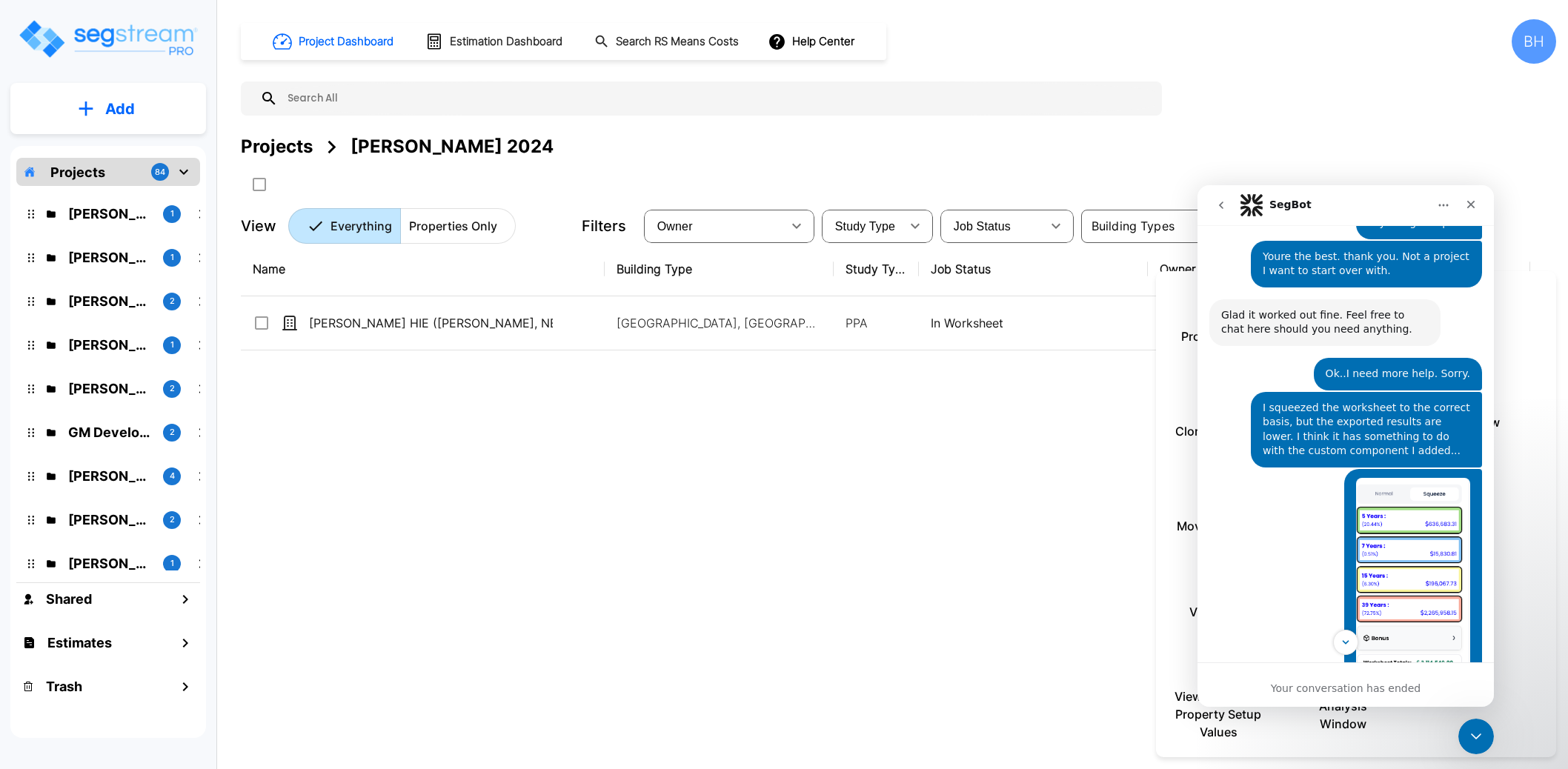
scroll to position [2262, 0]
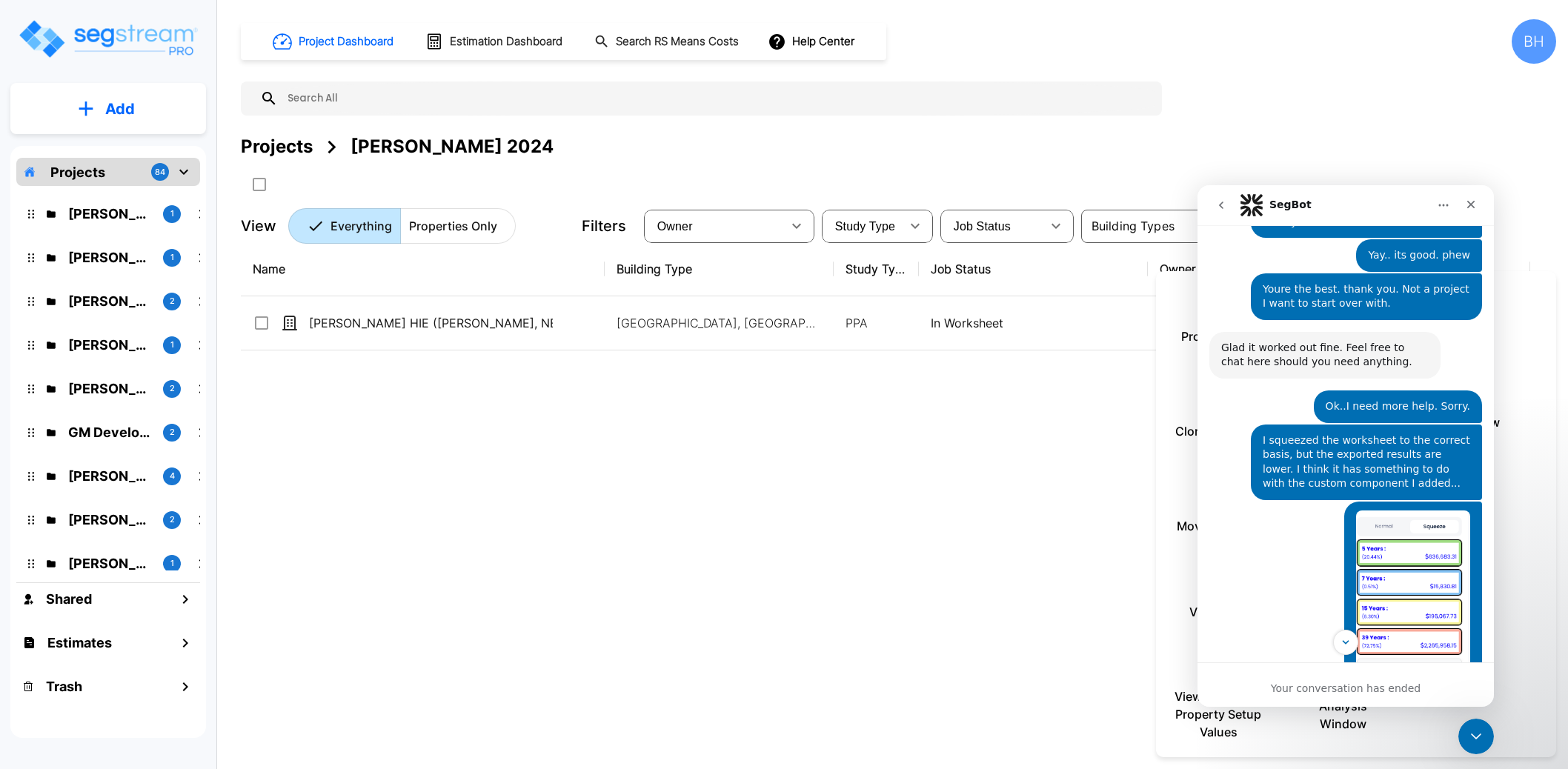
click at [1230, 205] on button "go back" at bounding box center [1220, 205] width 28 height 28
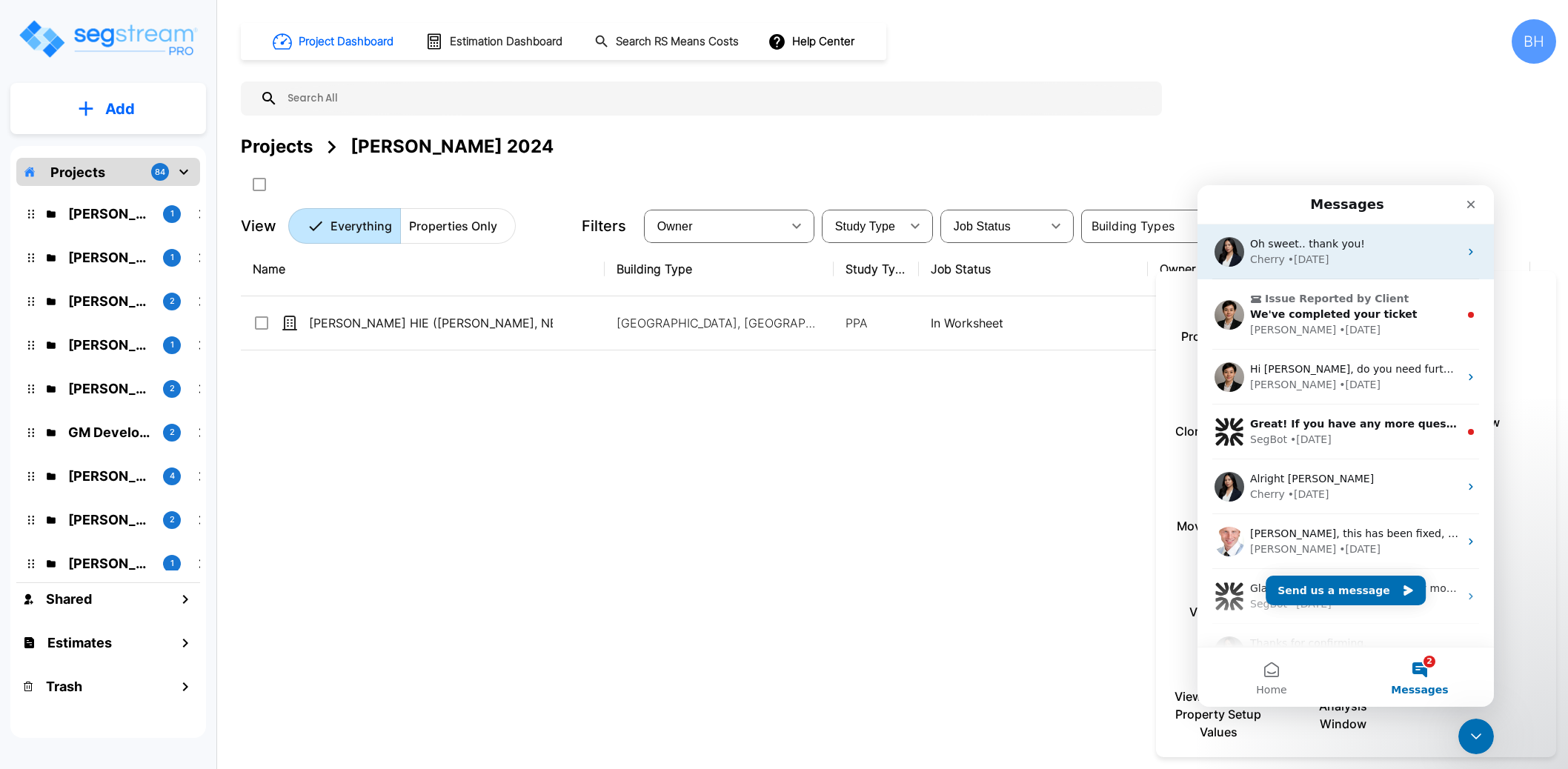
click at [1324, 259] on div "• [DATE]" at bounding box center [1308, 259] width 41 height 15
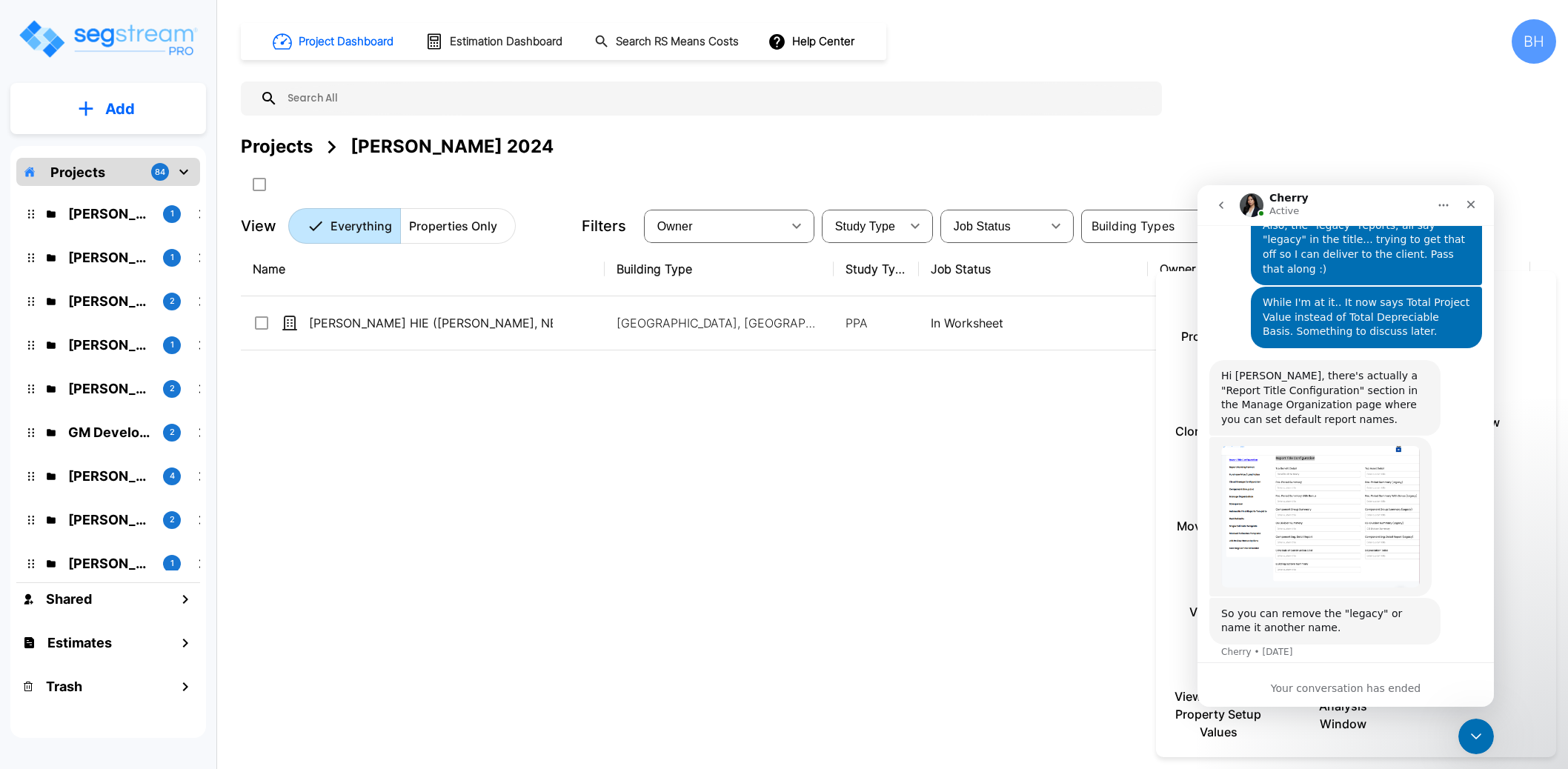
scroll to position [1674, 0]
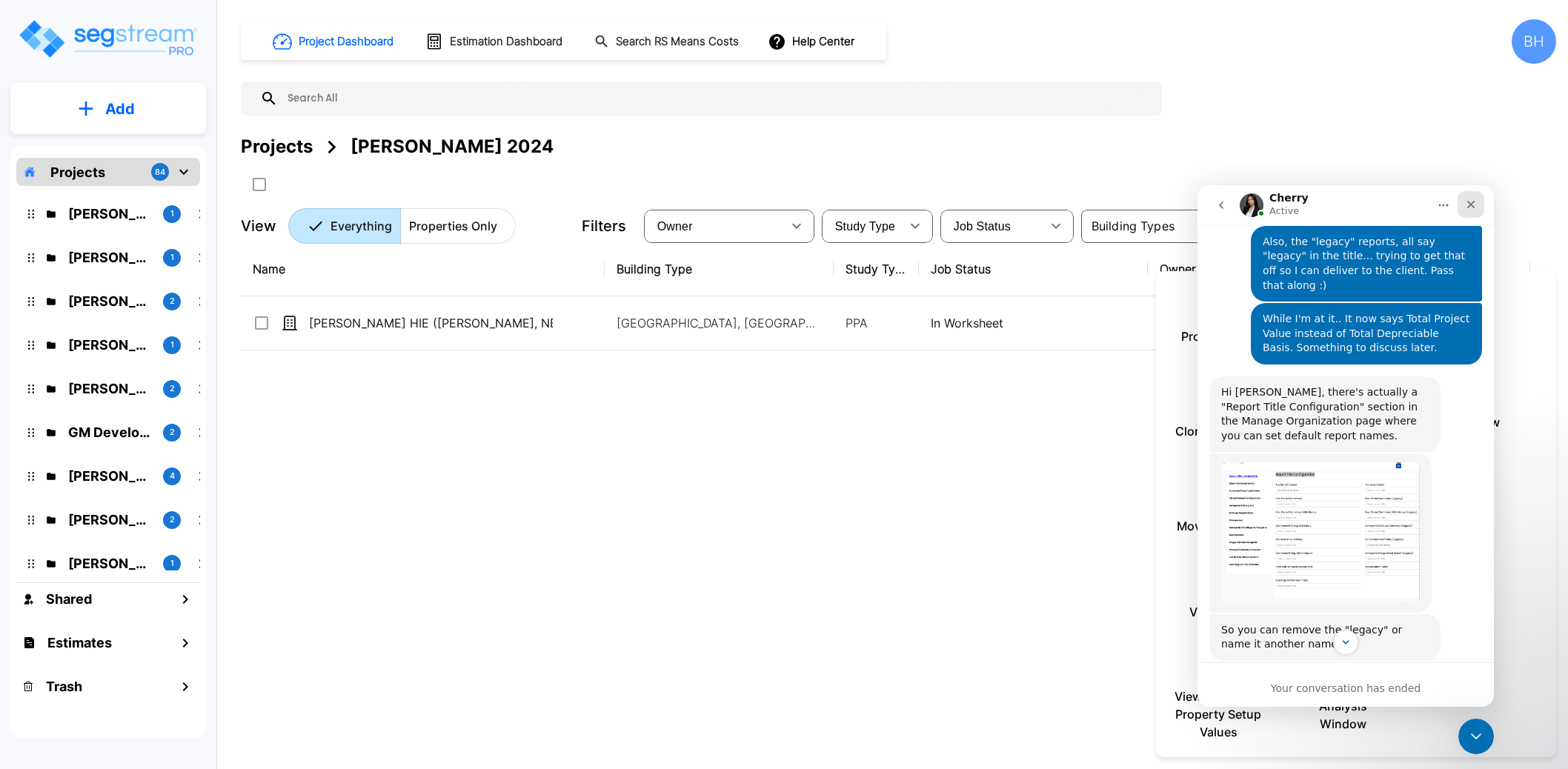
click at [1467, 199] on icon "Close" at bounding box center [1471, 205] width 12 height 12
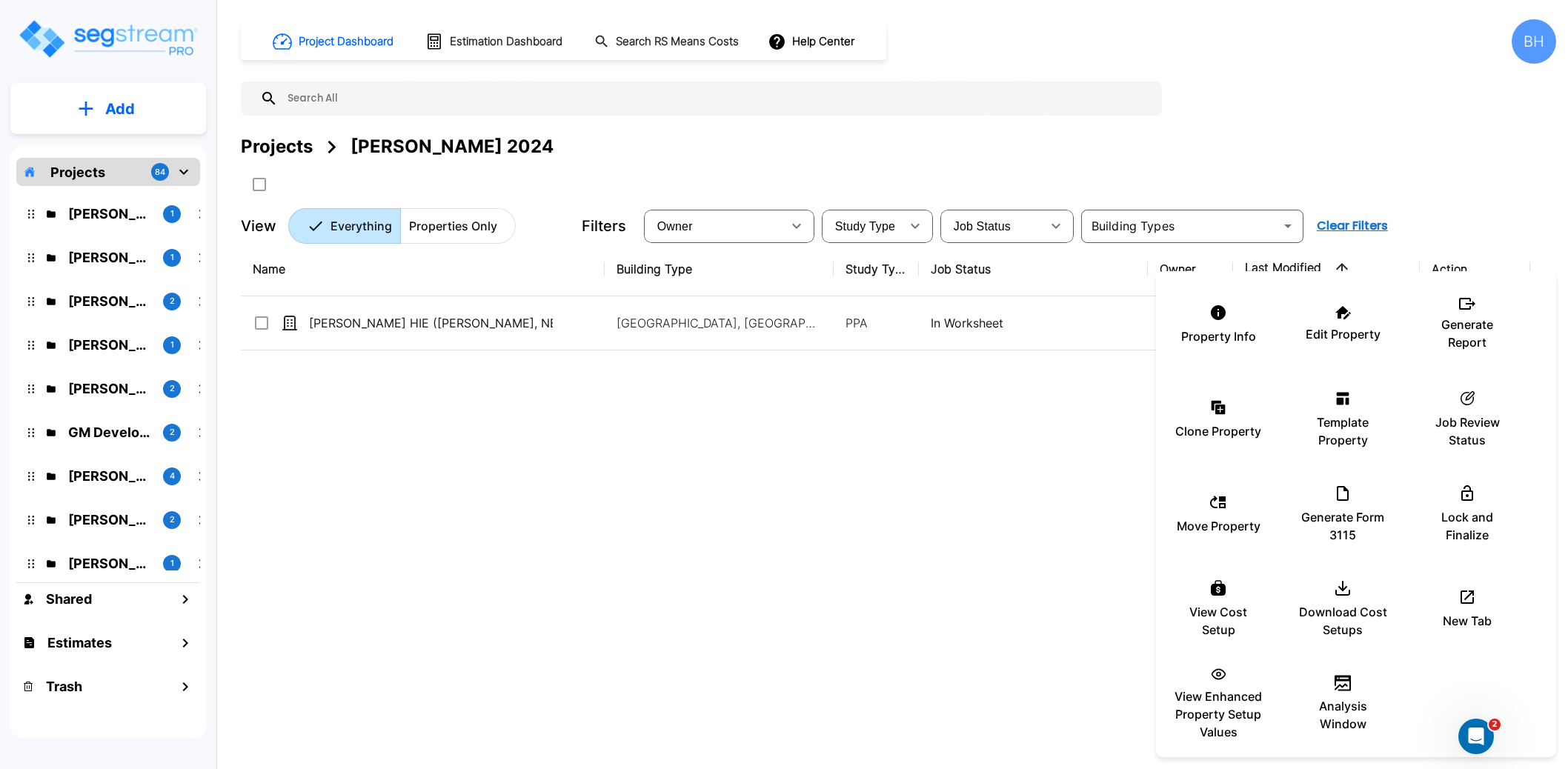
click at [738, 519] on div at bounding box center [784, 384] width 1568 height 769
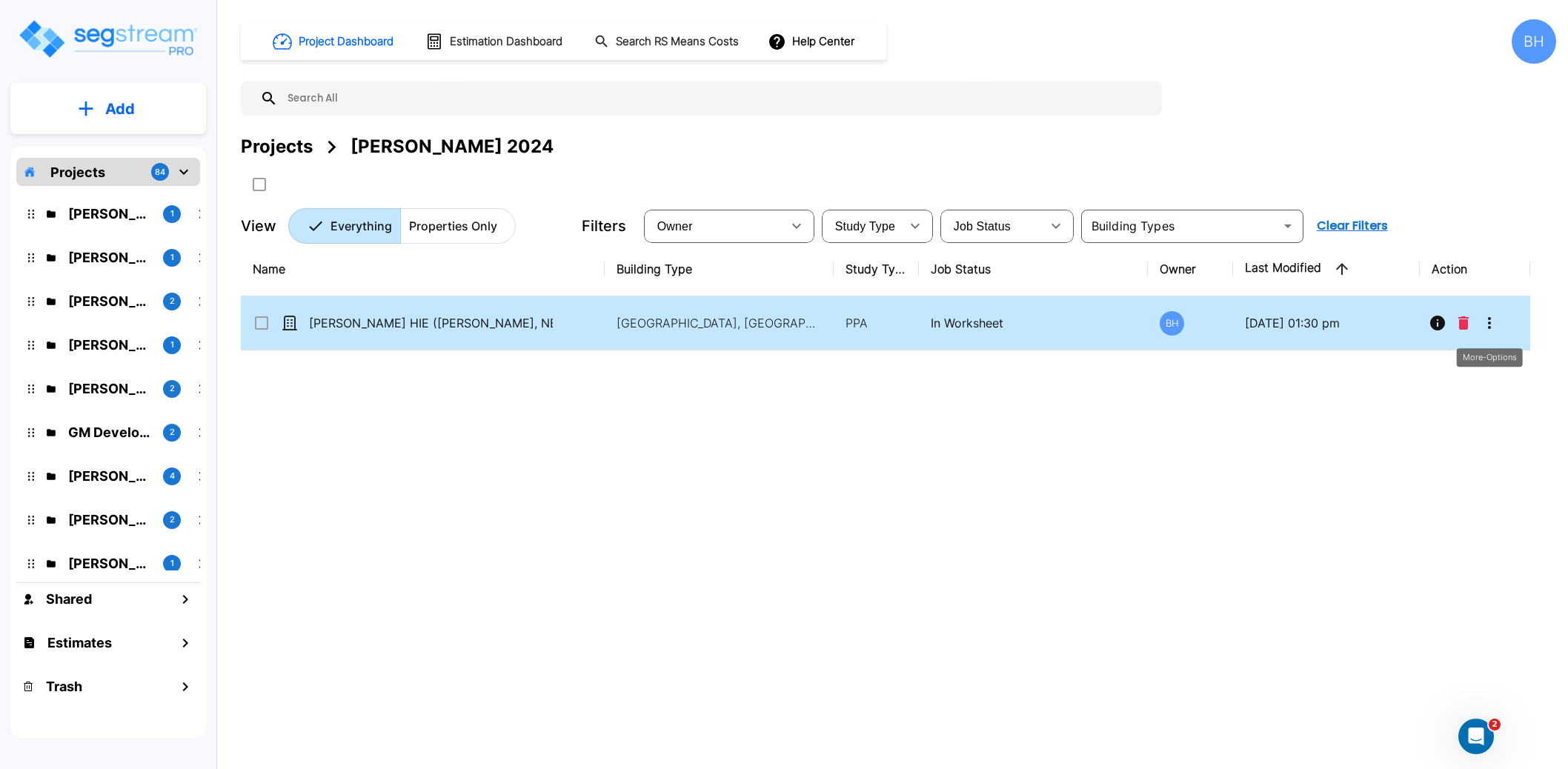
click at [1492, 326] on icon "More-Options" at bounding box center [1489, 323] width 18 height 18
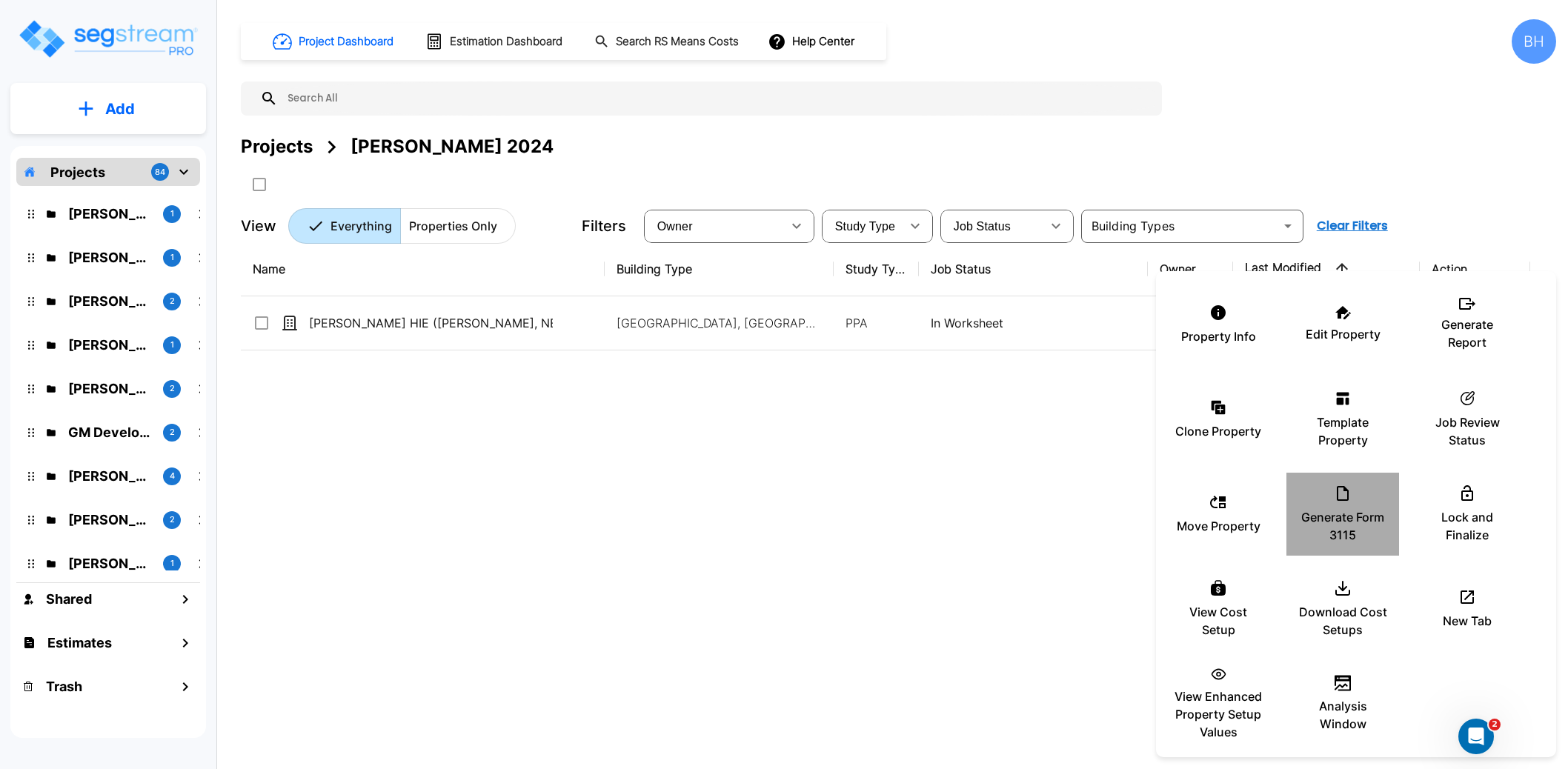
click at [1360, 504] on div "Generate Form 3115" at bounding box center [1341, 514] width 89 height 74
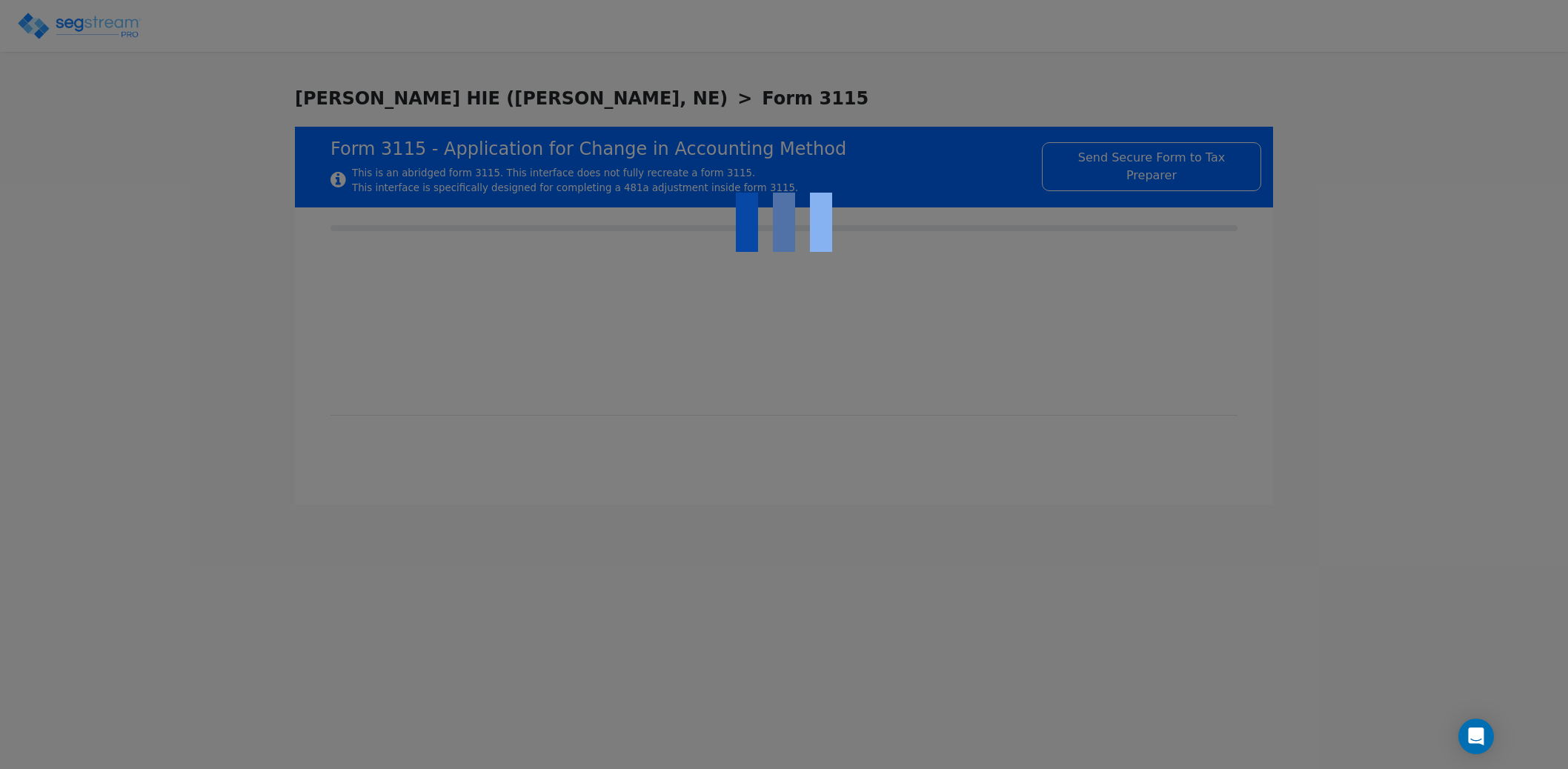
type input "-525,515.43"
checkbox input "true"
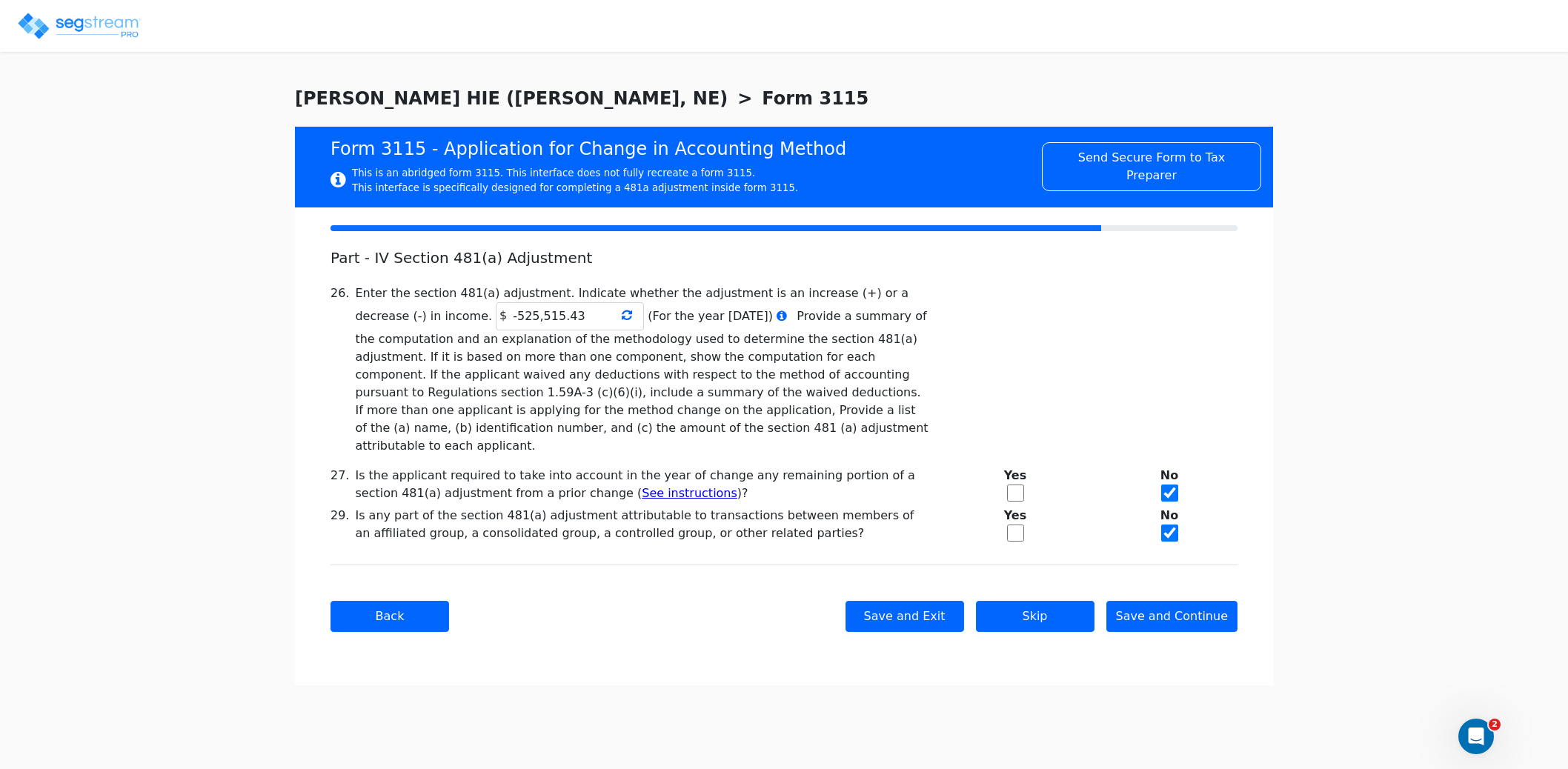
click at [621, 319] on icon at bounding box center [626, 314] width 11 height 12
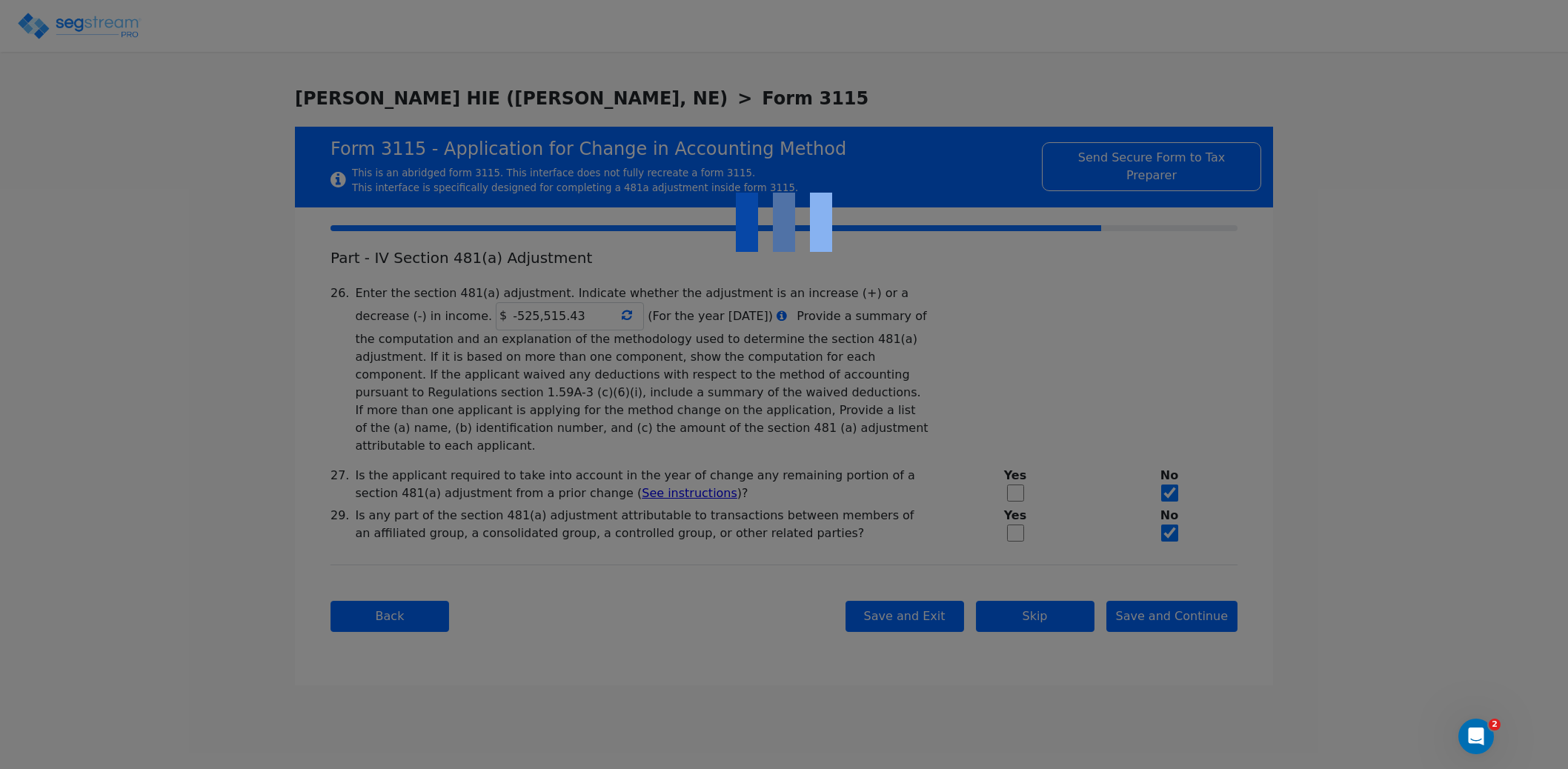
type input "-525,515.43"
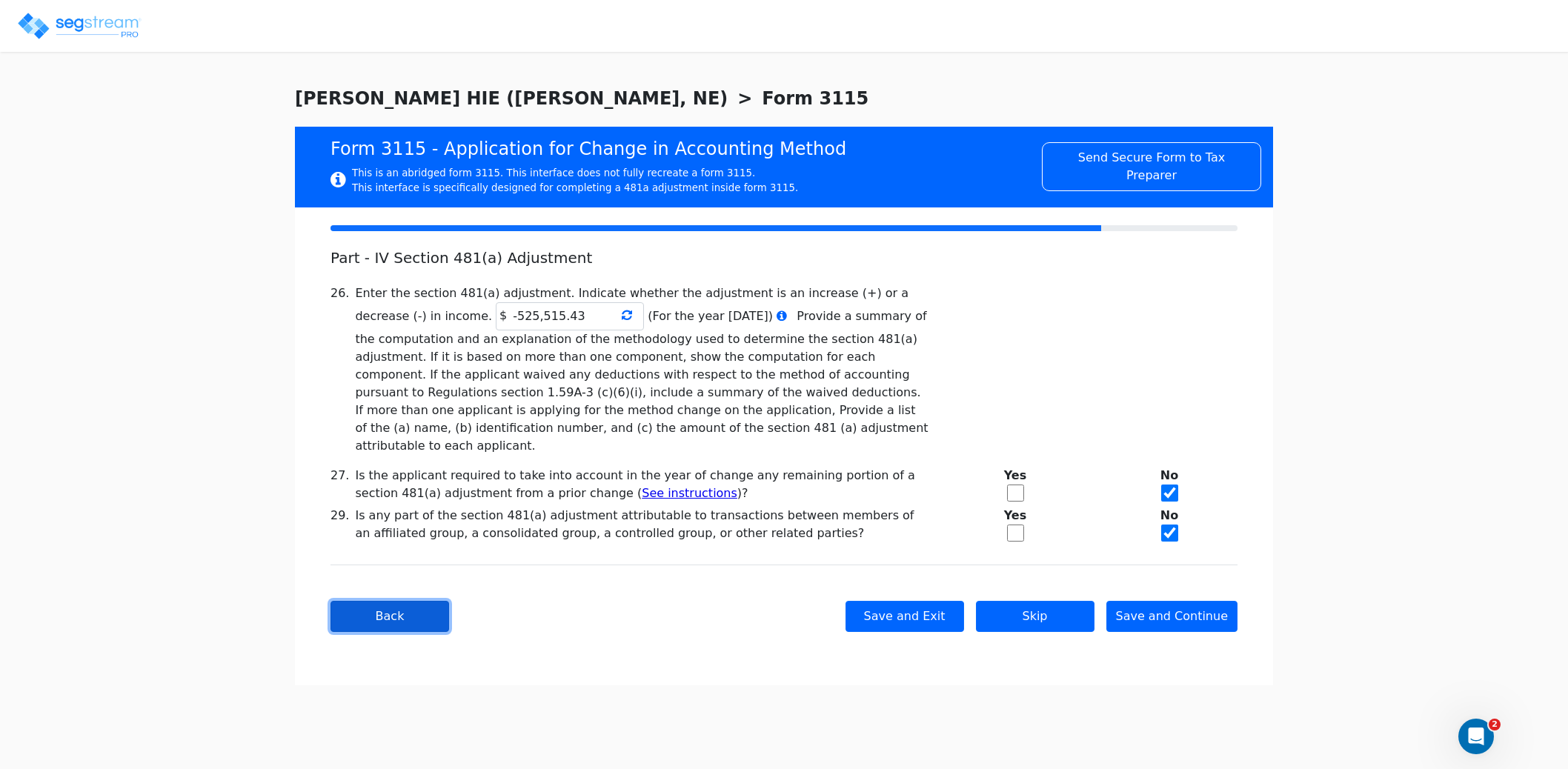
click at [384, 601] on button "Back" at bounding box center [390, 616] width 119 height 31
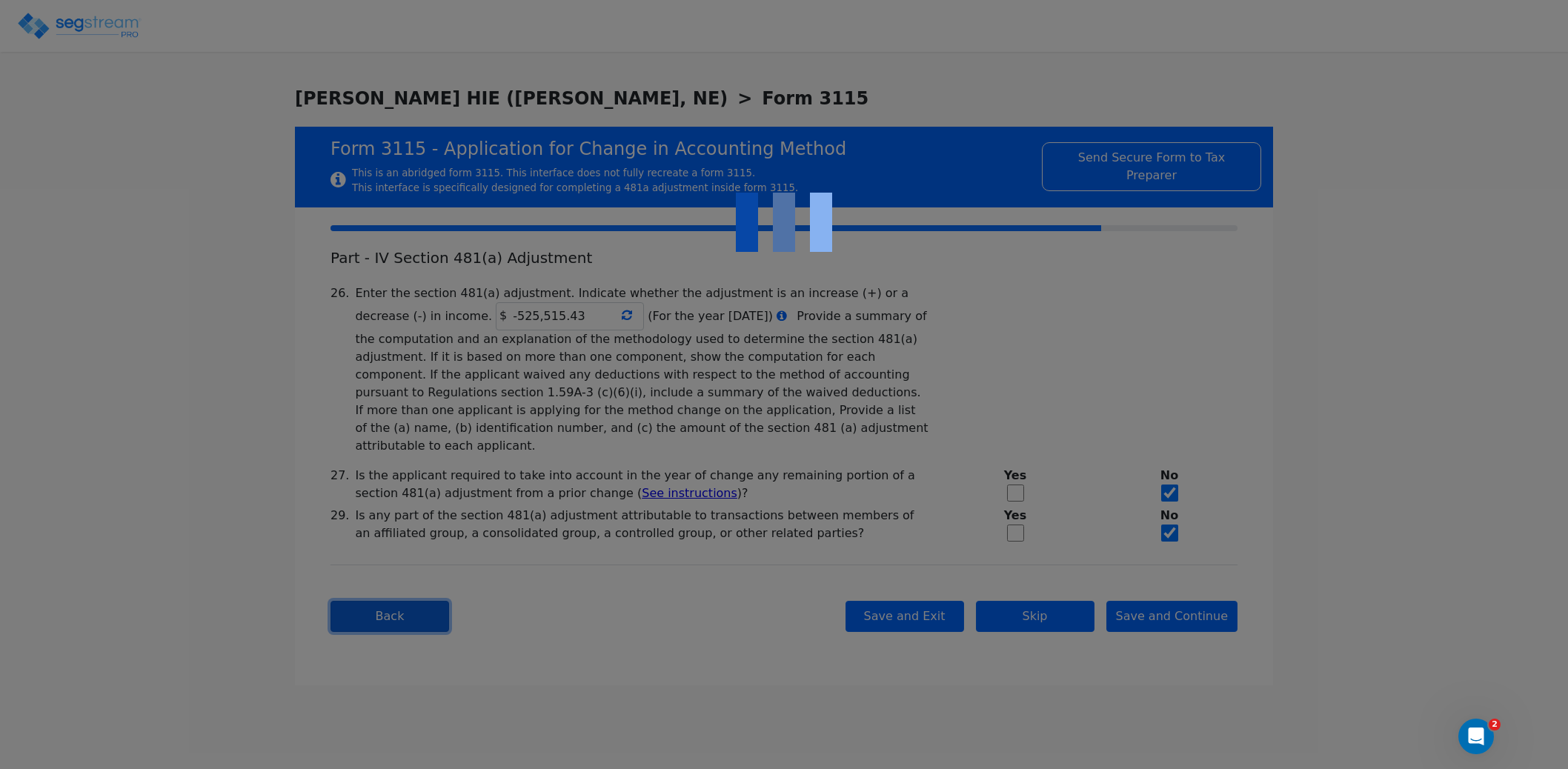
type textarea "The taxpayer is an owner/operator of a hotel/motel (non casino), short-term lod…"
checkbox input "true"
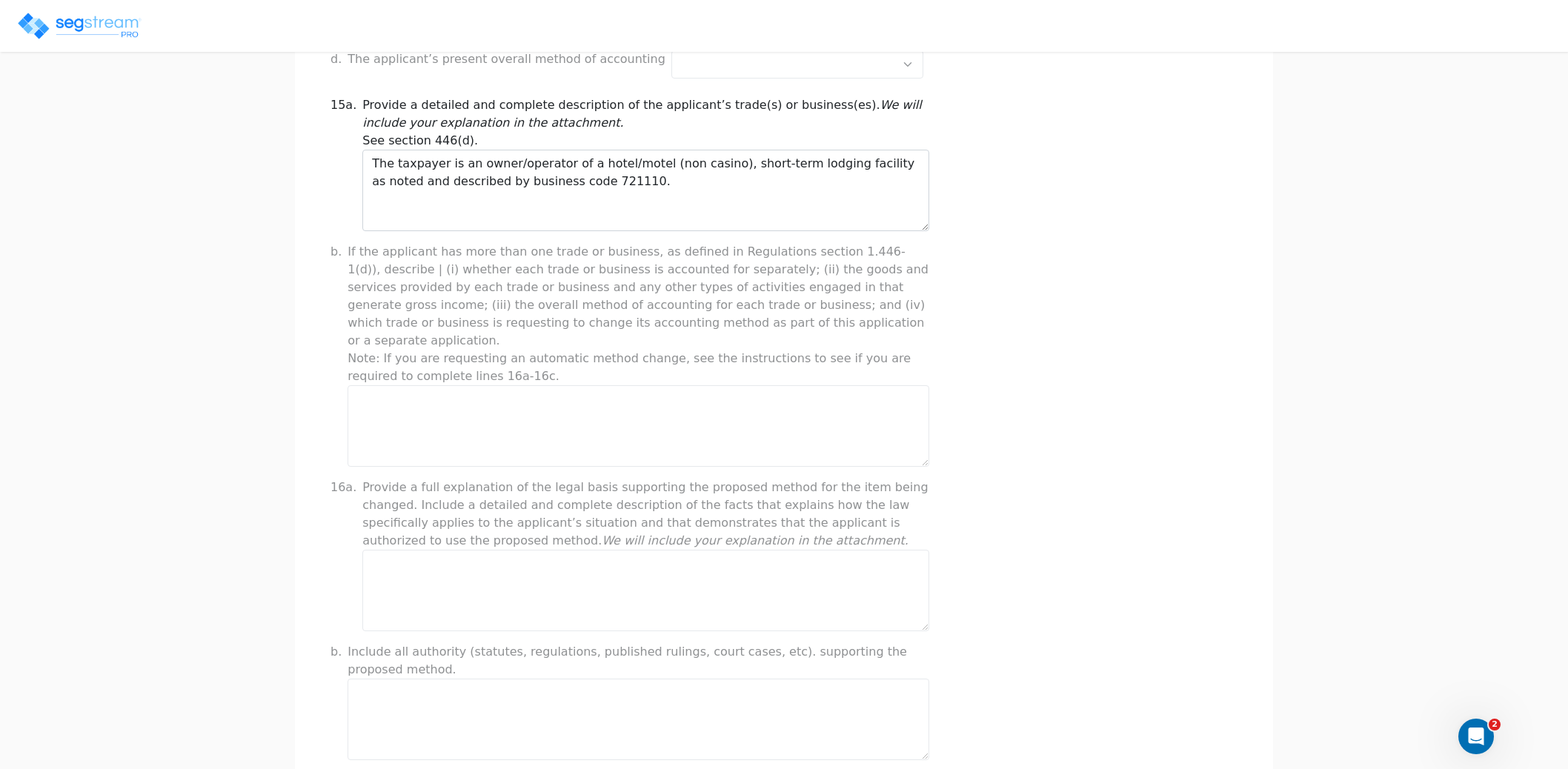
scroll to position [1000, 0]
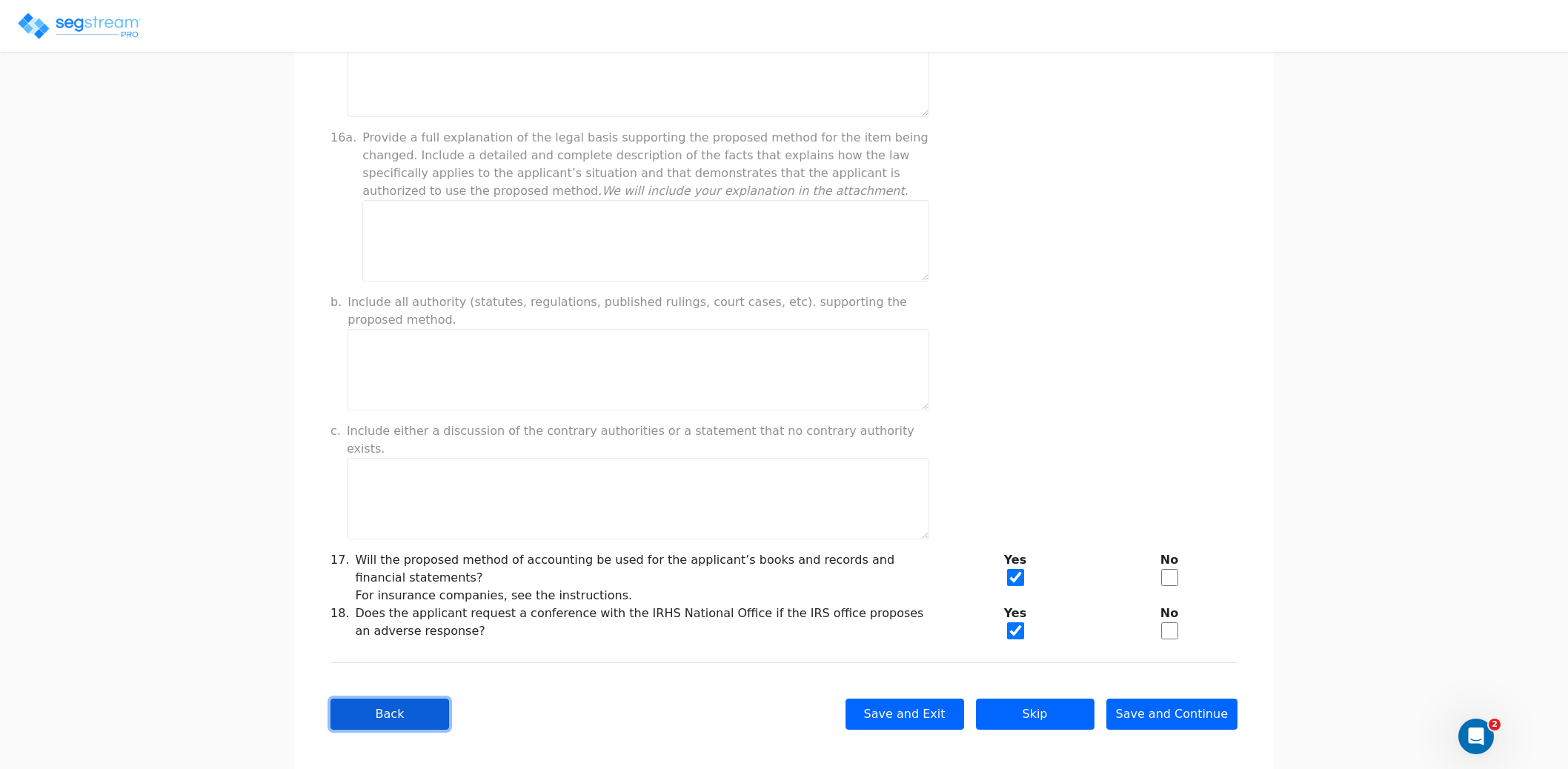
click at [396, 704] on button "Back" at bounding box center [390, 714] width 119 height 31
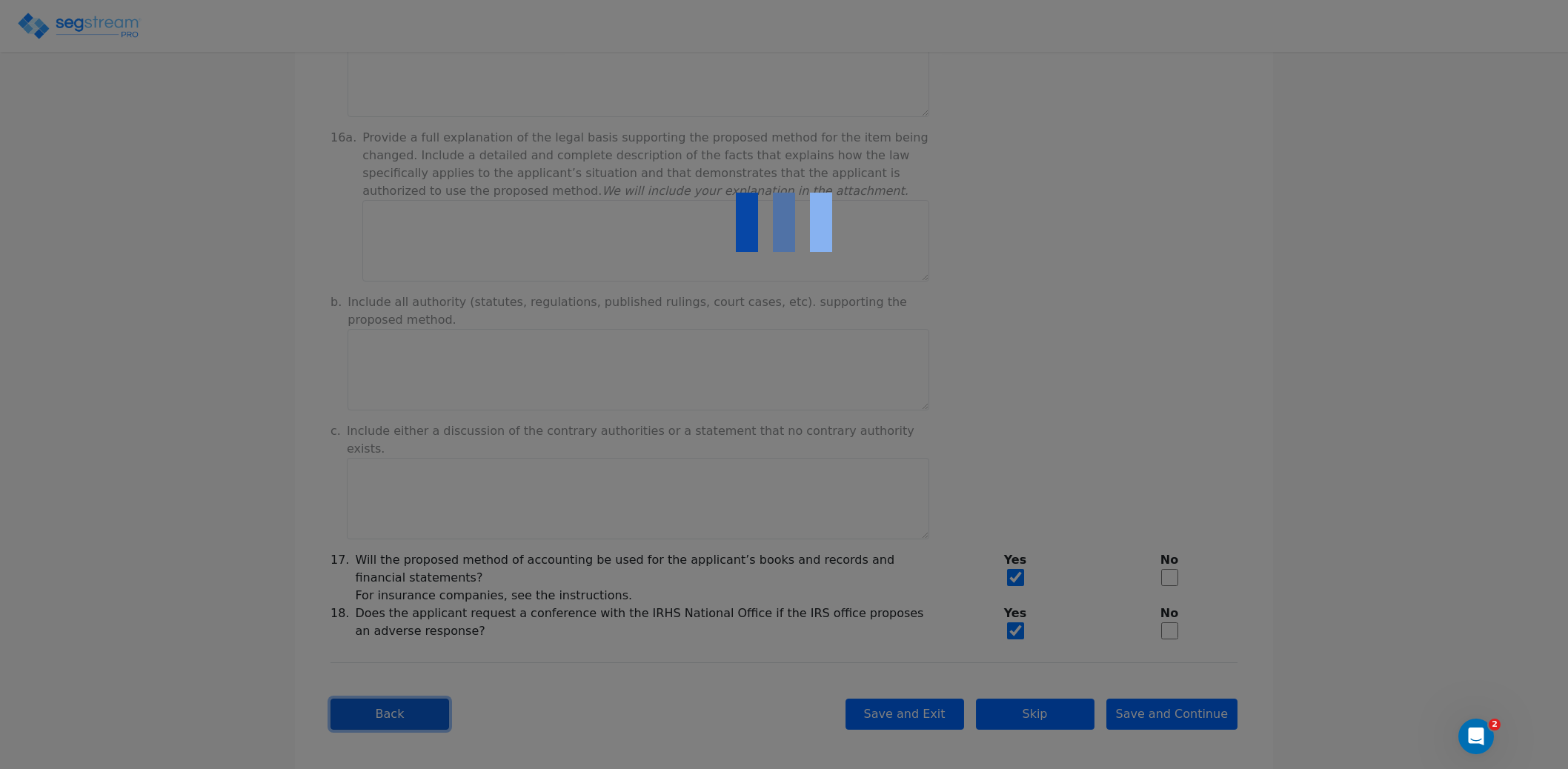
checkbox input "true"
select select "Not under exam"
checkbox input "true"
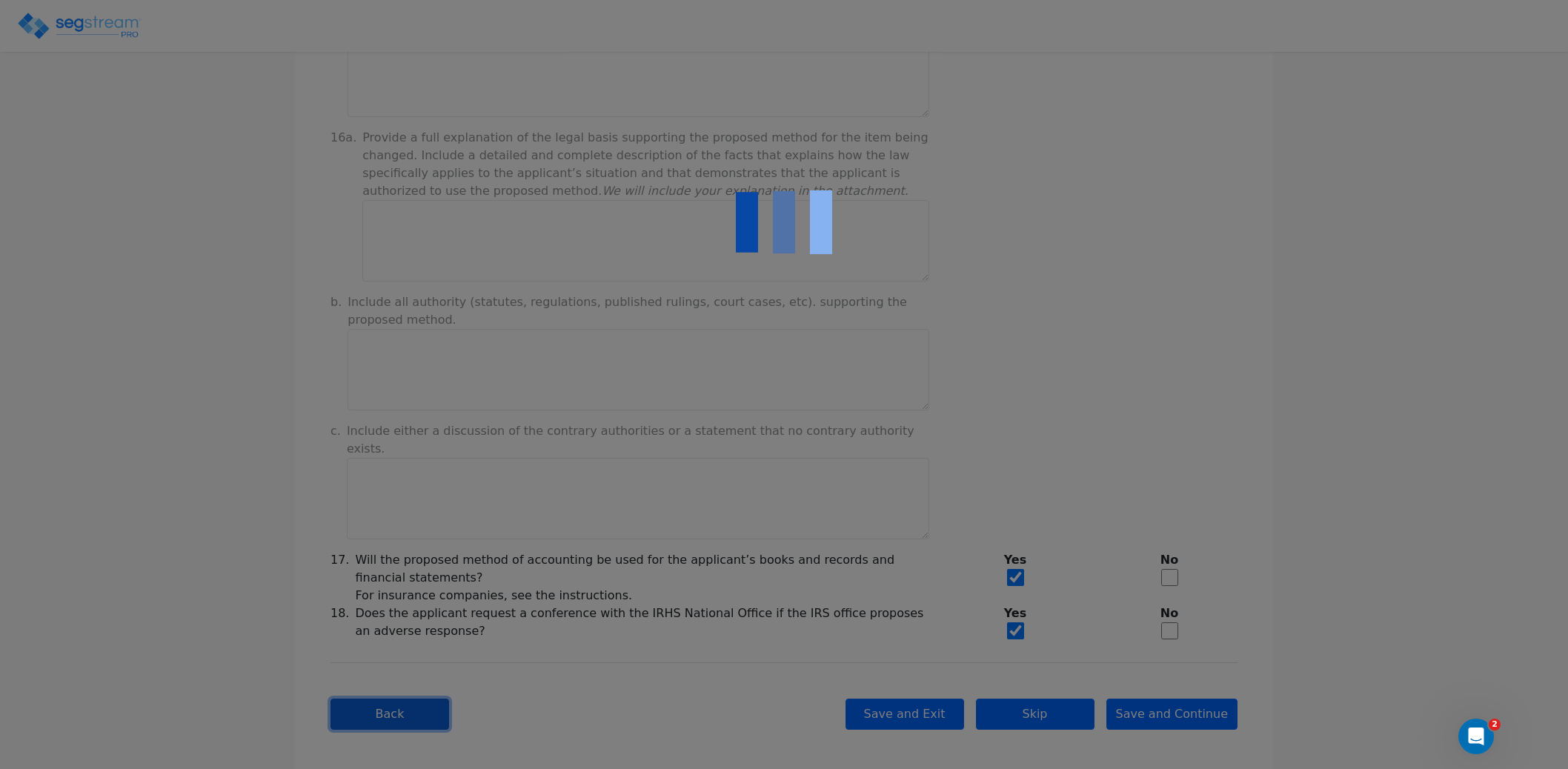
checkbox input "true"
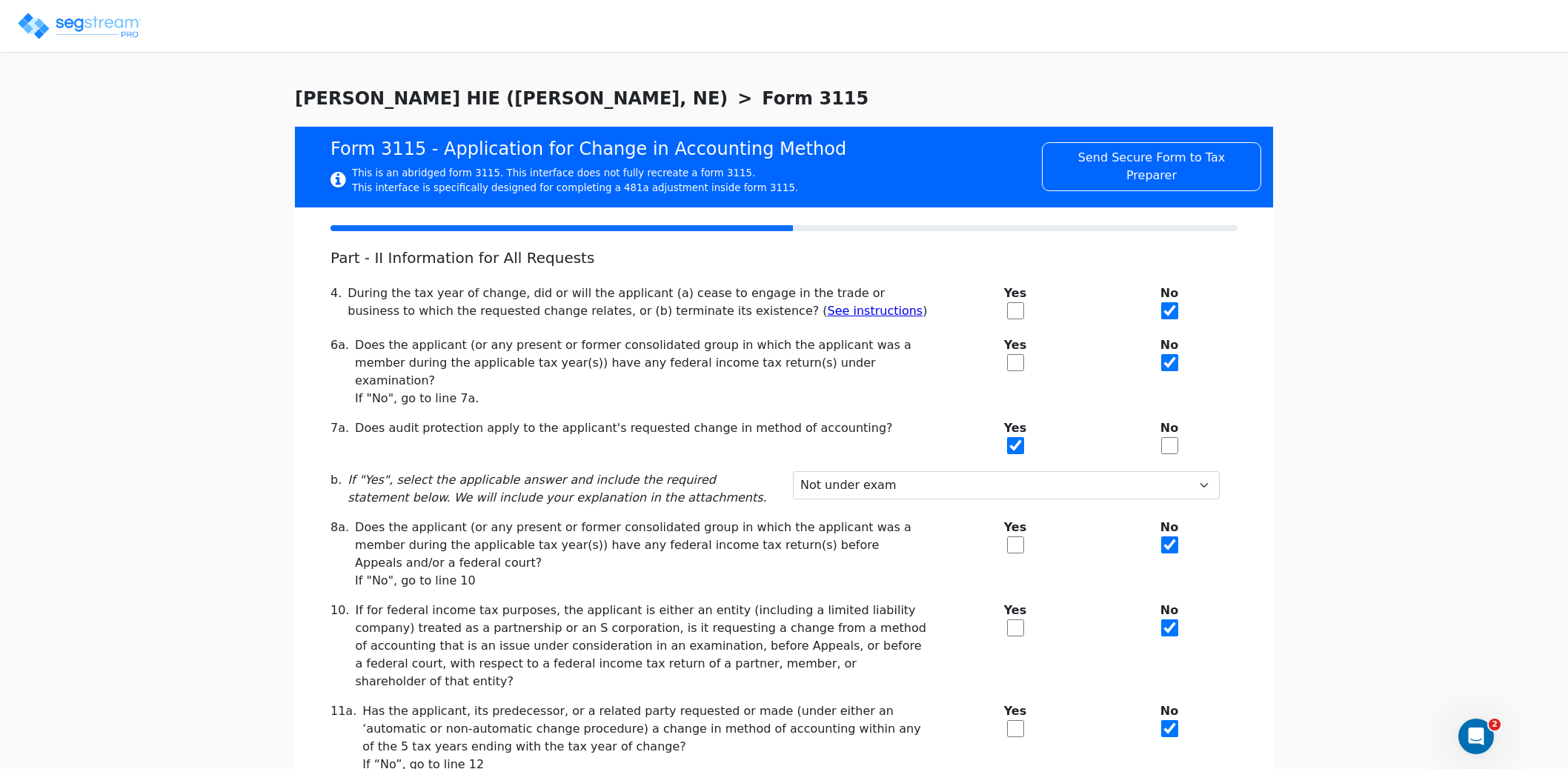
scroll to position [172, 0]
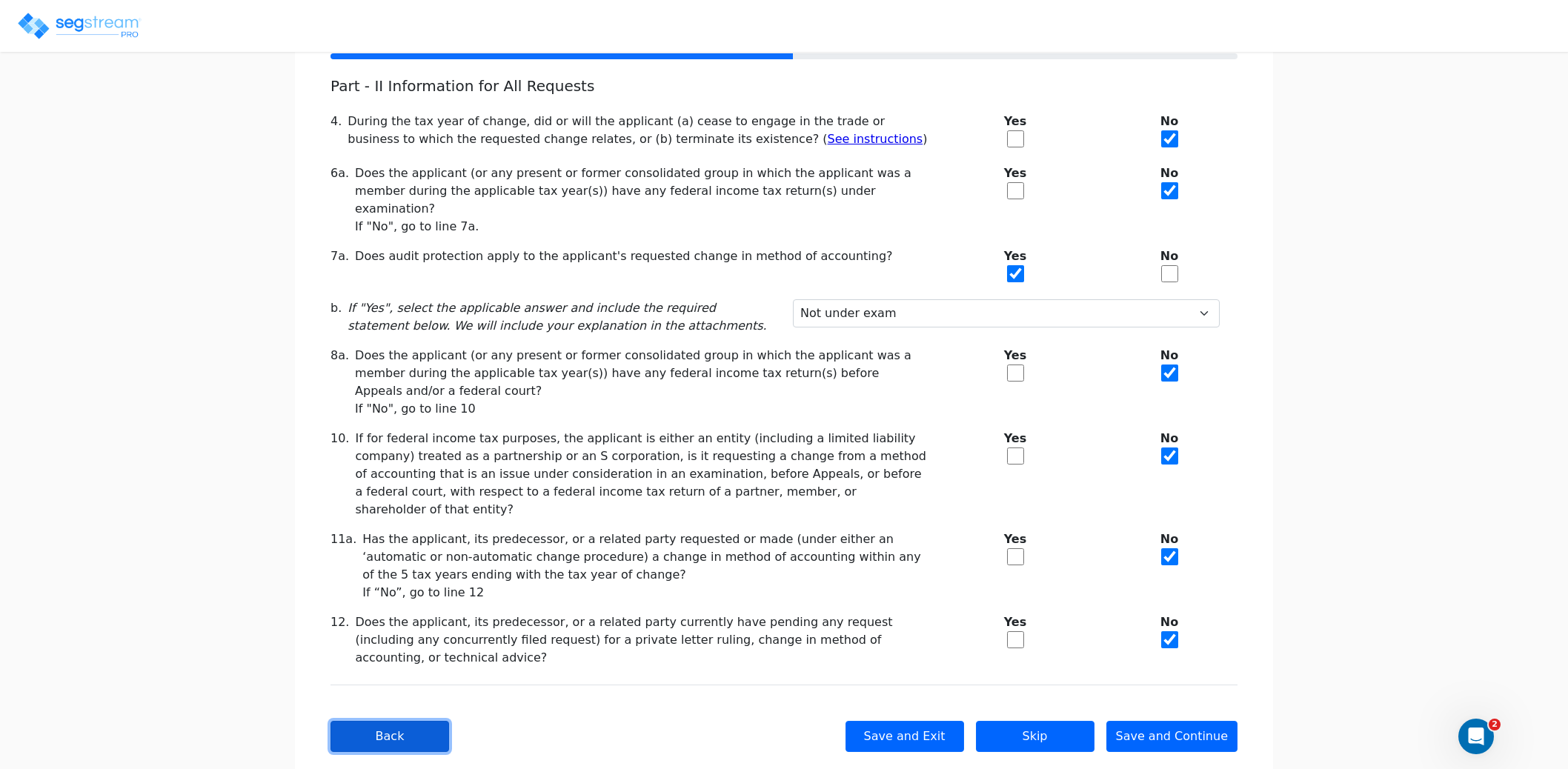
click at [367, 721] on button "Back" at bounding box center [390, 737] width 119 height 31
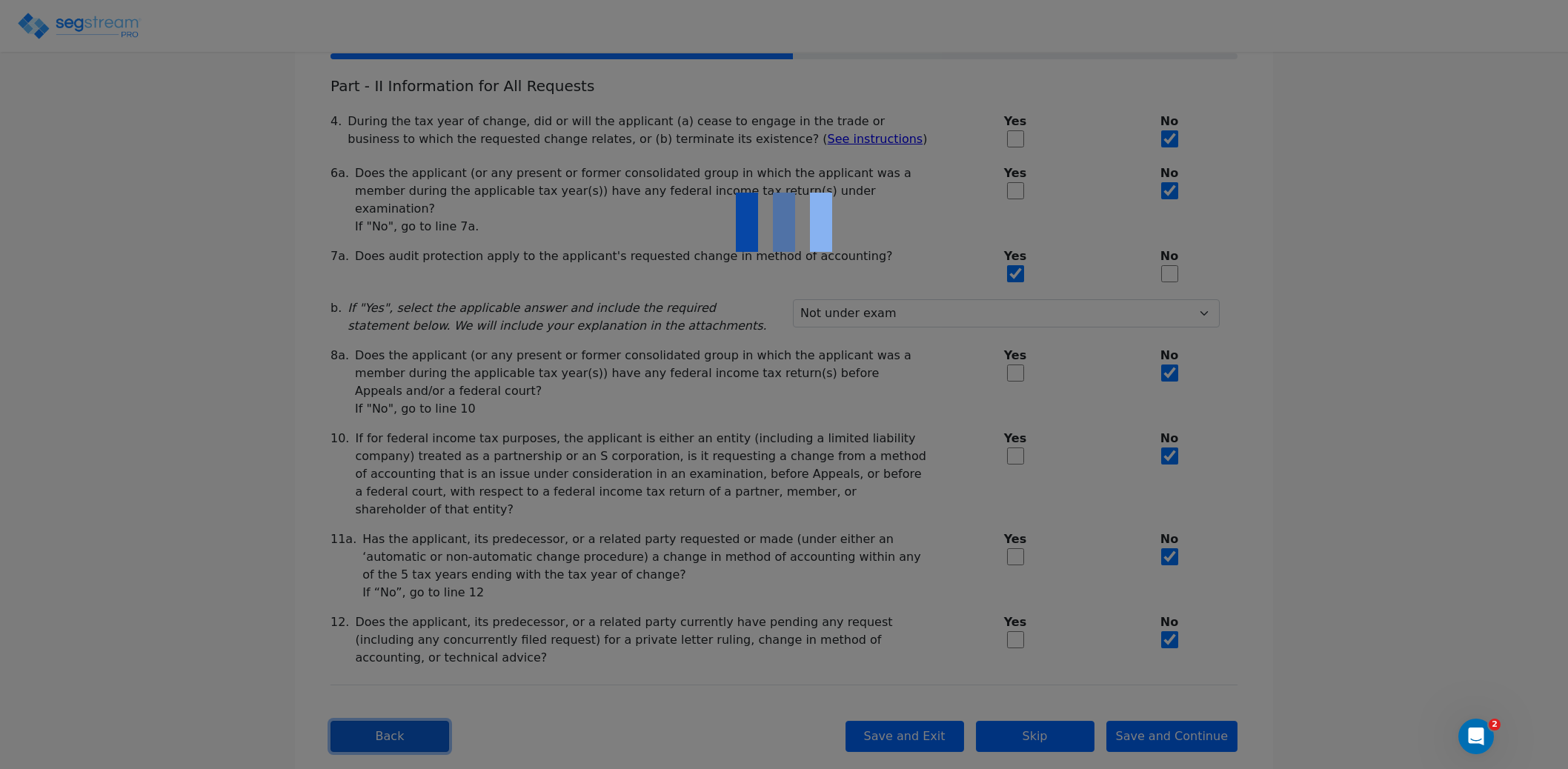
checkbox input "true"
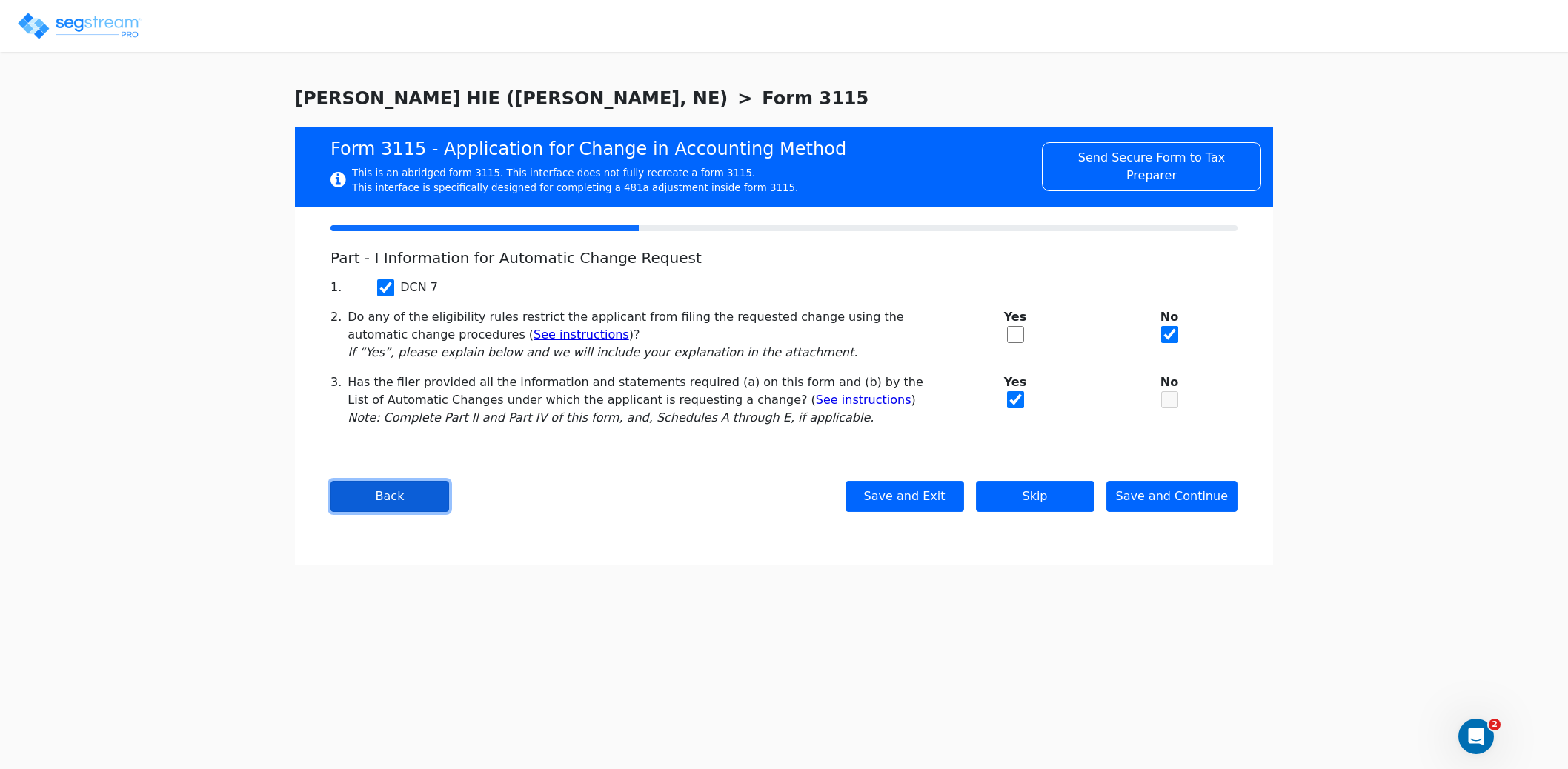
click at [379, 503] on button "Back" at bounding box center [390, 496] width 119 height 31
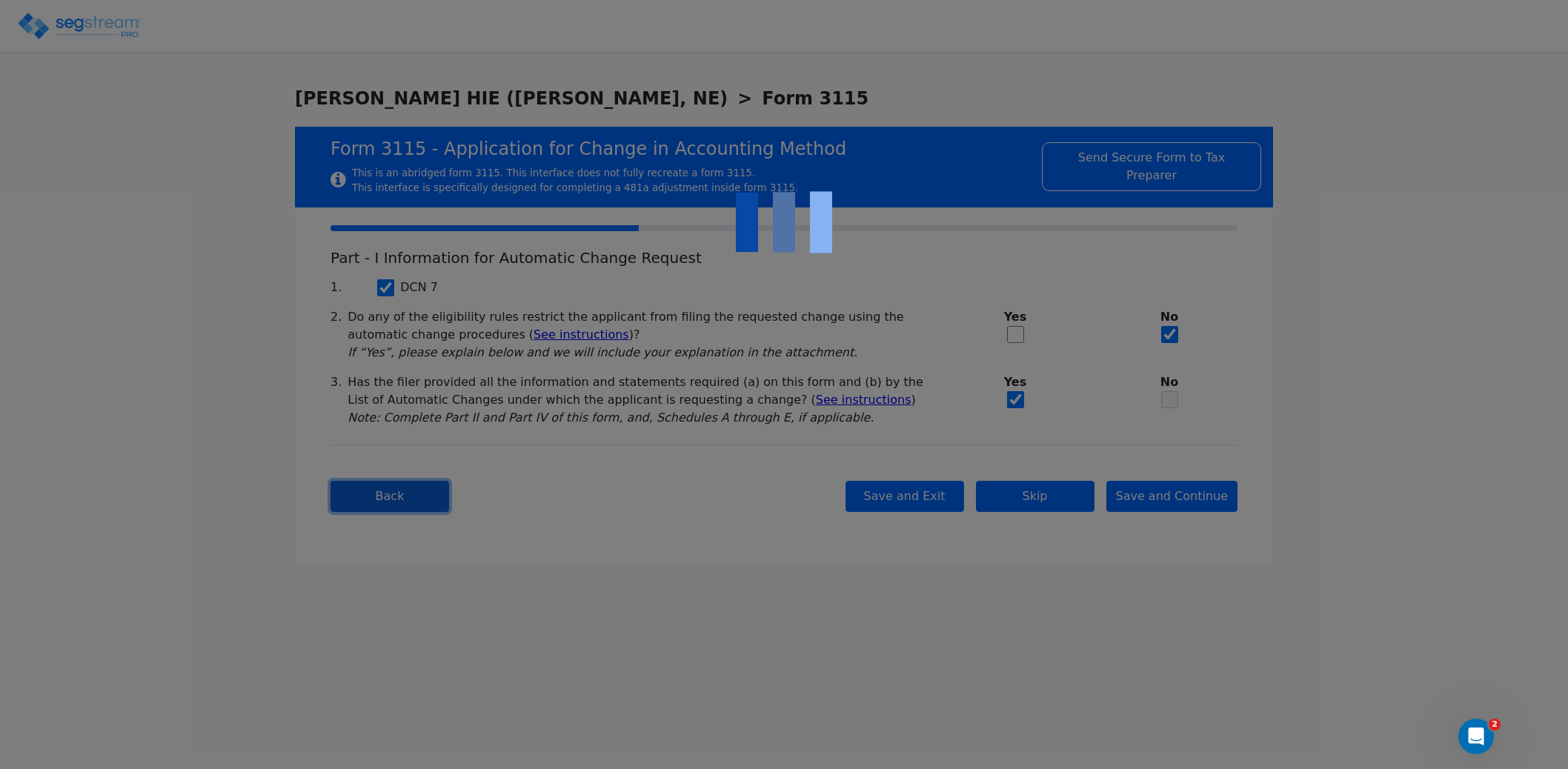
type input "O'NEILL LODGING, LLC"
type input "812626062"
type input "1020 E DOUGLAS ST"
type input "2024-01-01"
type input "2024-12-31"
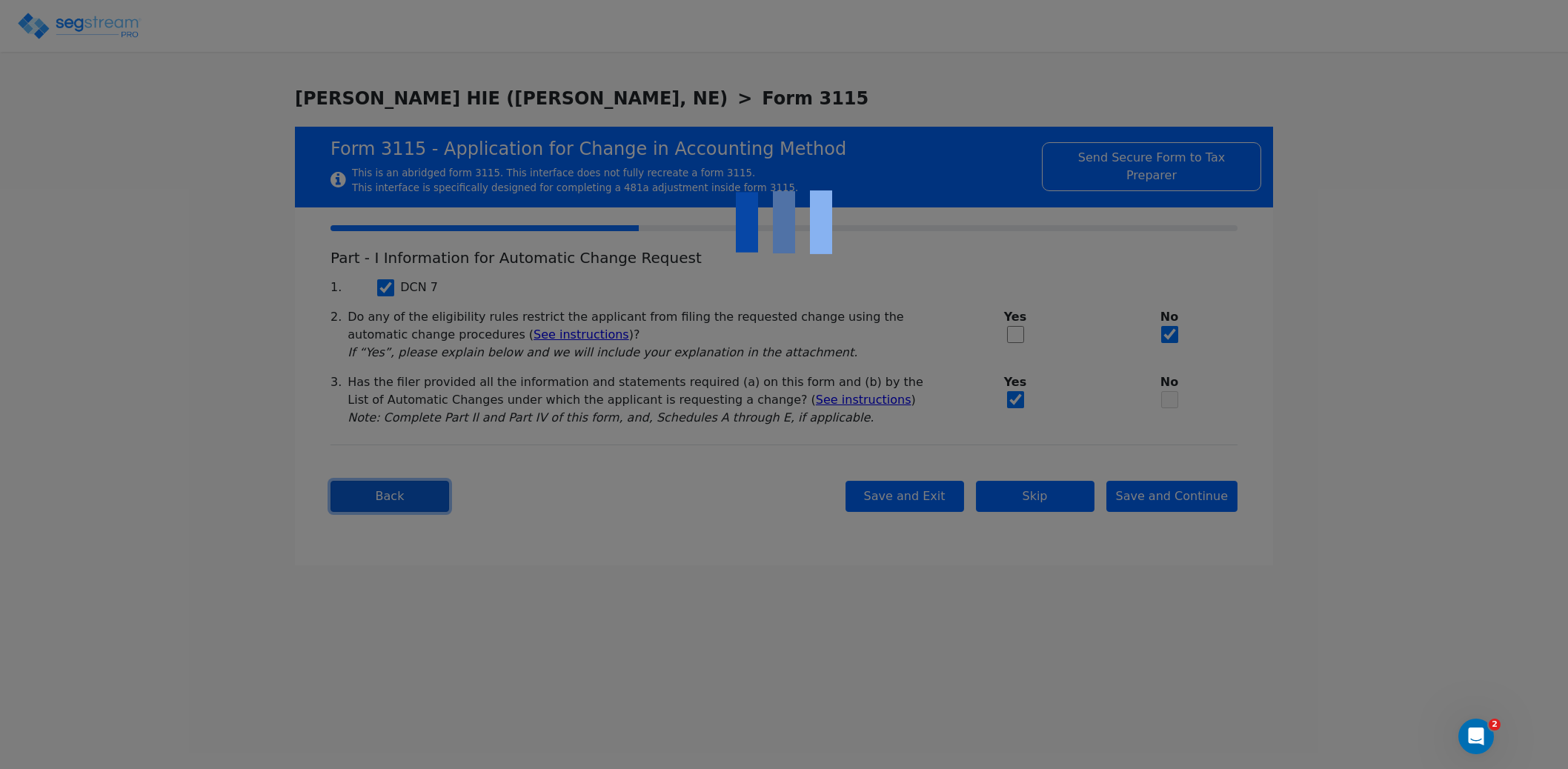
type input "68763"
select select "Commercial"
select select "Partnership"
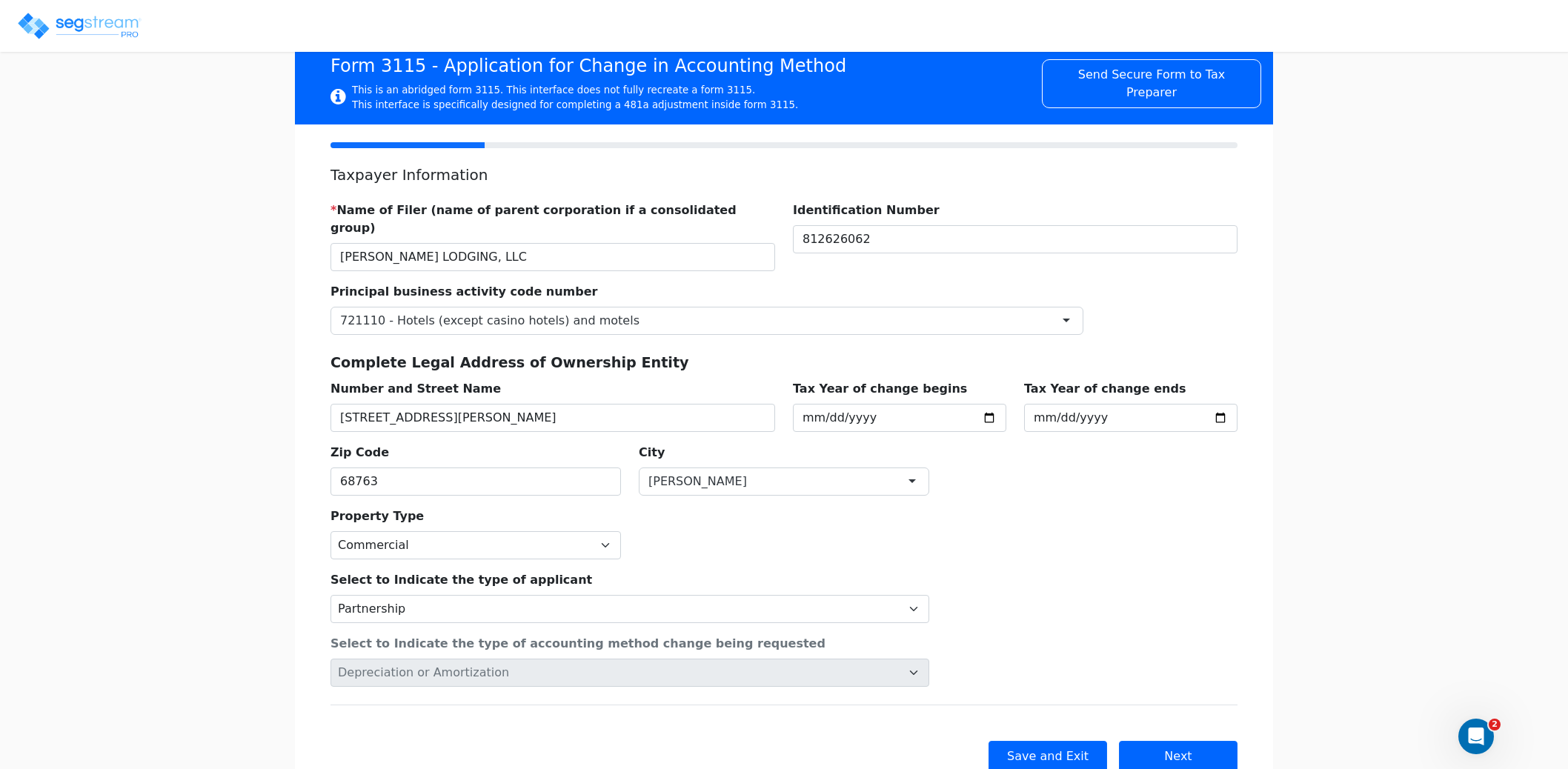
scroll to position [124, 0]
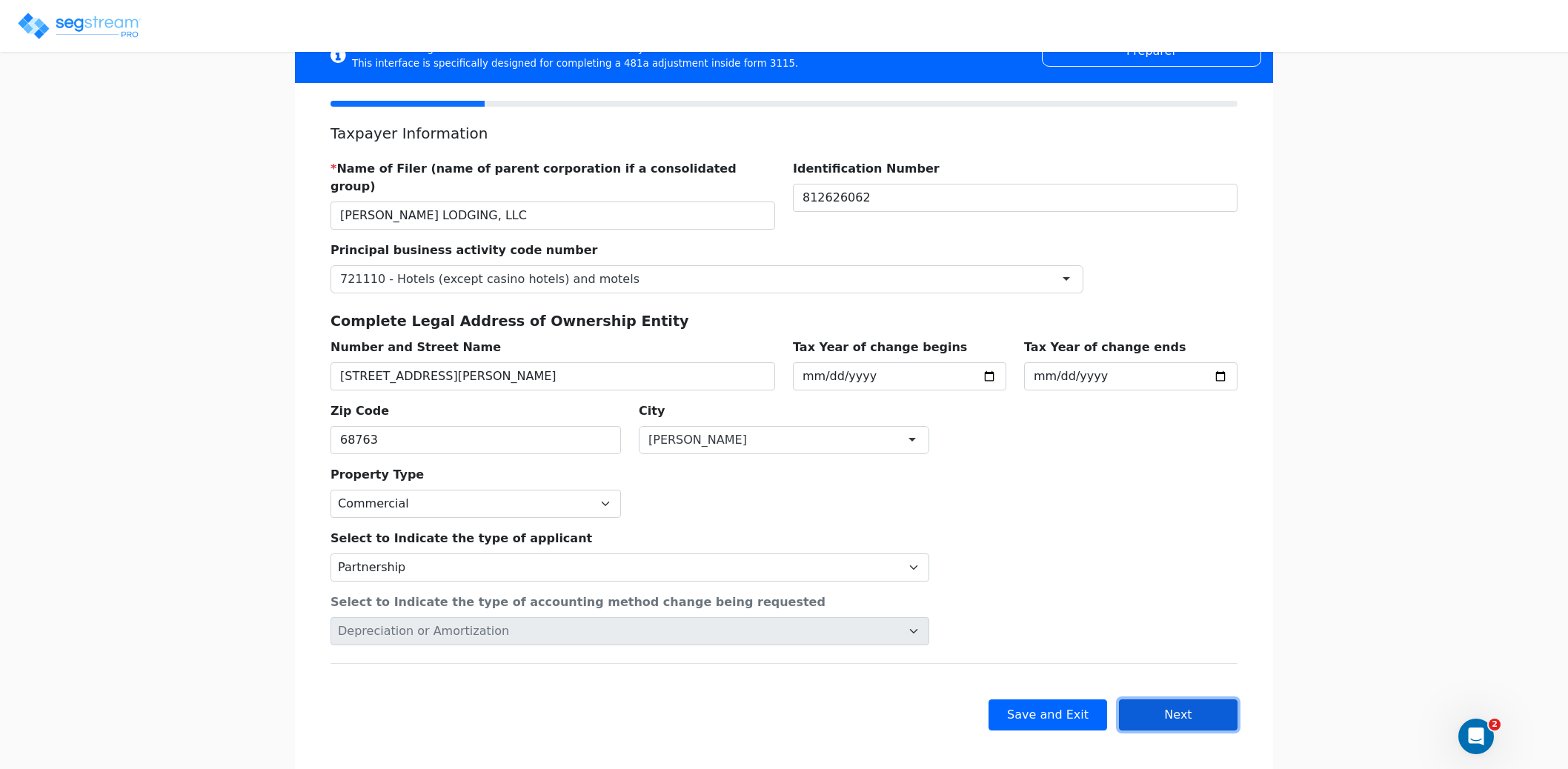
click at [1189, 706] on button "Next" at bounding box center [1178, 715] width 119 height 31
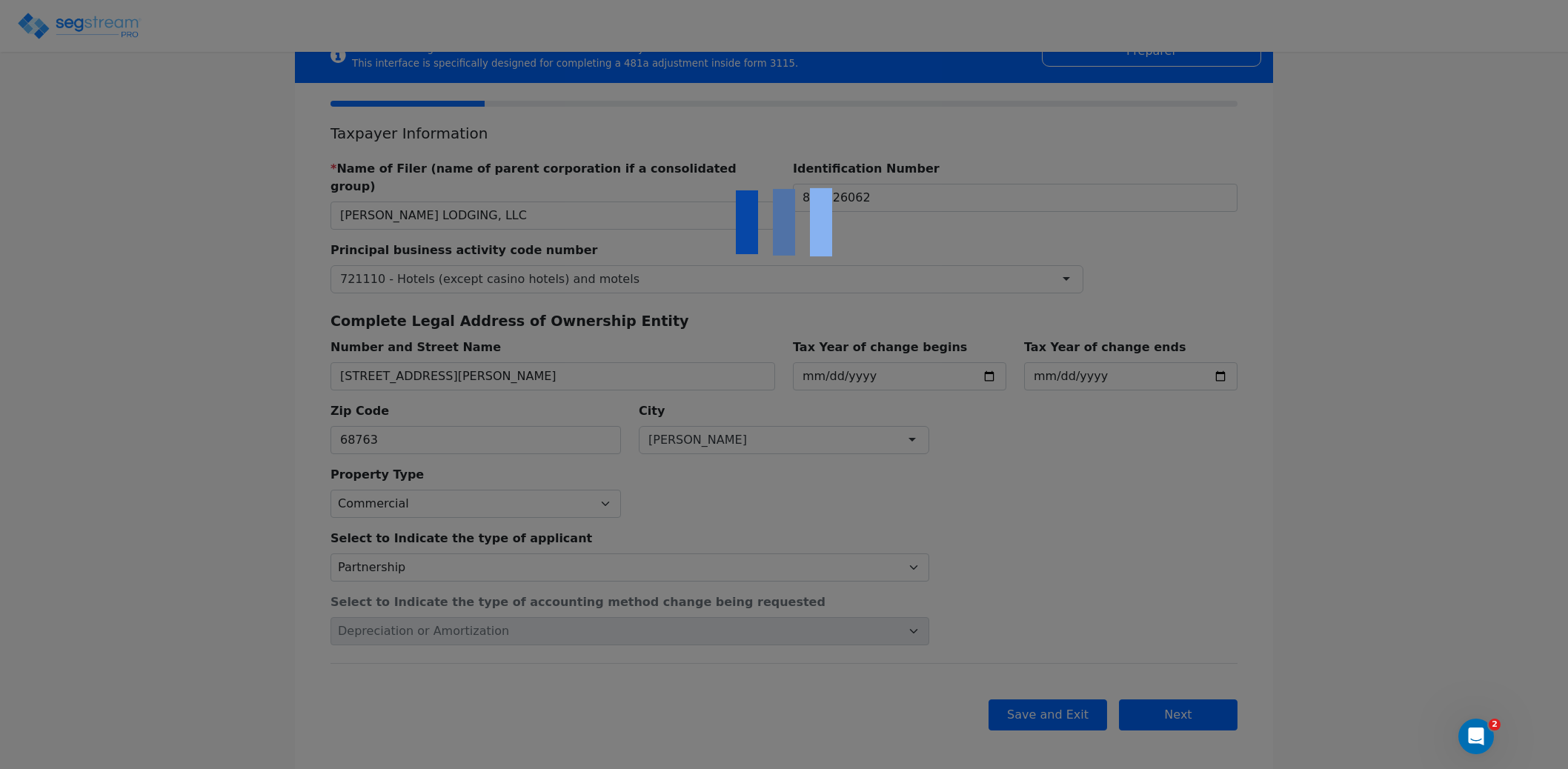
scroll to position [0, 0]
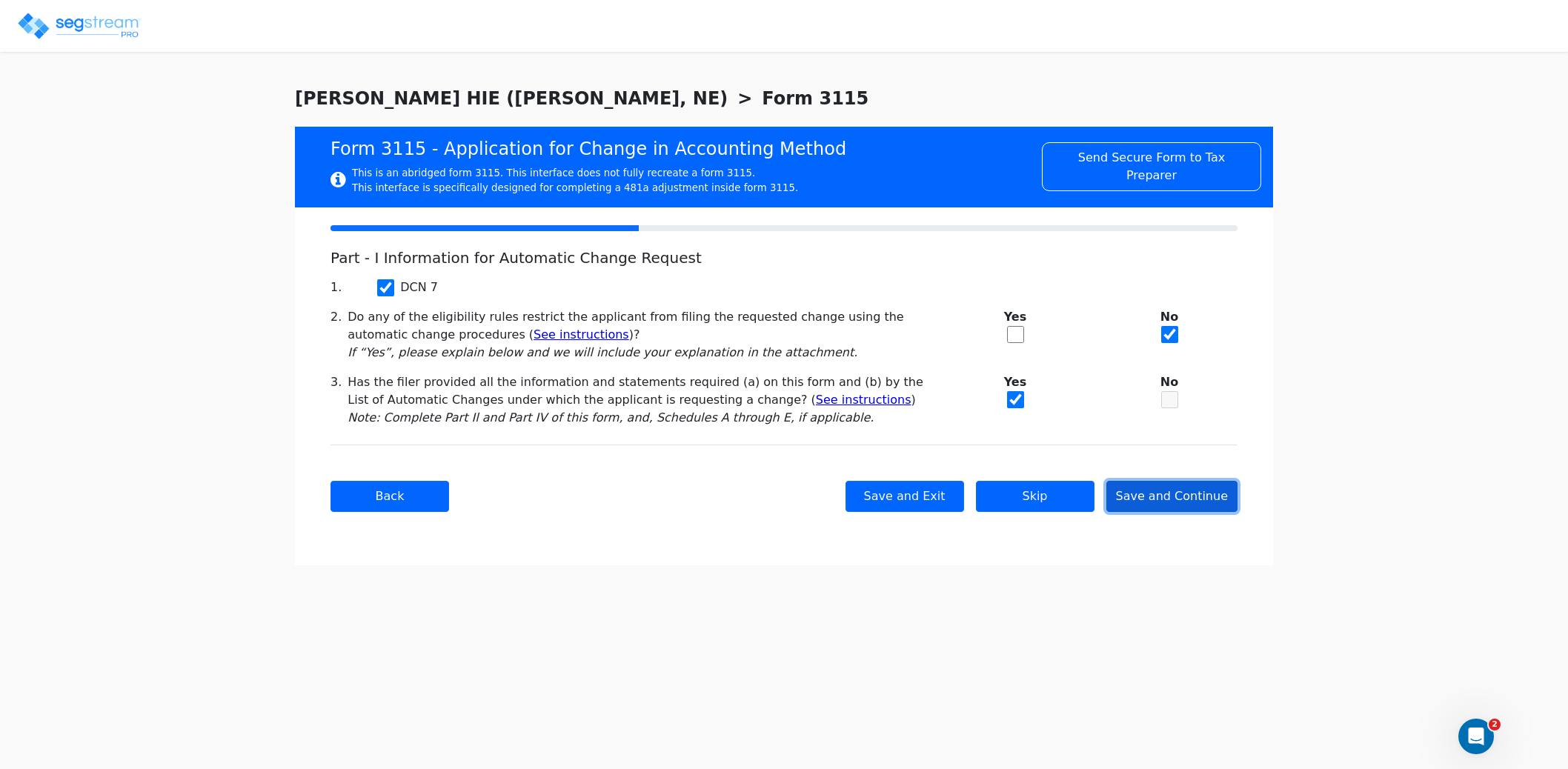
click at [1195, 501] on button "Save and Continue" at bounding box center [1172, 496] width 132 height 31
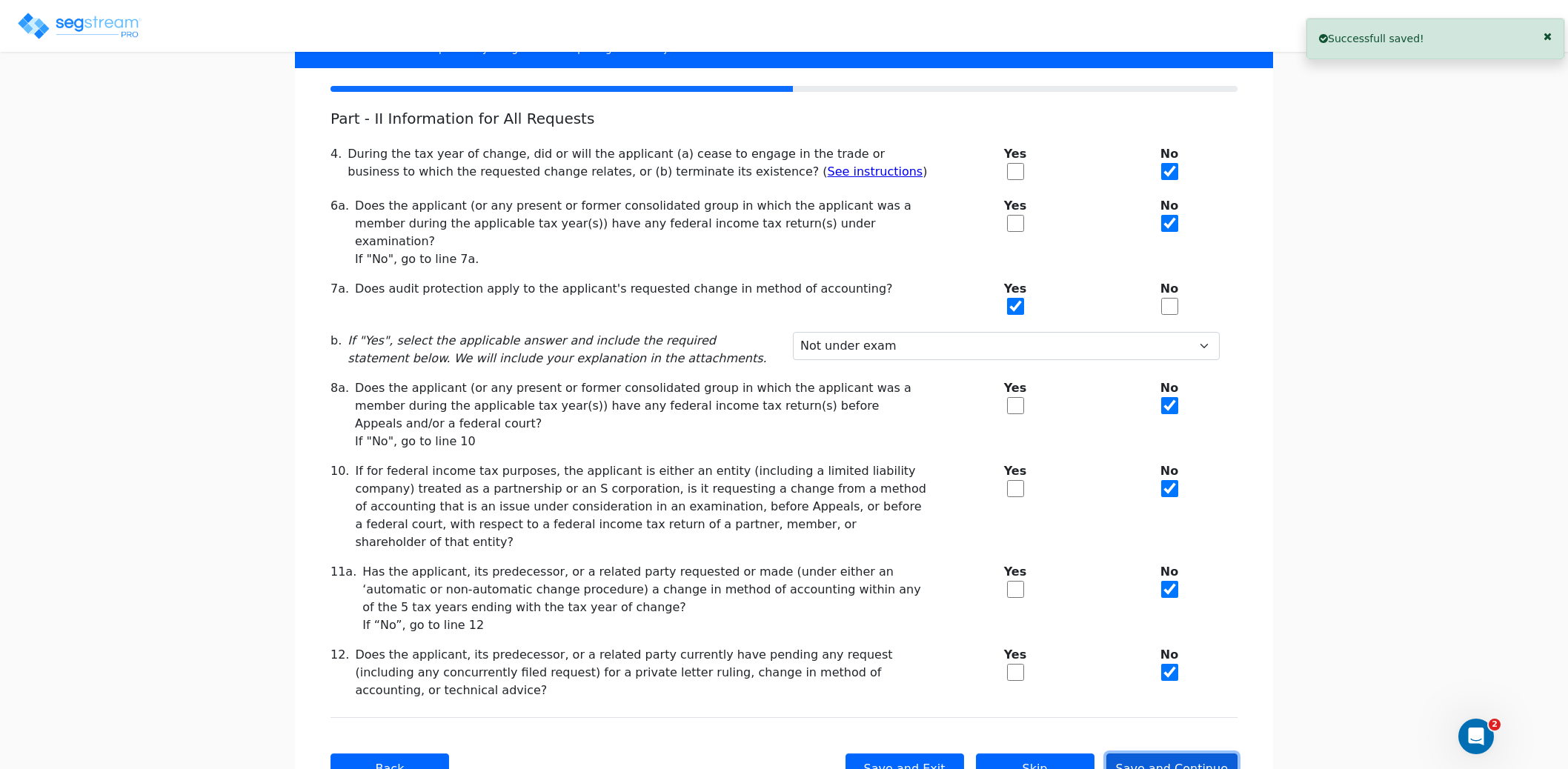
scroll to position [172, 0]
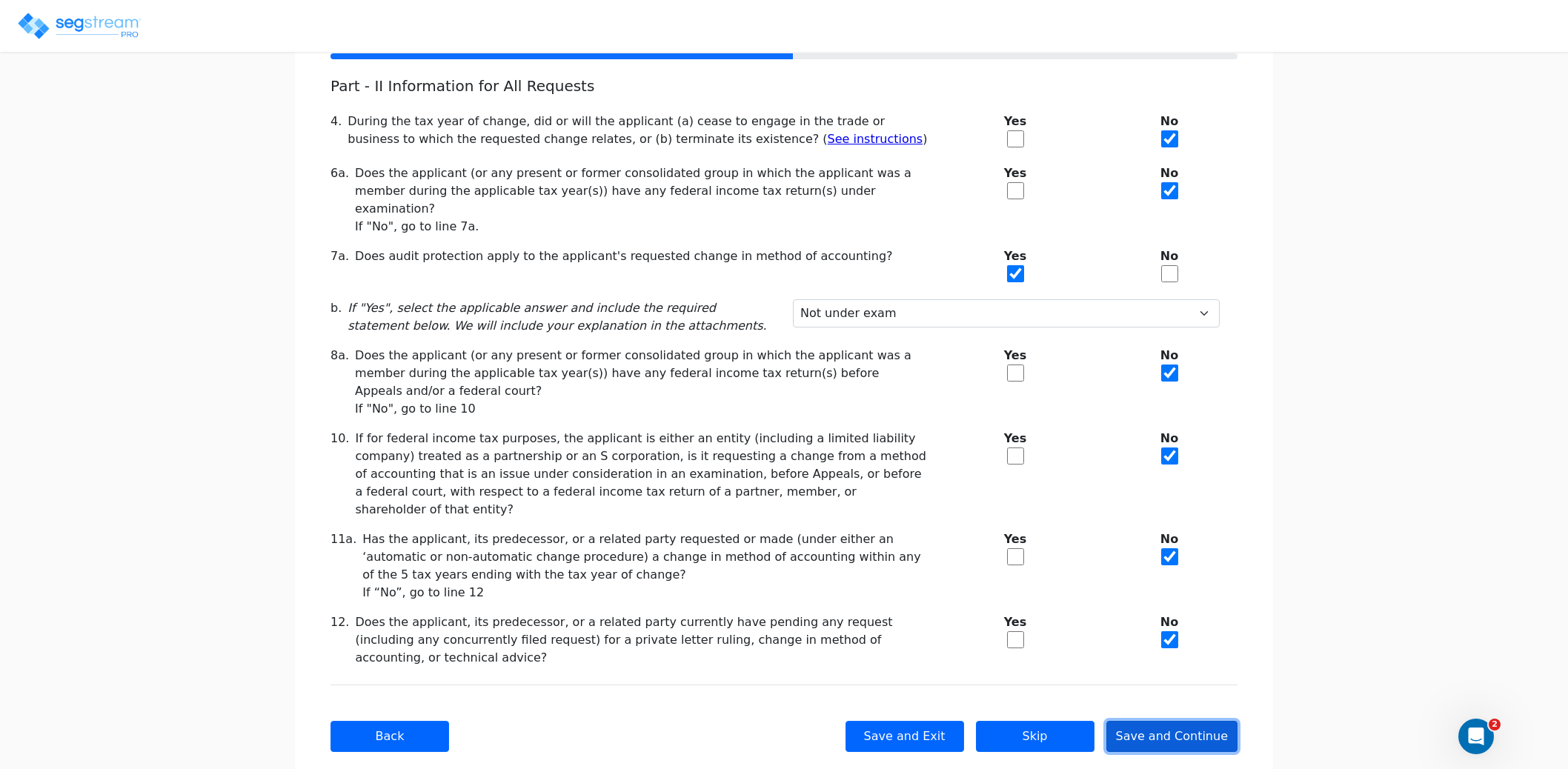
drag, startPoint x: 1182, startPoint y: 703, endPoint x: 1198, endPoint y: 699, distance: 16.5
click at [1182, 721] on button "Save and Continue" at bounding box center [1172, 737] width 132 height 31
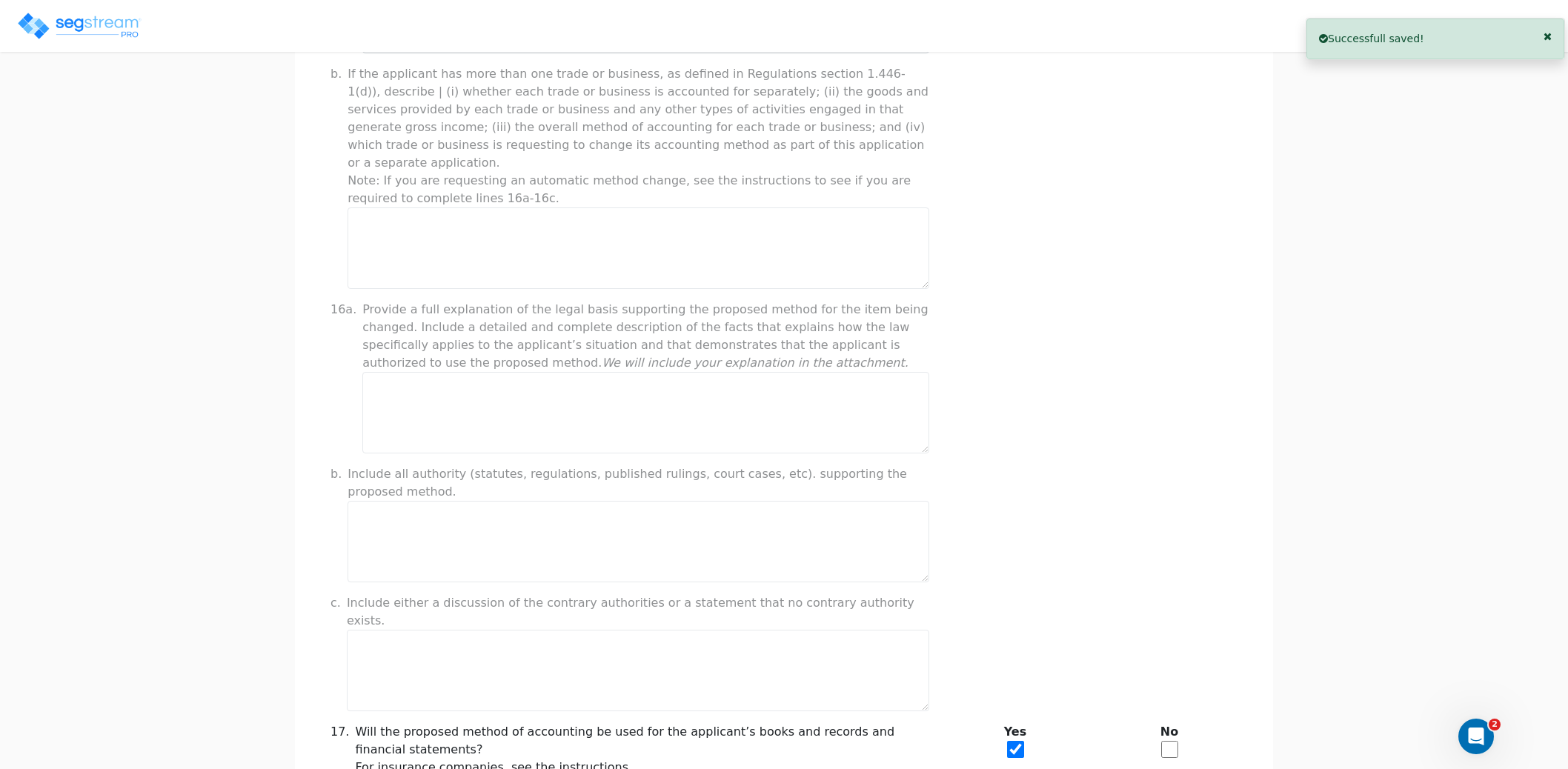
scroll to position [1000, 0]
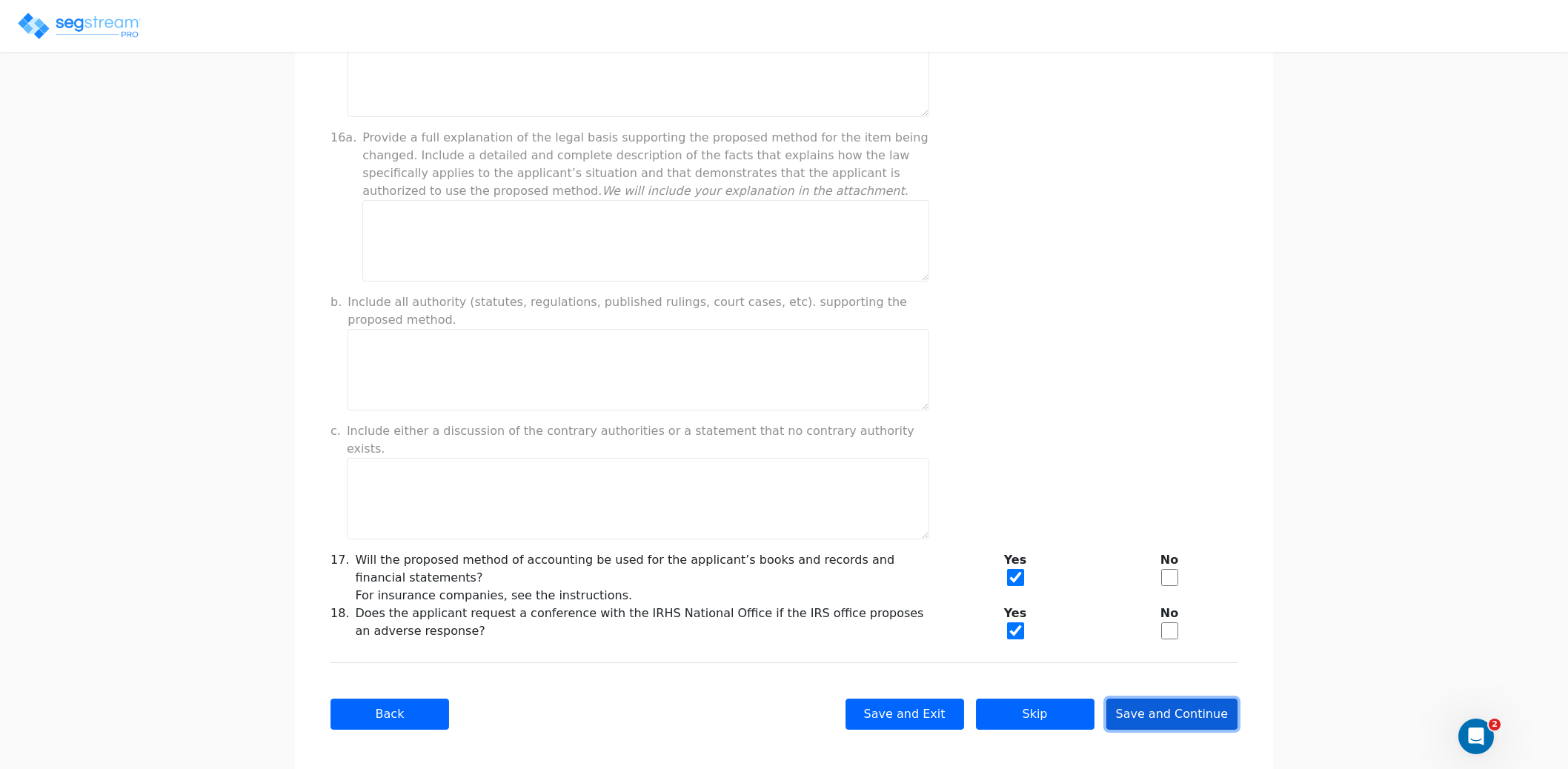
click at [1145, 698] on button "Save and Continue" at bounding box center [1172, 714] width 132 height 31
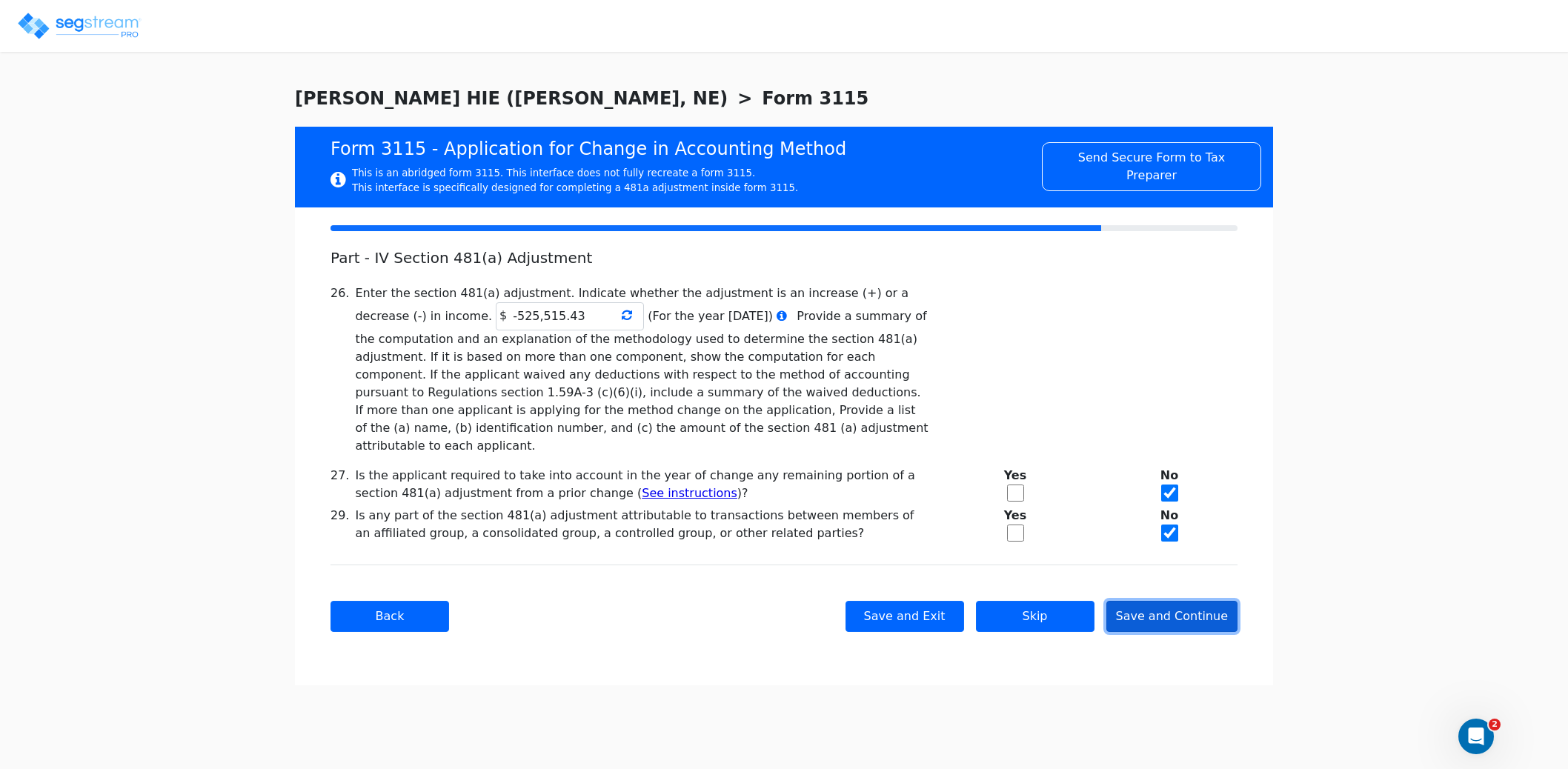
scroll to position [0, 0]
click at [1164, 605] on button "Save and Continue" at bounding box center [1172, 616] width 132 height 31
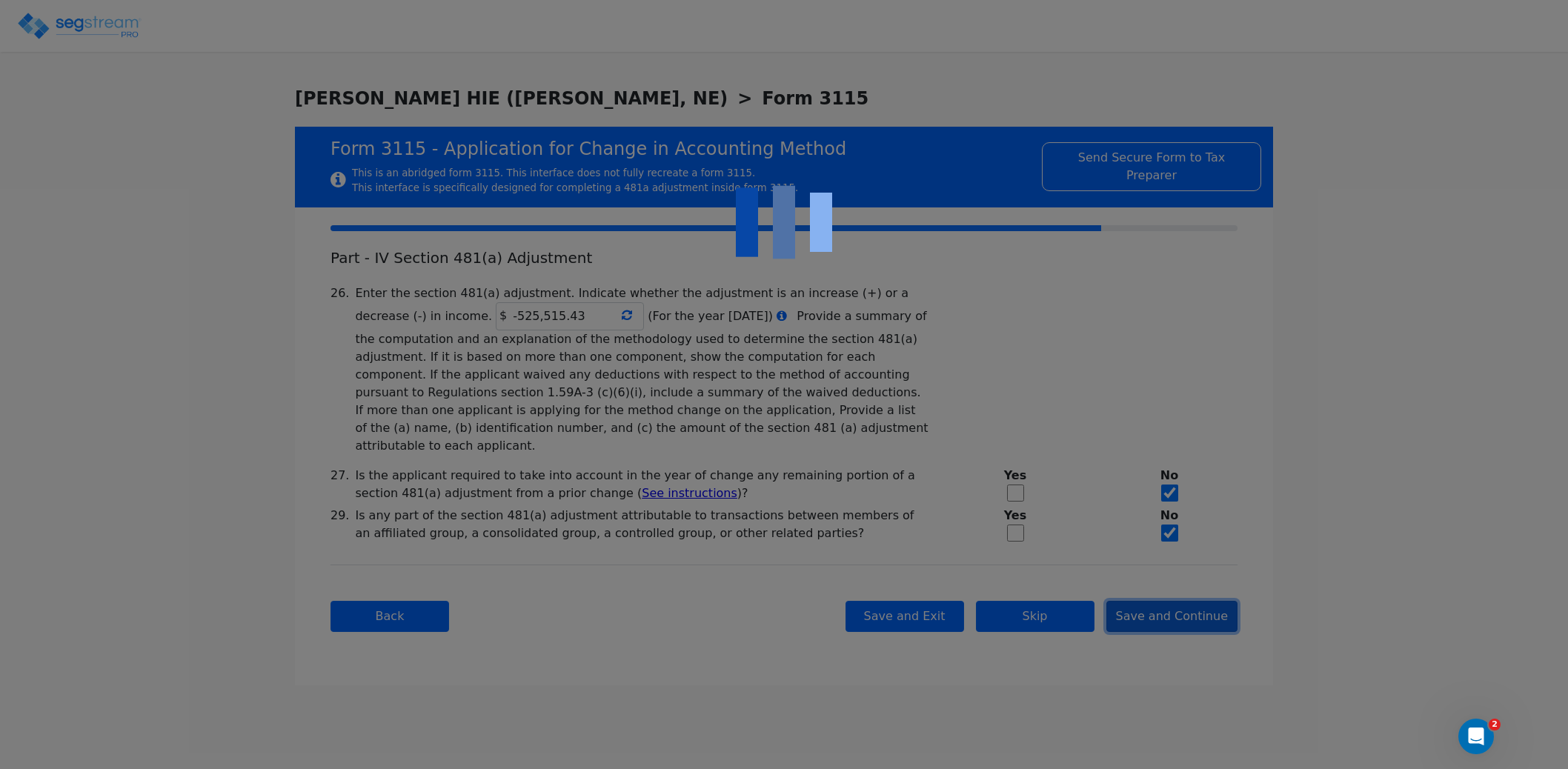
checkbox input "true"
type input "THE PROPERTY IS A HOTEL/MOTEL (NON CASINO)"
type input "NONRESIDENTIAL HOTEL/MOTEL (NON CASINO)"
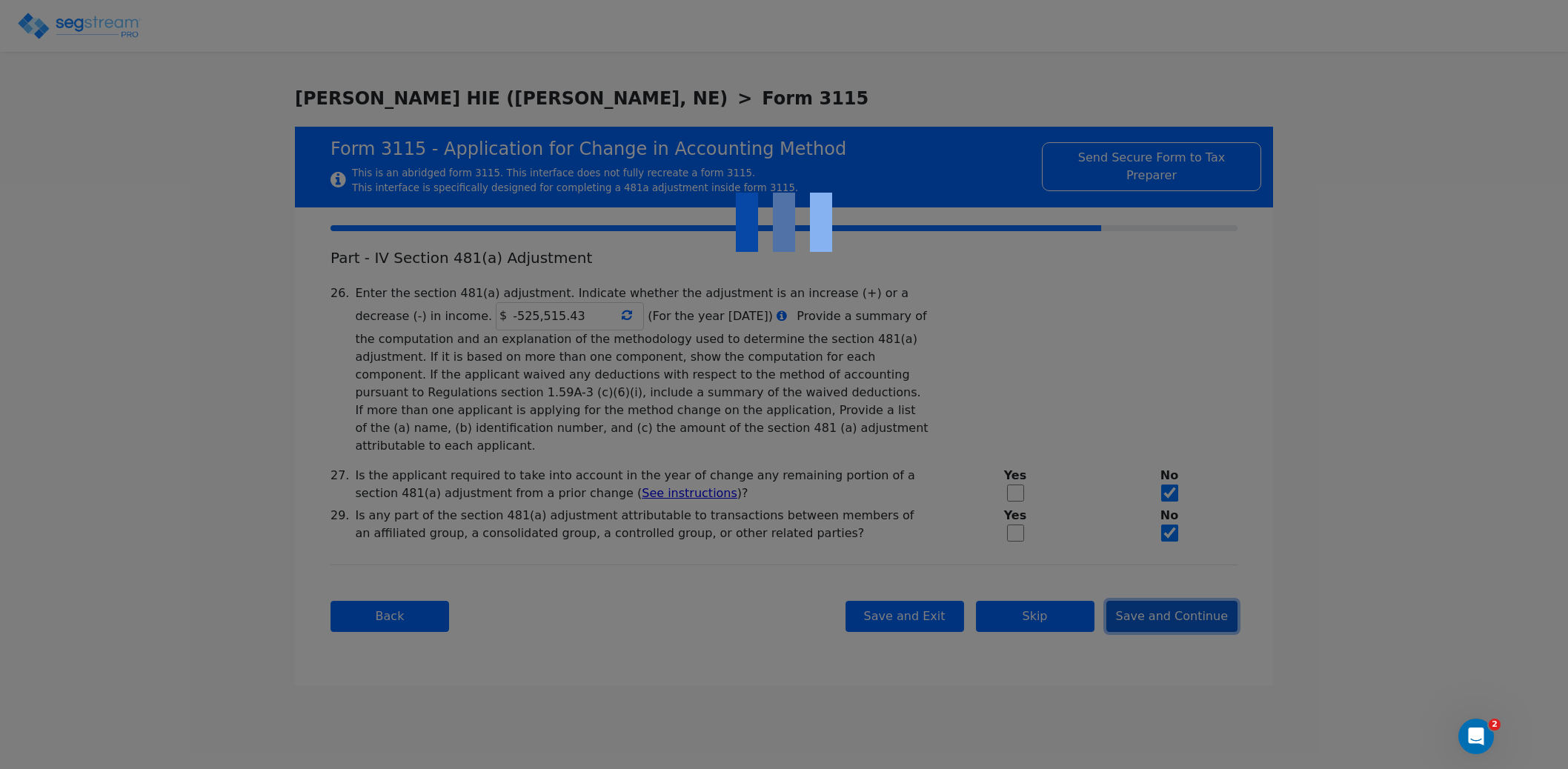
type input "2016"
type input "USE IS CONSISTENT WITH HOTEL/MOTEL SHORT-TERM LODGING."
type input "NONE"
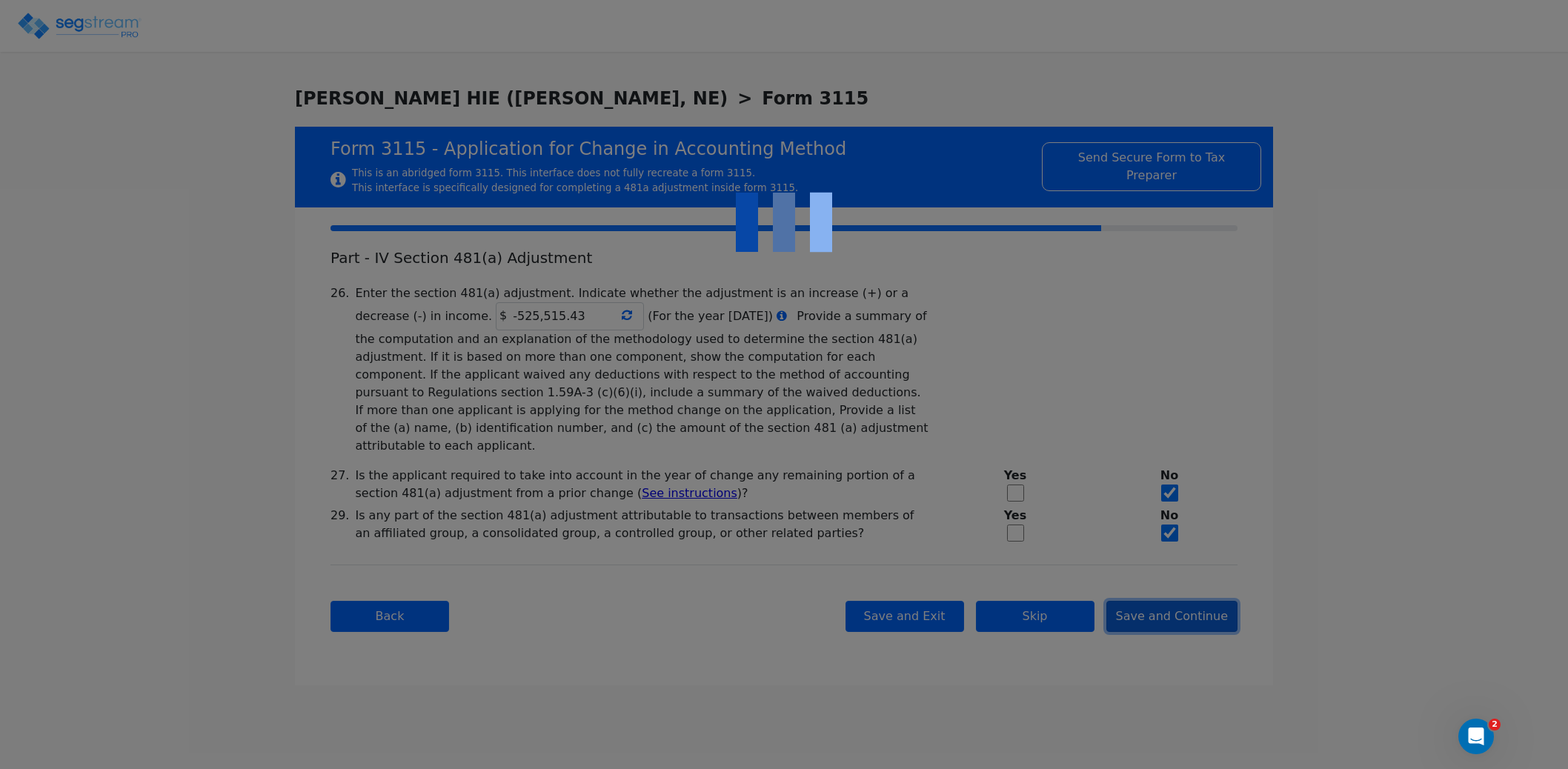
type textarea "The property is nonresidential real estate being depreciated using the straight…"
checkbox input "true"
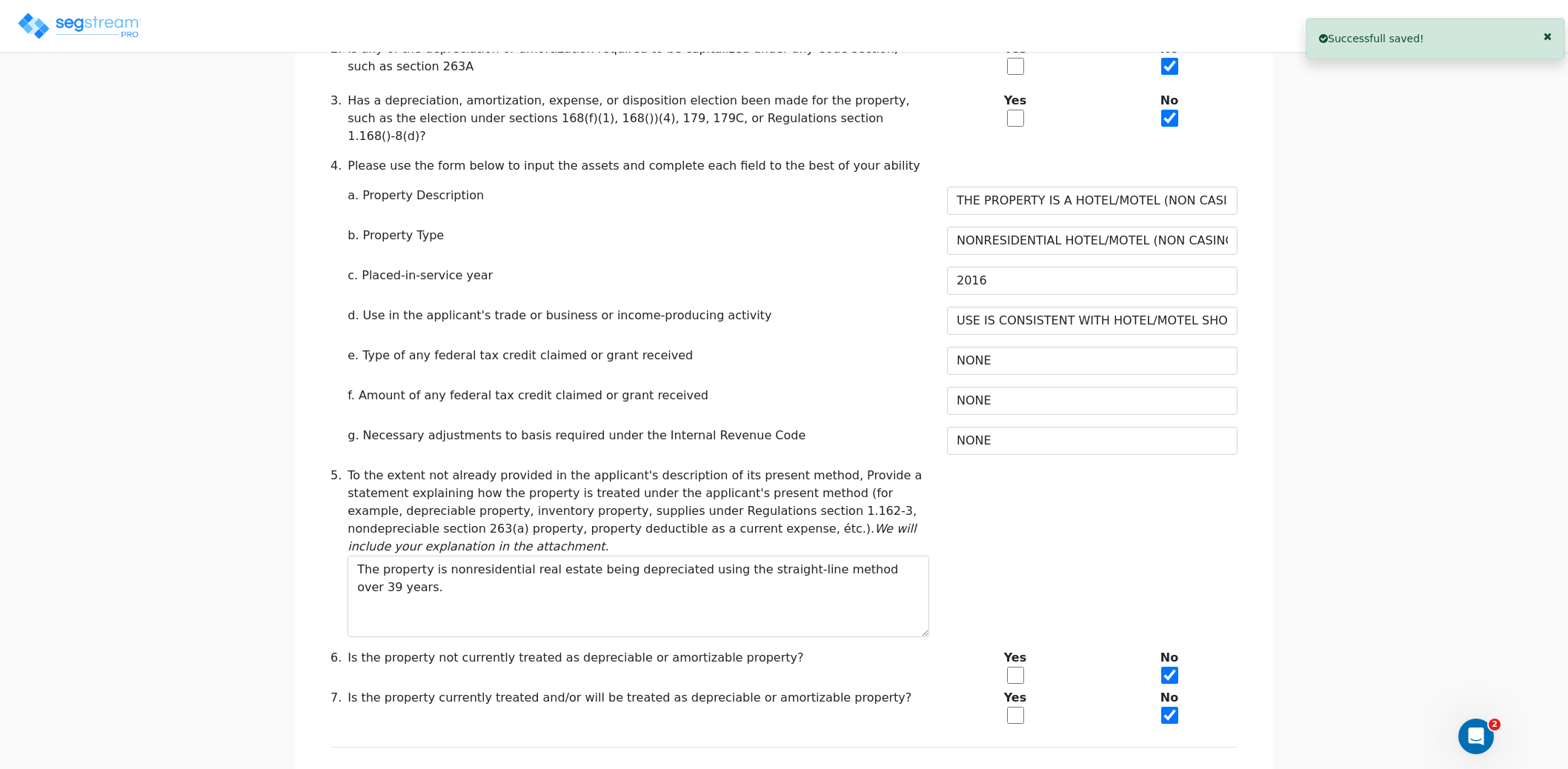
scroll to position [526, 0]
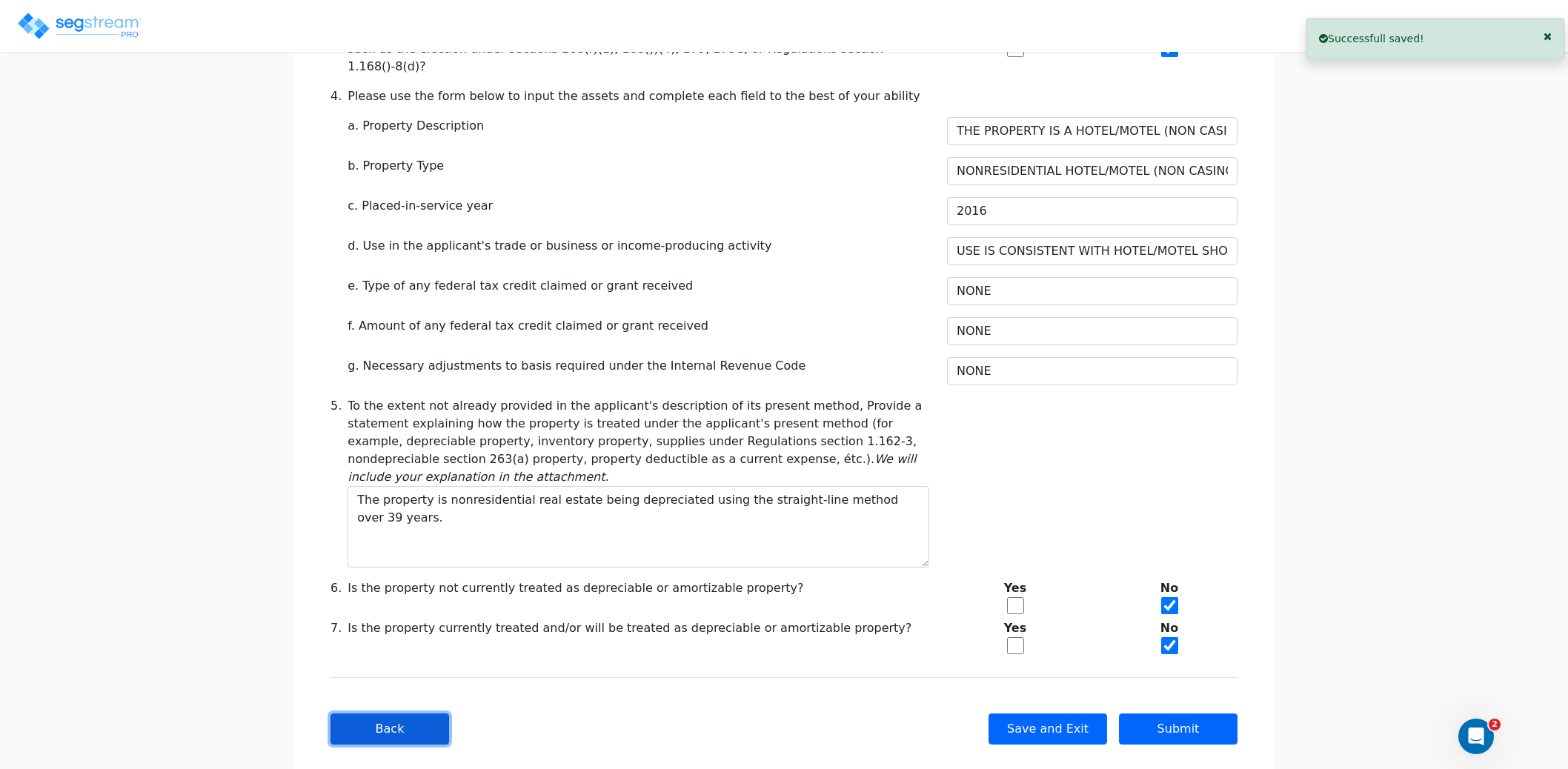
click at [387, 714] on button "Back" at bounding box center [390, 729] width 119 height 31
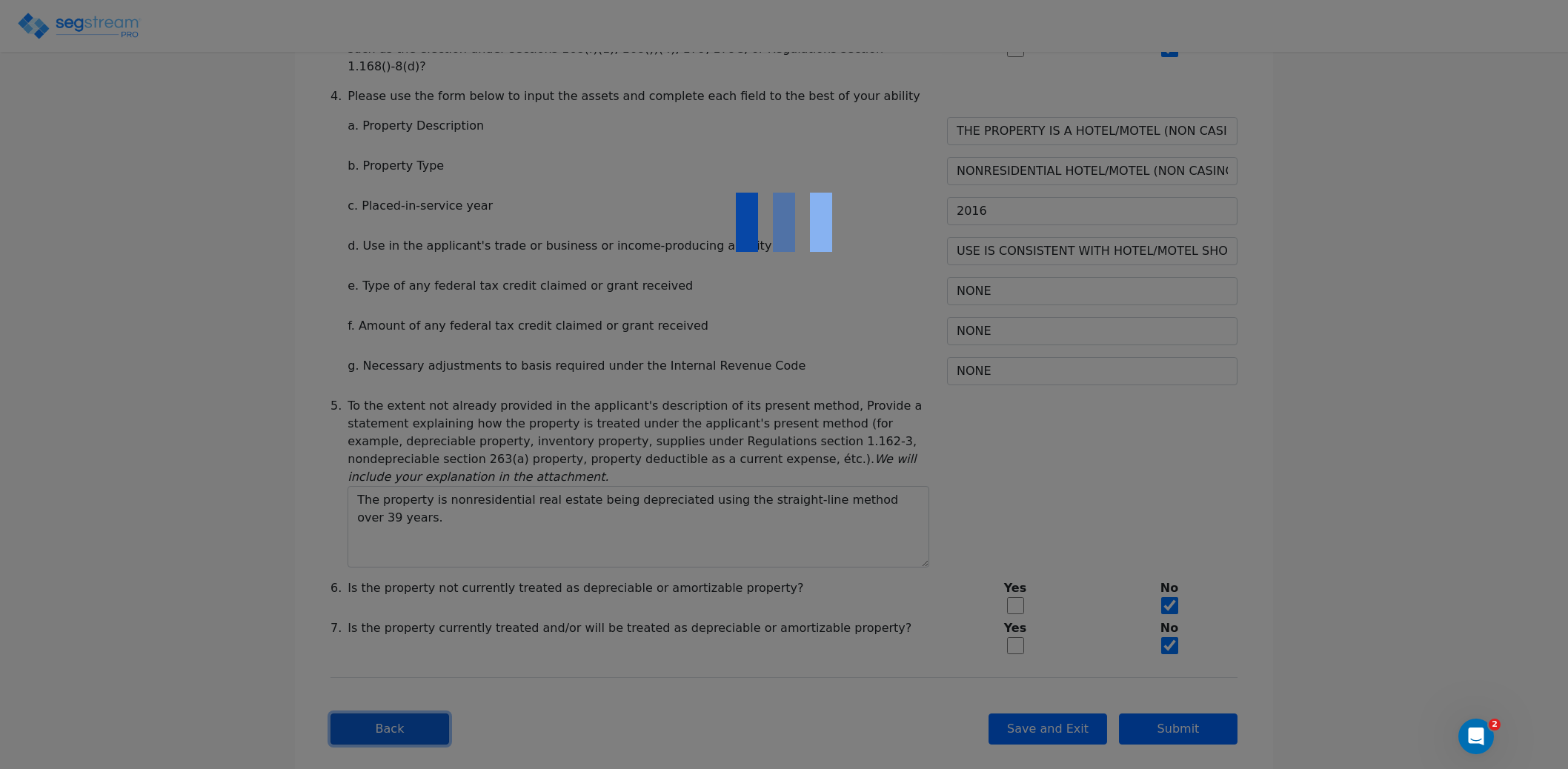
scroll to position [0, 0]
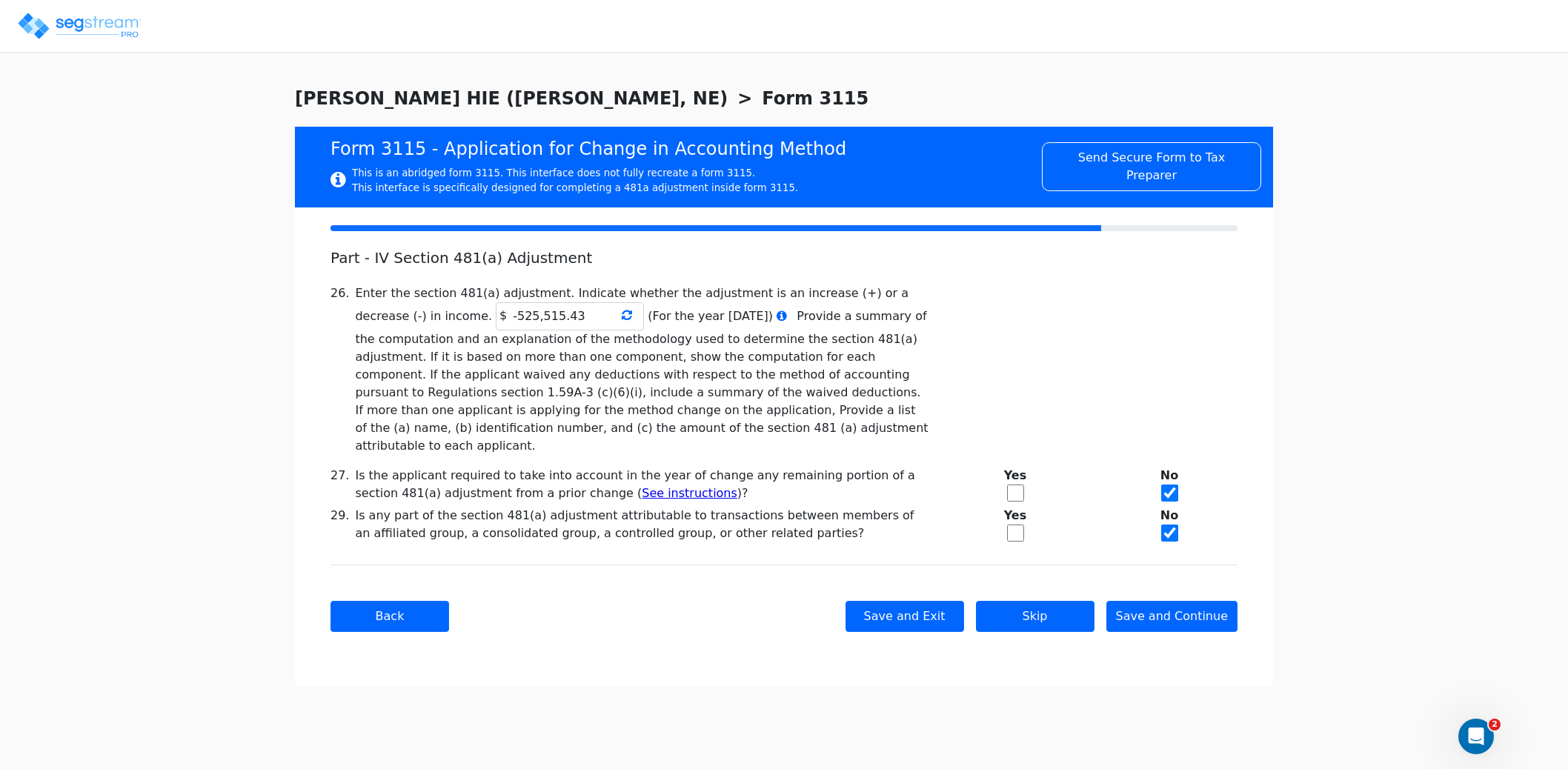
click at [621, 315] on icon at bounding box center [626, 314] width 11 height 12
click at [495, 317] on input "-525,515.43" at bounding box center [569, 316] width 148 height 28
click at [495, 318] on input "-525,515.43" at bounding box center [569, 316] width 148 height 28
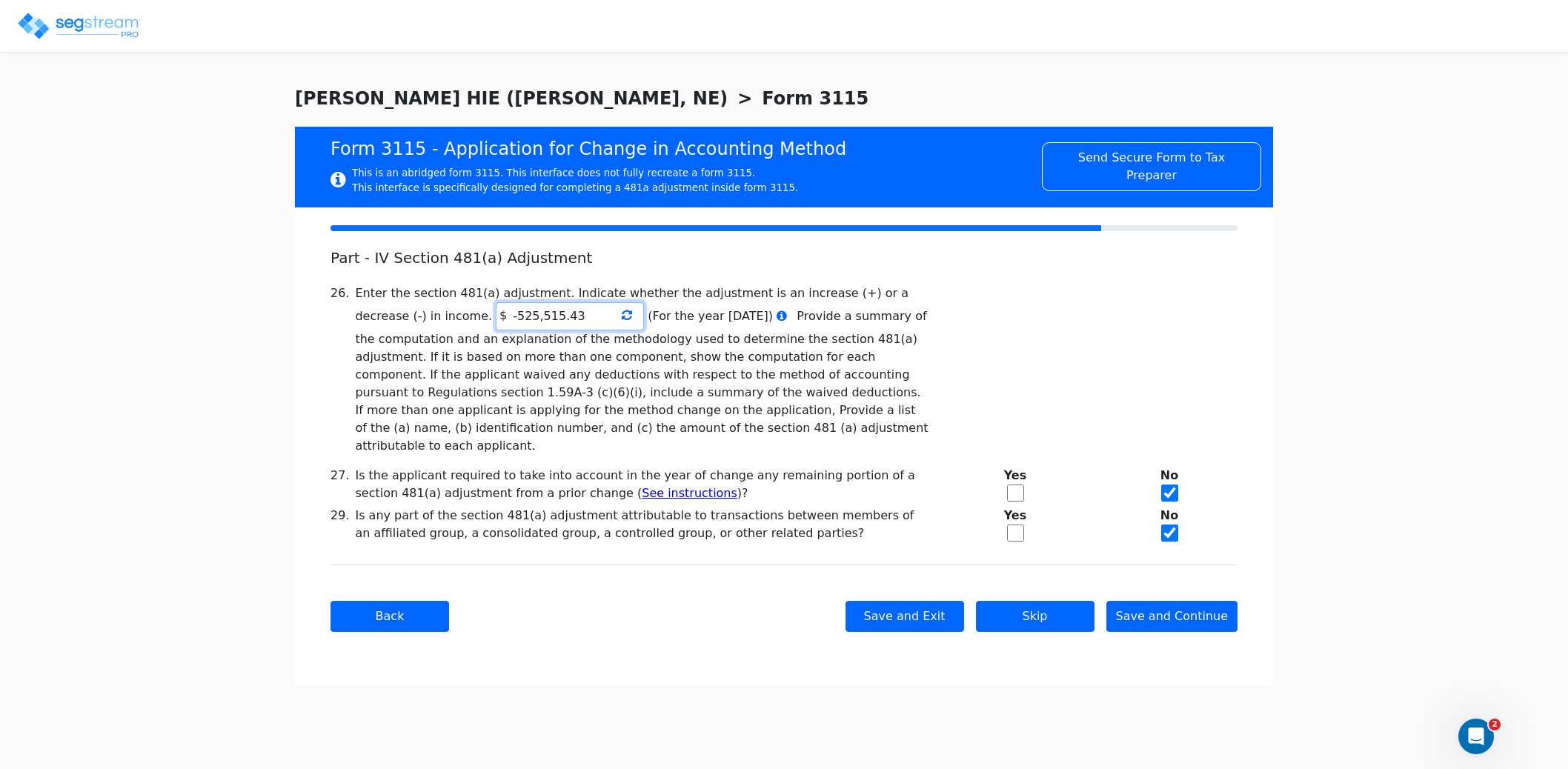
click at [495, 318] on input "-525,515.43" at bounding box center [569, 316] width 148 height 28
click at [621, 318] on icon at bounding box center [626, 314] width 11 height 12
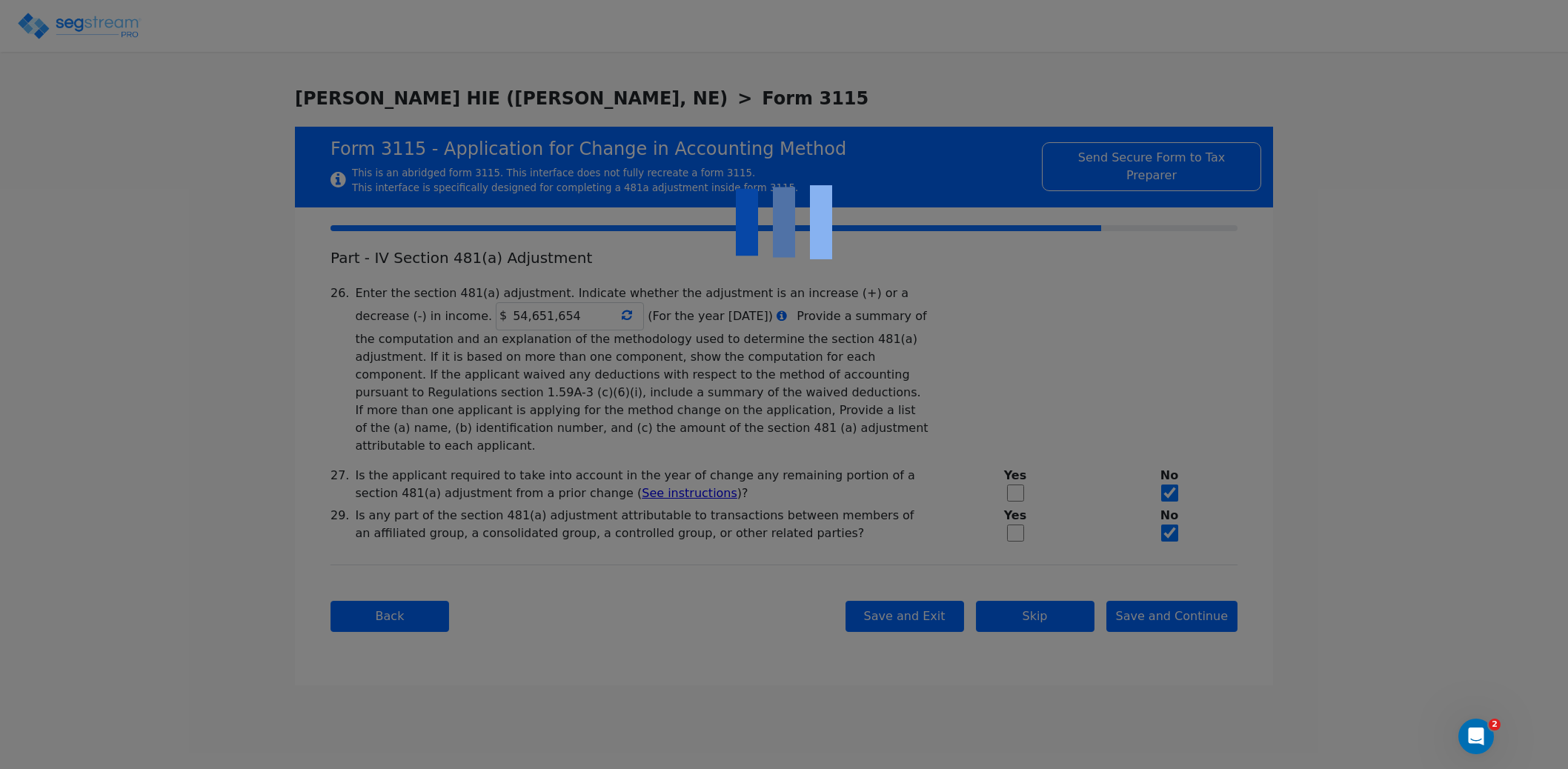
type input "-525,515.43"
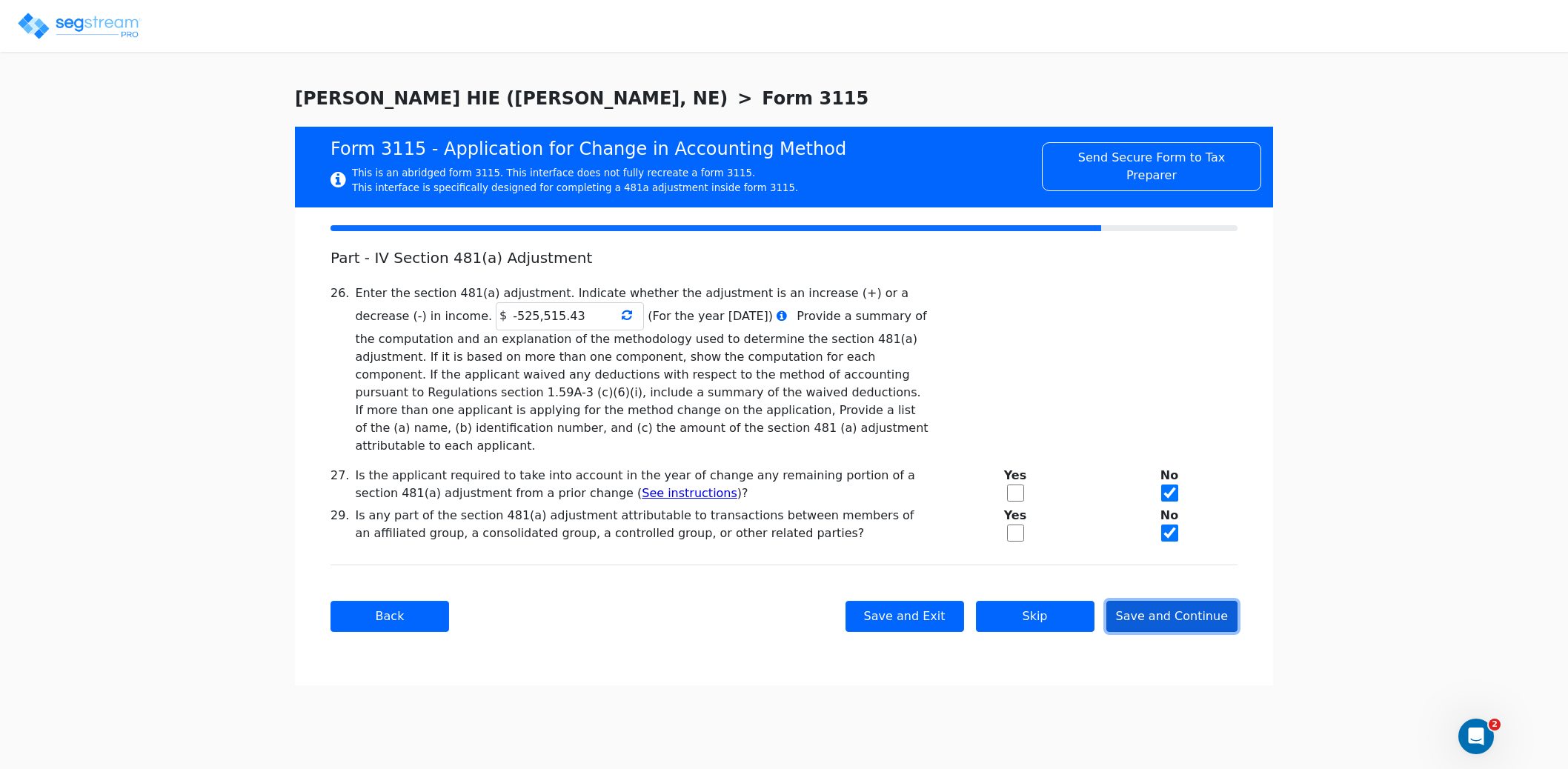
click at [1177, 604] on button "Save and Continue" at bounding box center [1172, 616] width 132 height 31
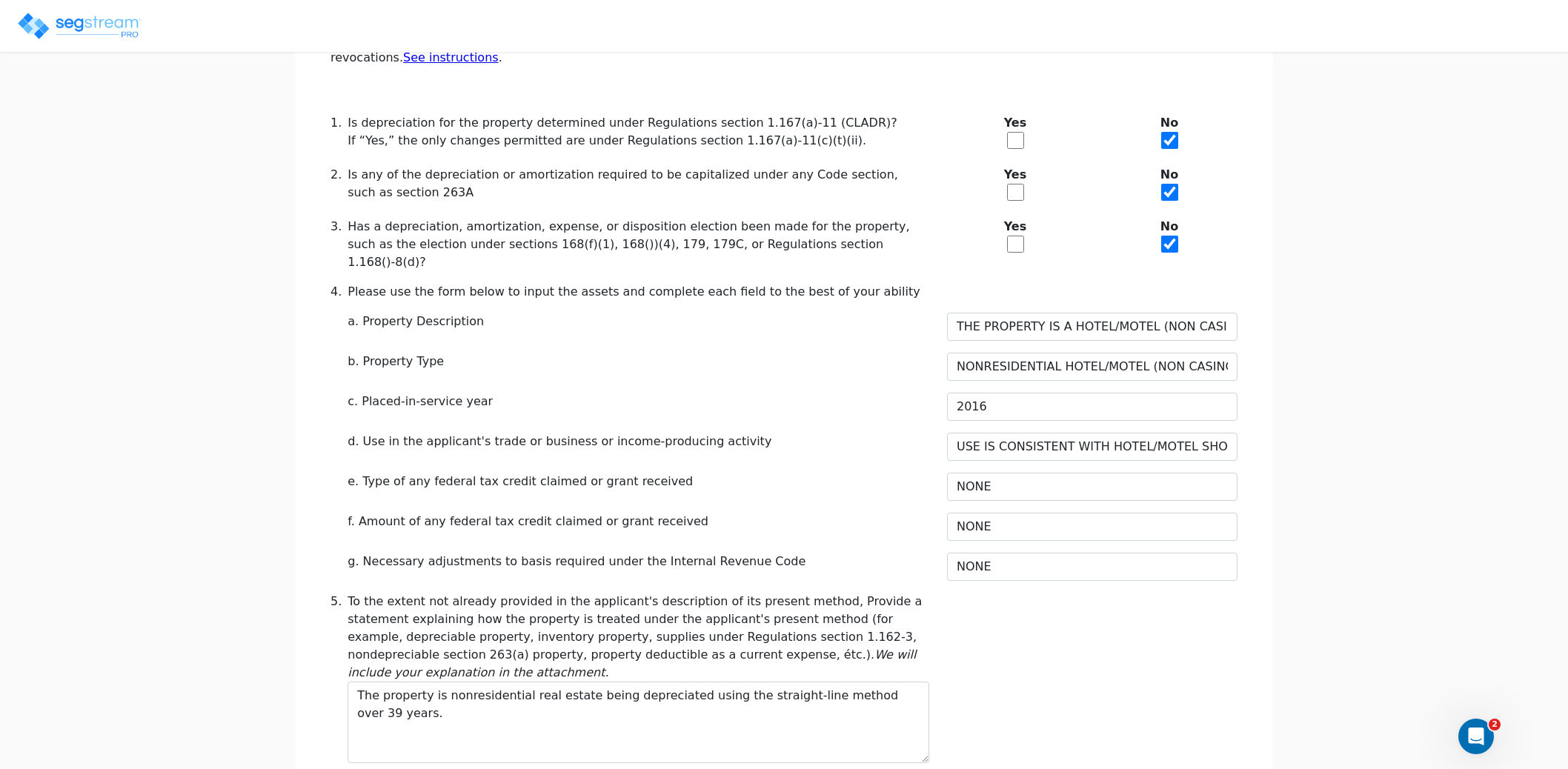
scroll to position [526, 0]
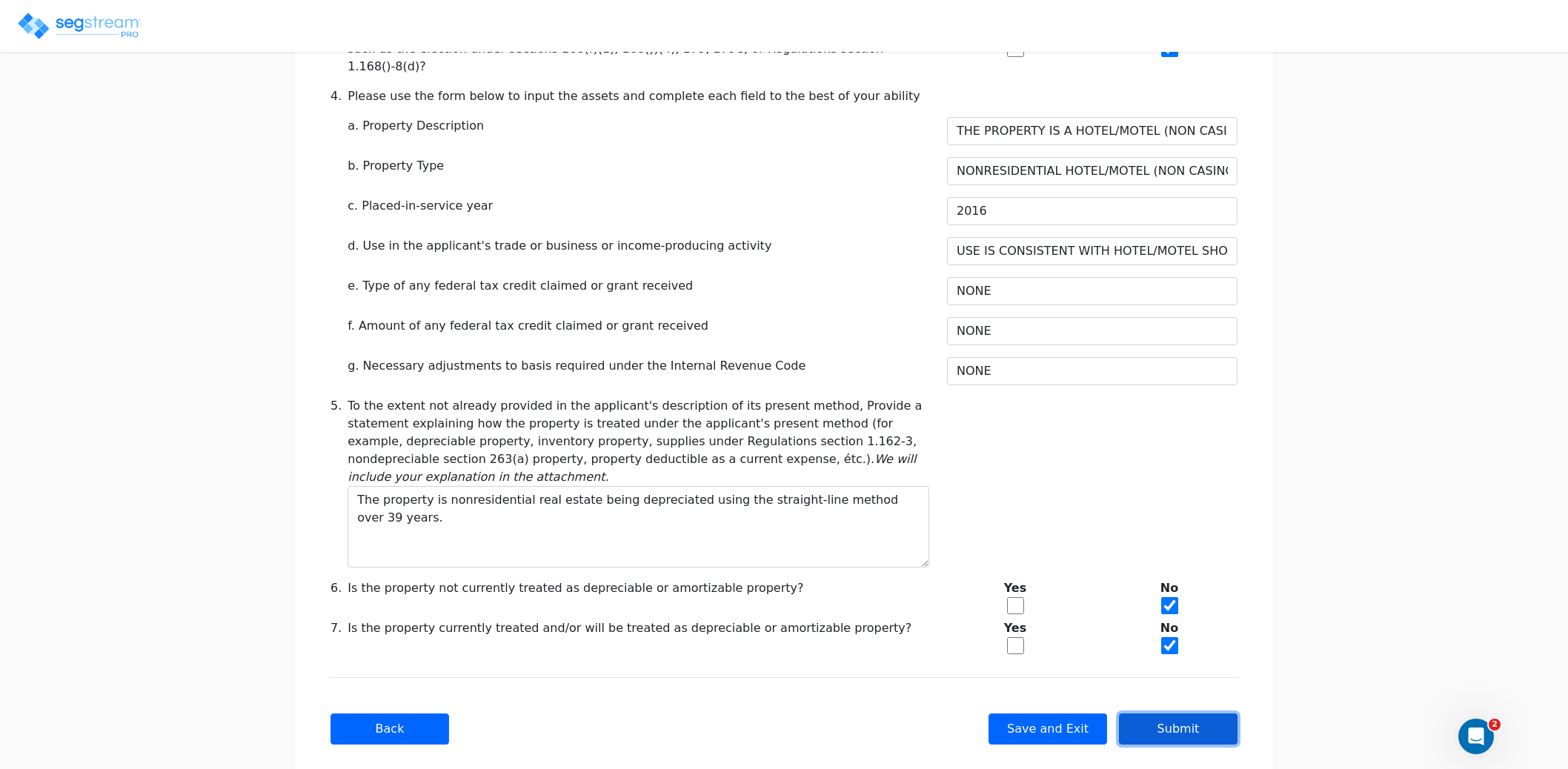
click at [1171, 714] on button "Submit" at bounding box center [1178, 729] width 119 height 31
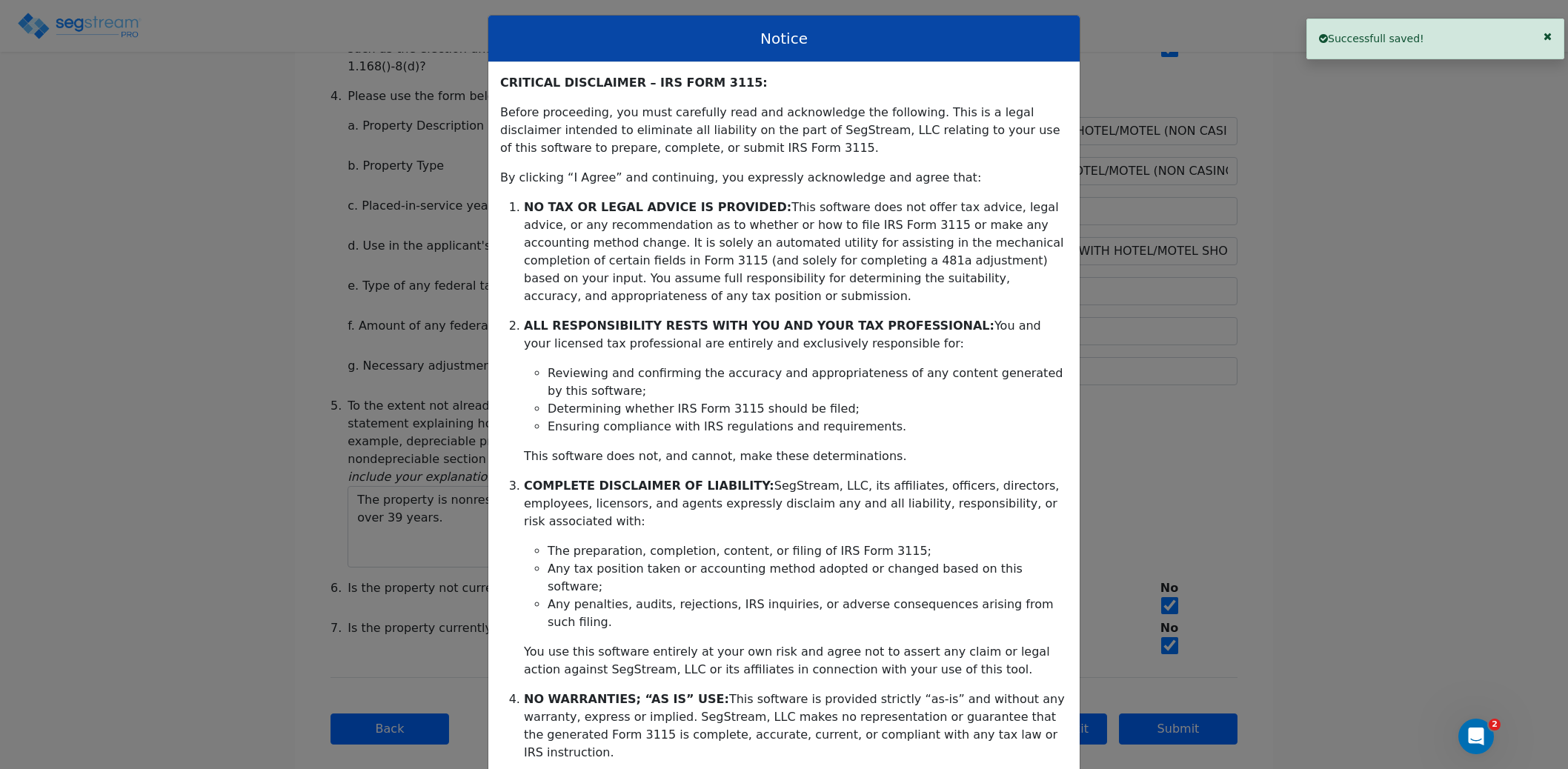
scroll to position [182, 0]
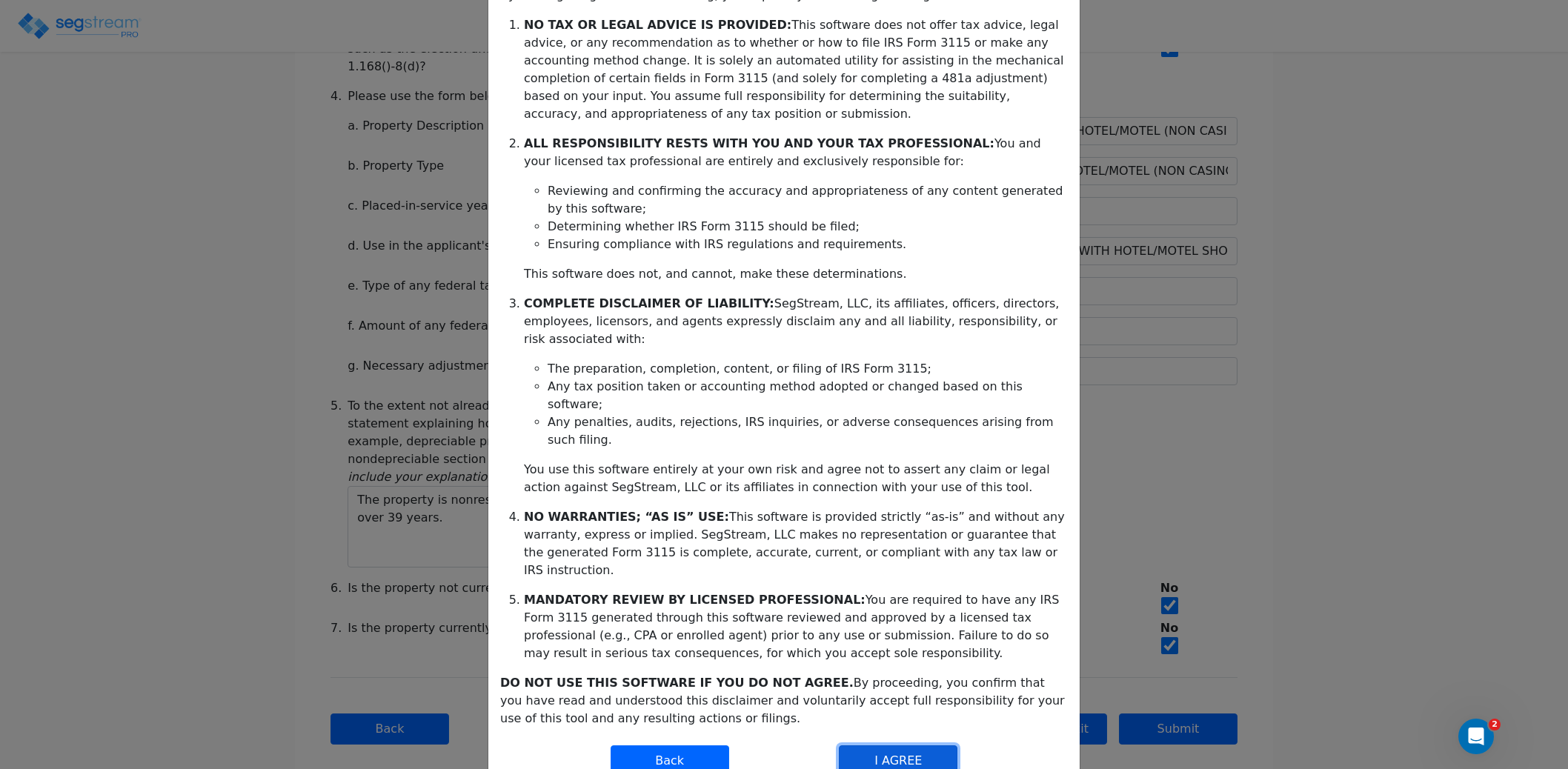
click at [892, 745] on button "I AGREE" at bounding box center [898, 761] width 119 height 31
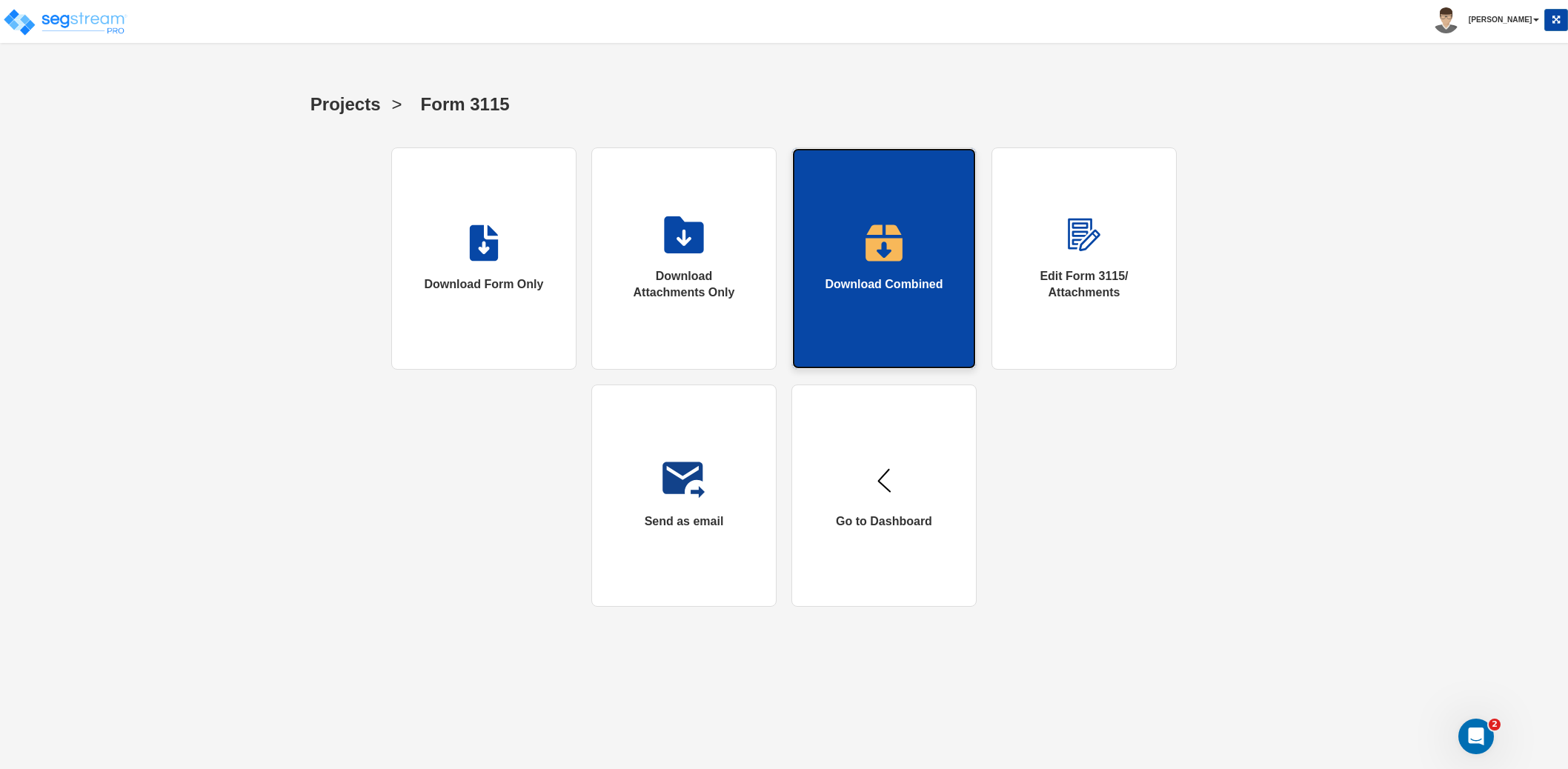
click at [890, 322] on link "Download Combined" at bounding box center [883, 259] width 185 height 222
